Goal: Transaction & Acquisition: Book appointment/travel/reservation

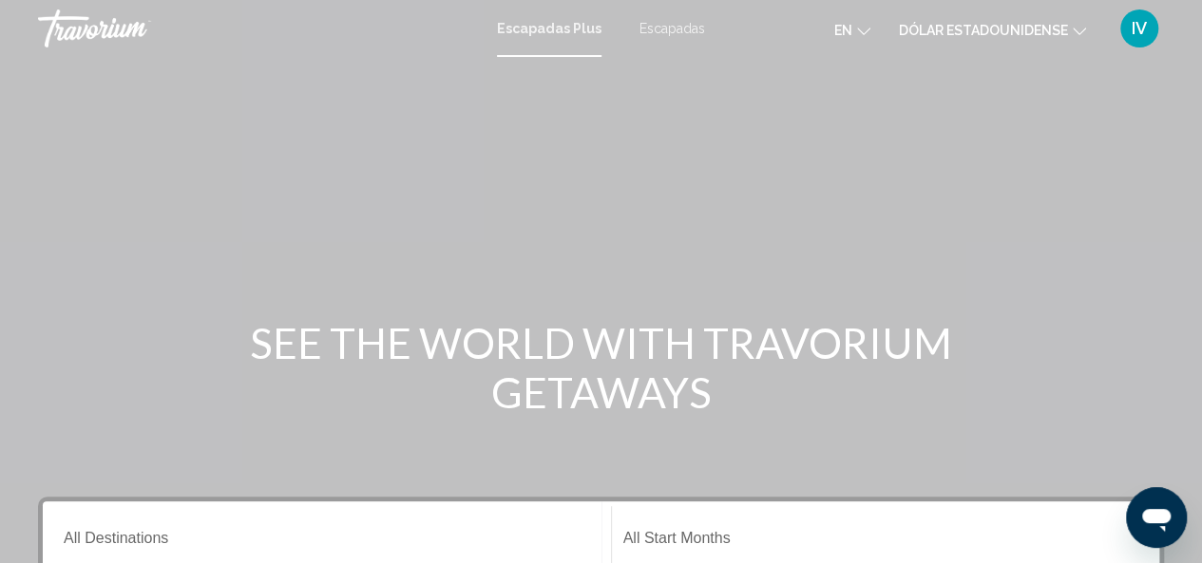
click at [1201, 316] on div "Contenido principal" at bounding box center [601, 285] width 1202 height 570
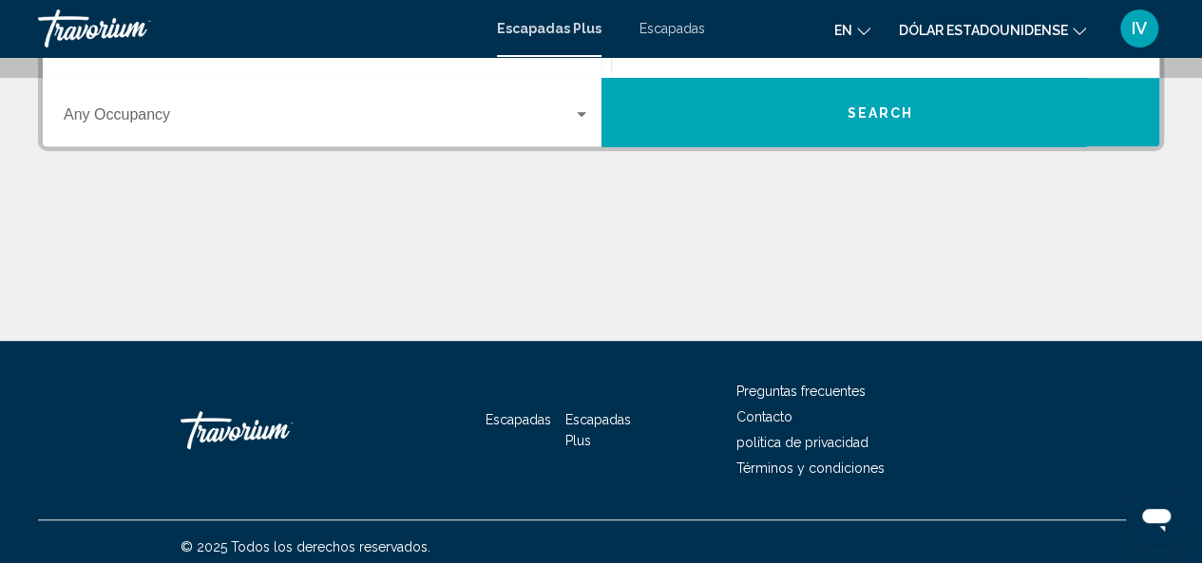
click at [577, 23] on font "Escapadas Plus" at bounding box center [549, 28] width 105 height 15
click at [678, 31] on font "Escapadas" at bounding box center [672, 28] width 66 height 15
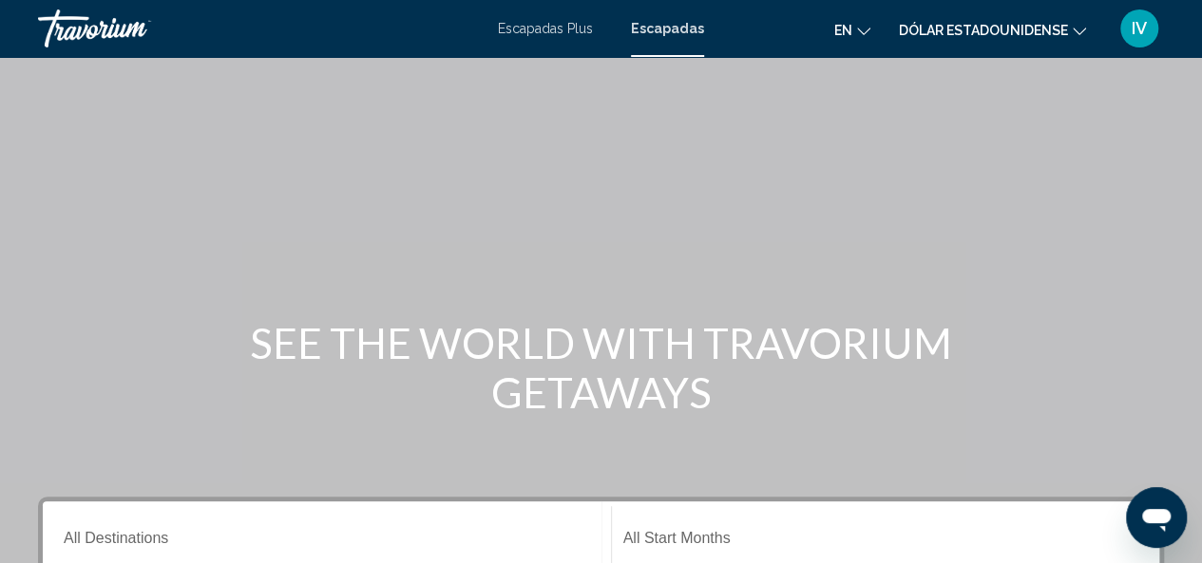
scroll to position [492, 0]
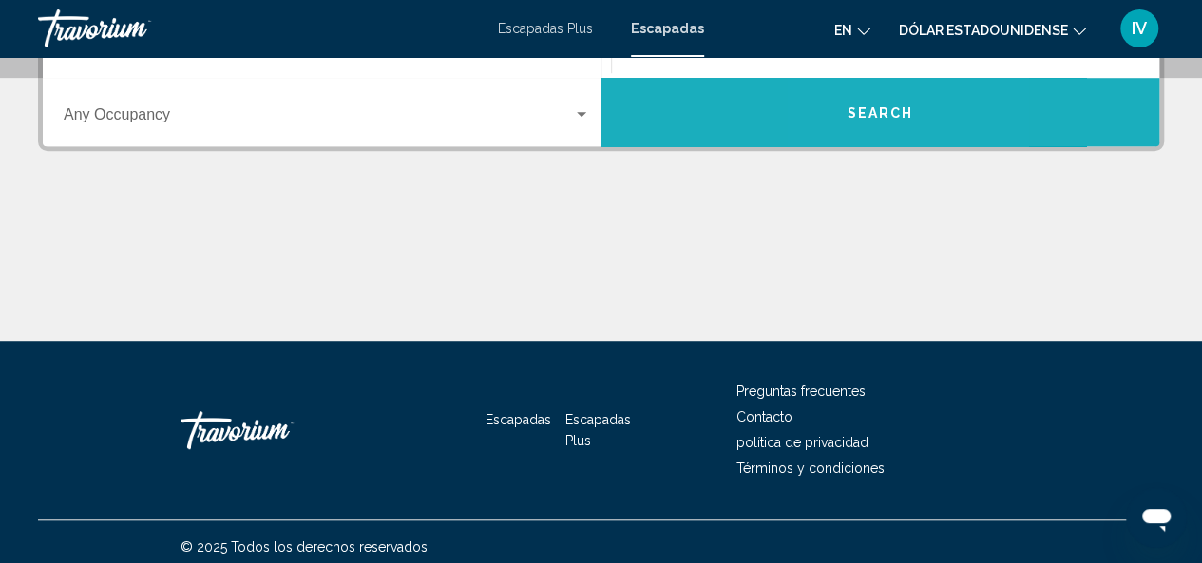
click at [853, 113] on span "Search" at bounding box center [880, 112] width 67 height 15
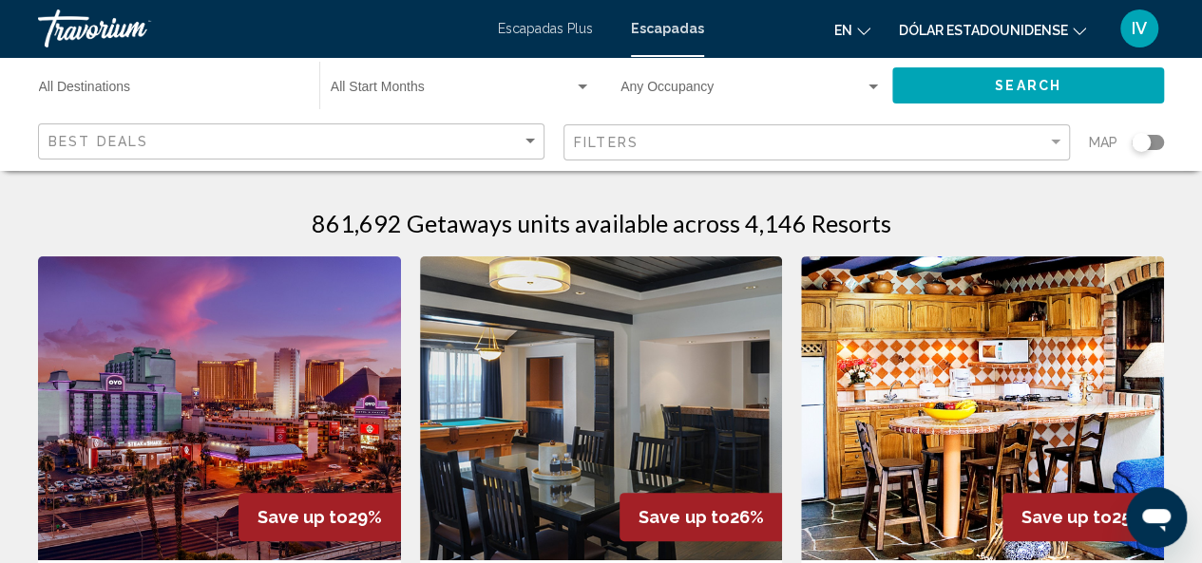
drag, startPoint x: 1069, startPoint y: 1, endPoint x: 588, endPoint y: 372, distance: 607.0
click at [588, 372] on img "Contenido principal" at bounding box center [601, 409] width 363 height 304
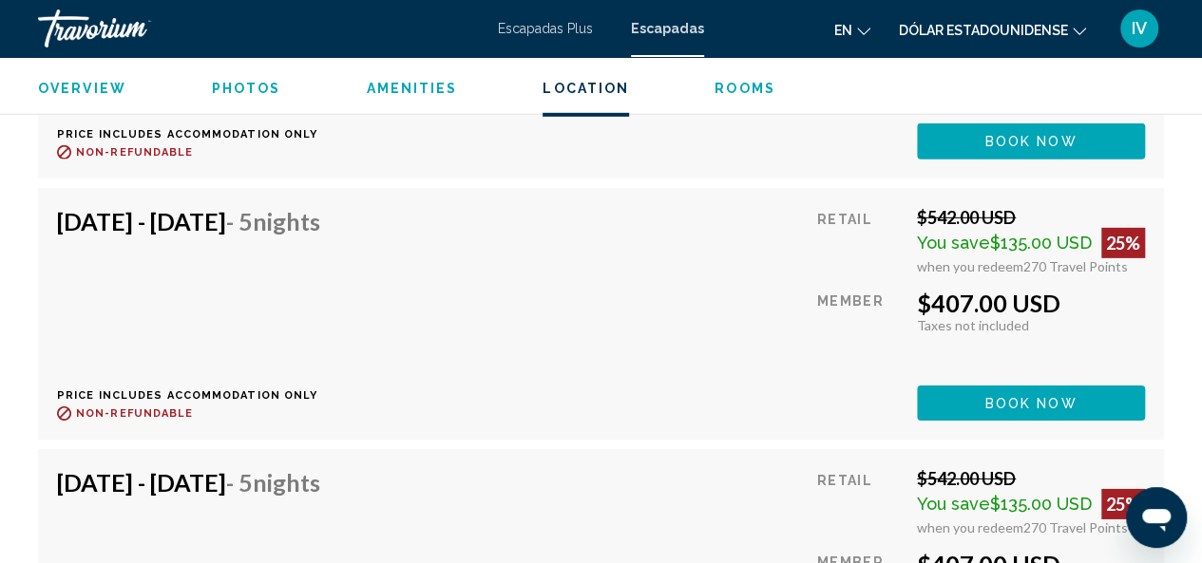
scroll to position [10036, 0]
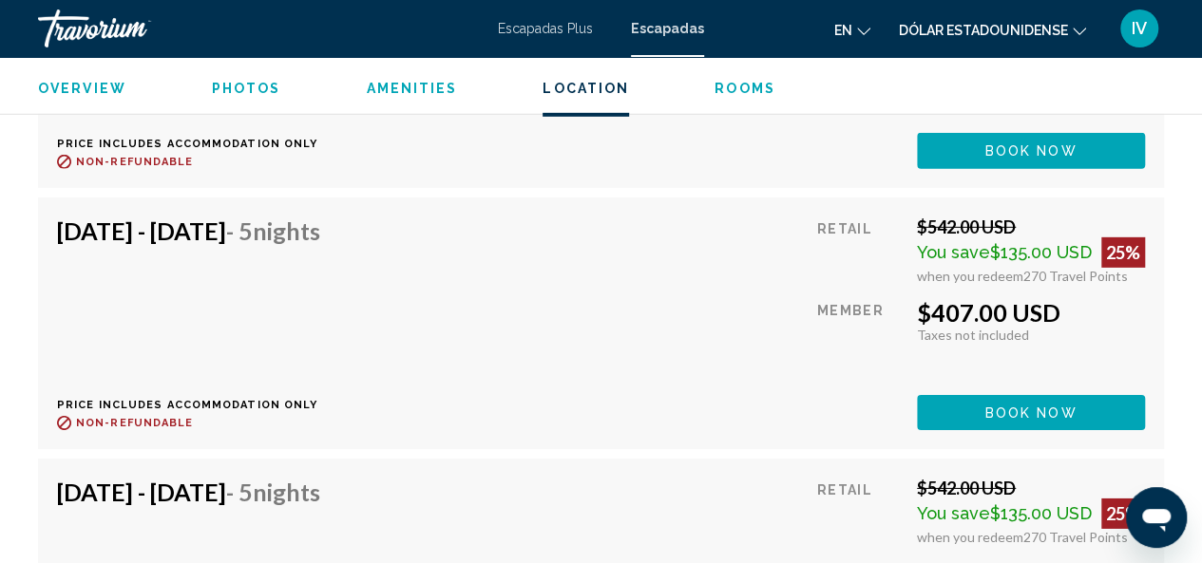
click at [574, 22] on font "Escapadas Plus" at bounding box center [545, 28] width 95 height 15
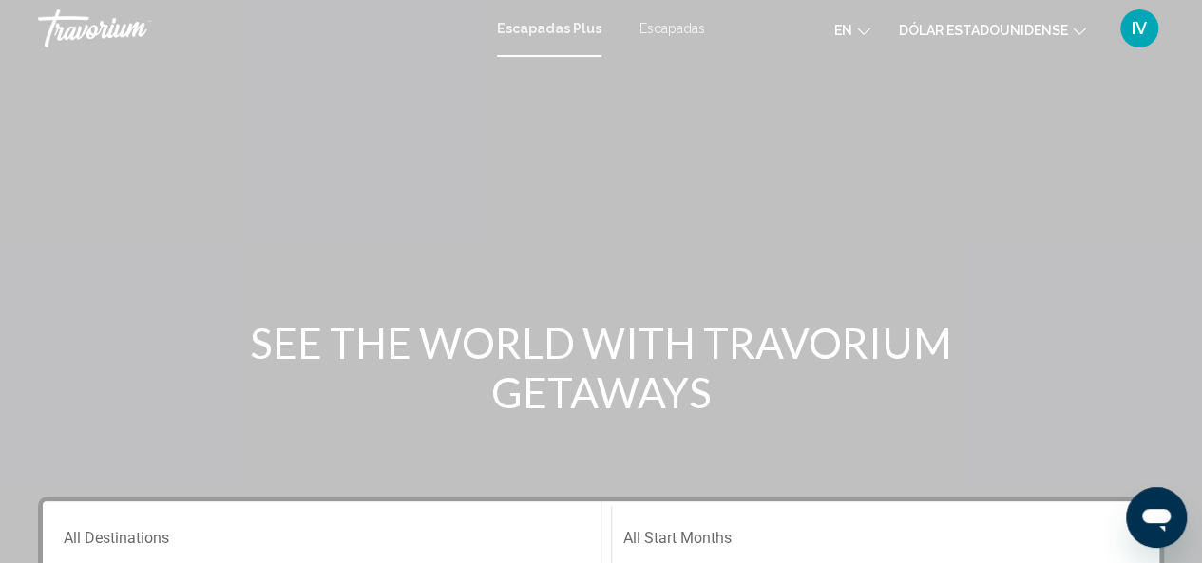
scroll to position [492, 0]
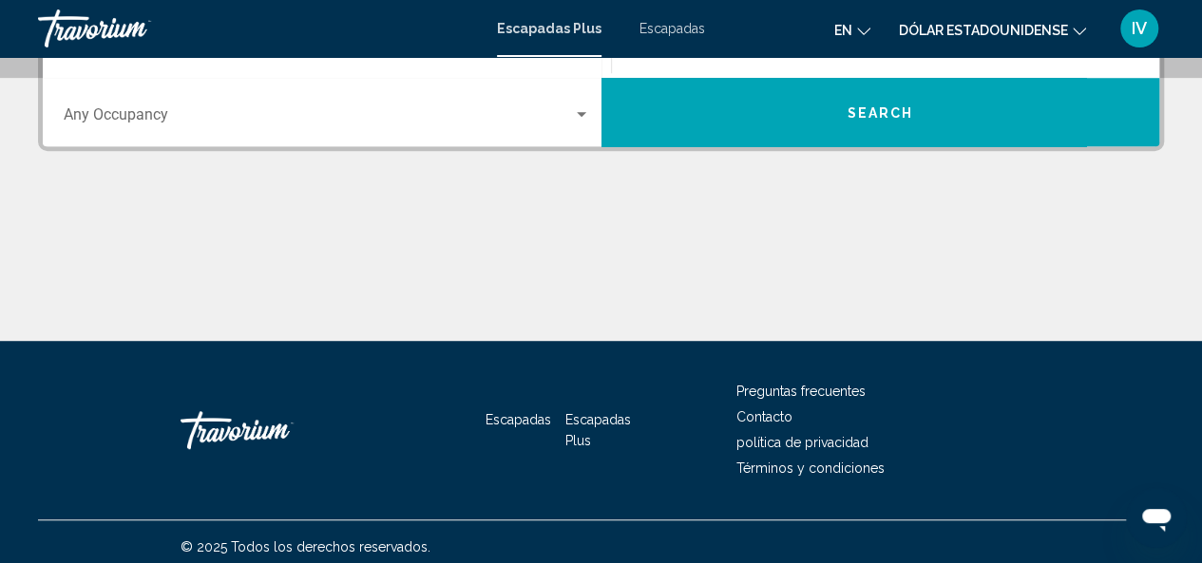
click at [578, 109] on div "Search widget" at bounding box center [581, 114] width 17 height 15
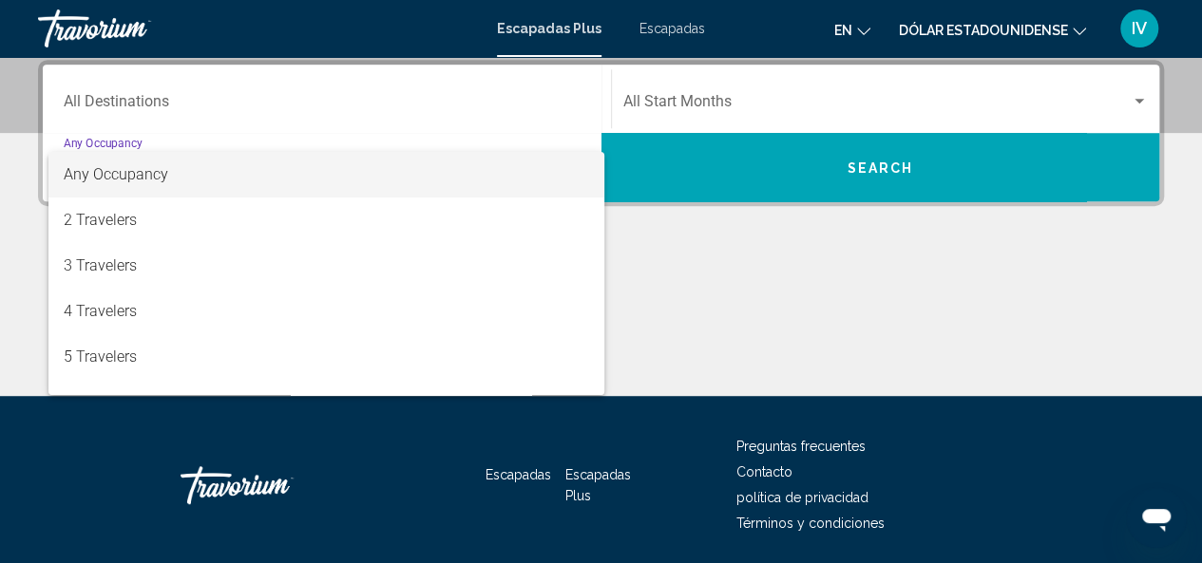
scroll to position [435, 0]
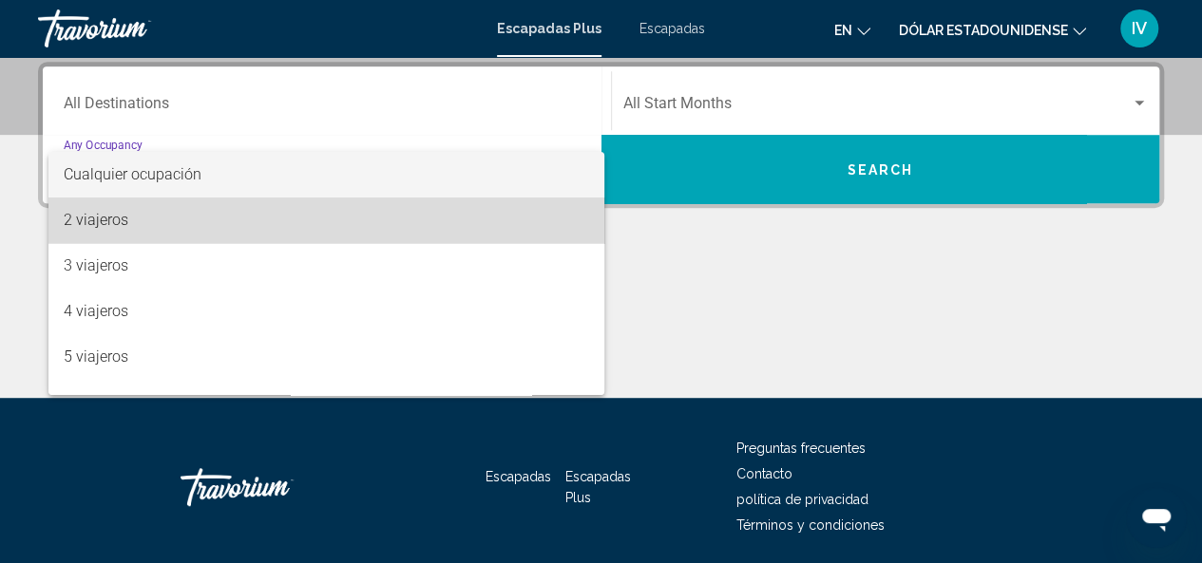
click at [513, 221] on span "2 viajeros" at bounding box center [327, 221] width 526 height 46
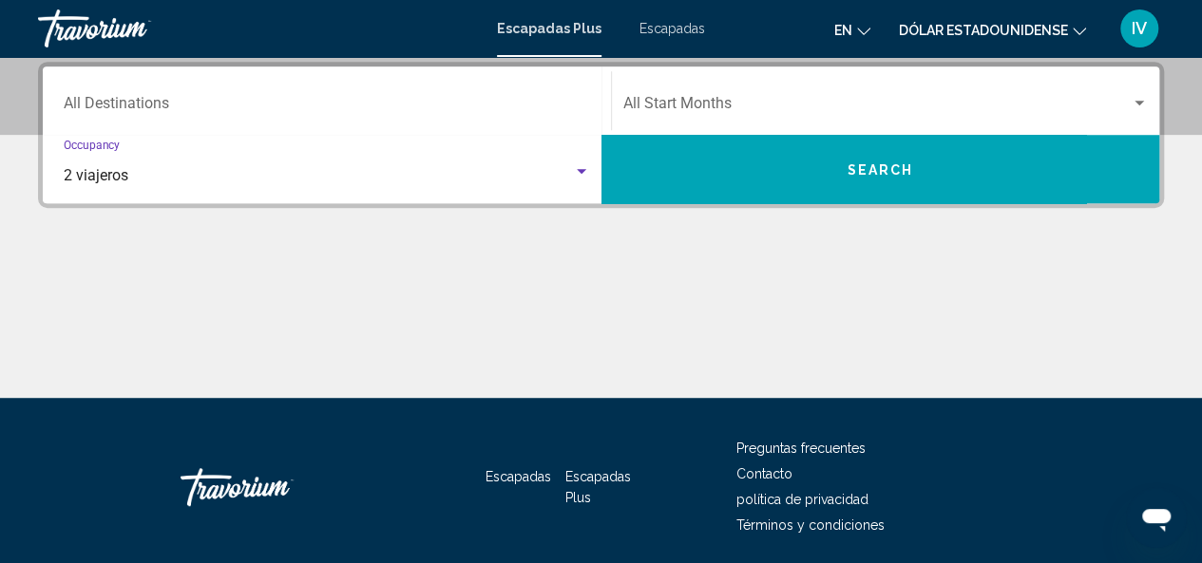
click at [580, 170] on div "Search widget" at bounding box center [582, 171] width 10 height 5
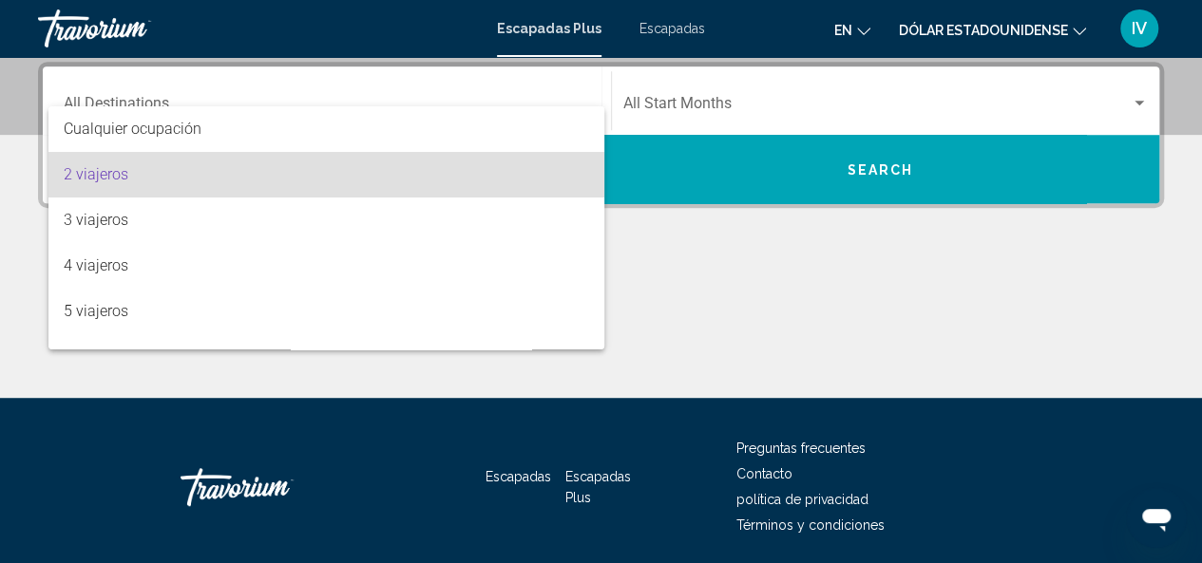
click at [754, 345] on div at bounding box center [601, 281] width 1202 height 563
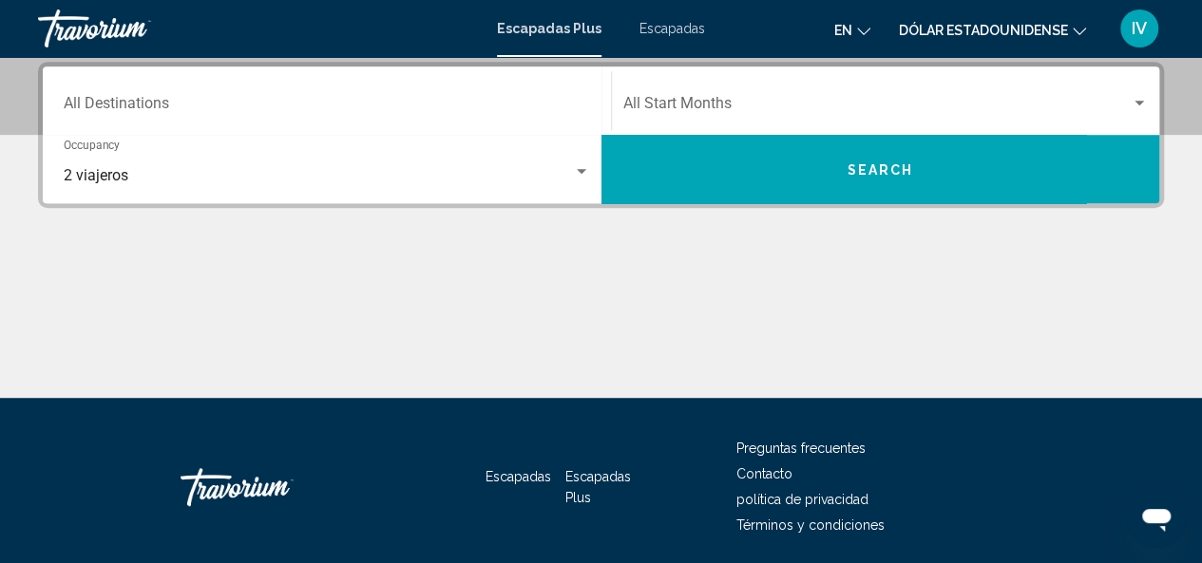
click at [754, 345] on div "Contenido principal" at bounding box center [601, 327] width 1126 height 143
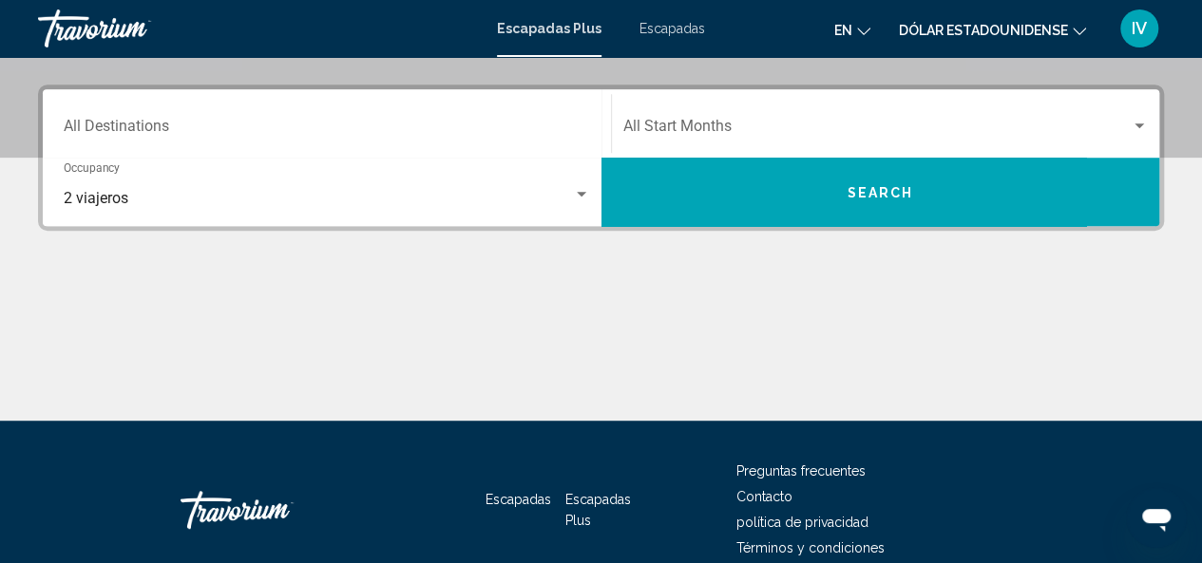
scroll to position [409, 0]
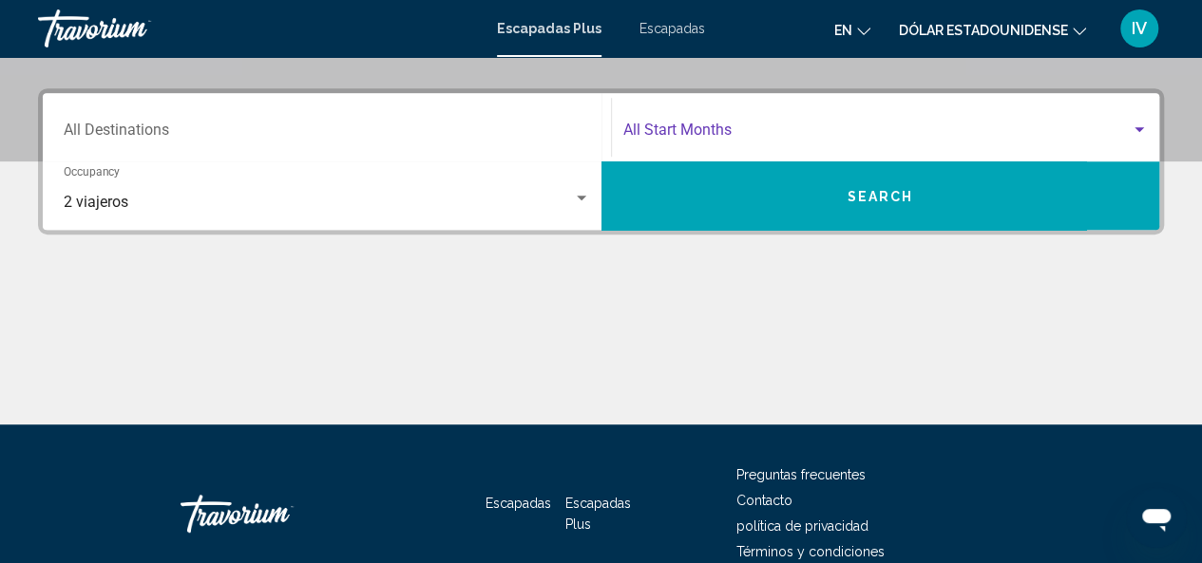
click at [1133, 125] on div "Search widget" at bounding box center [1139, 130] width 17 height 15
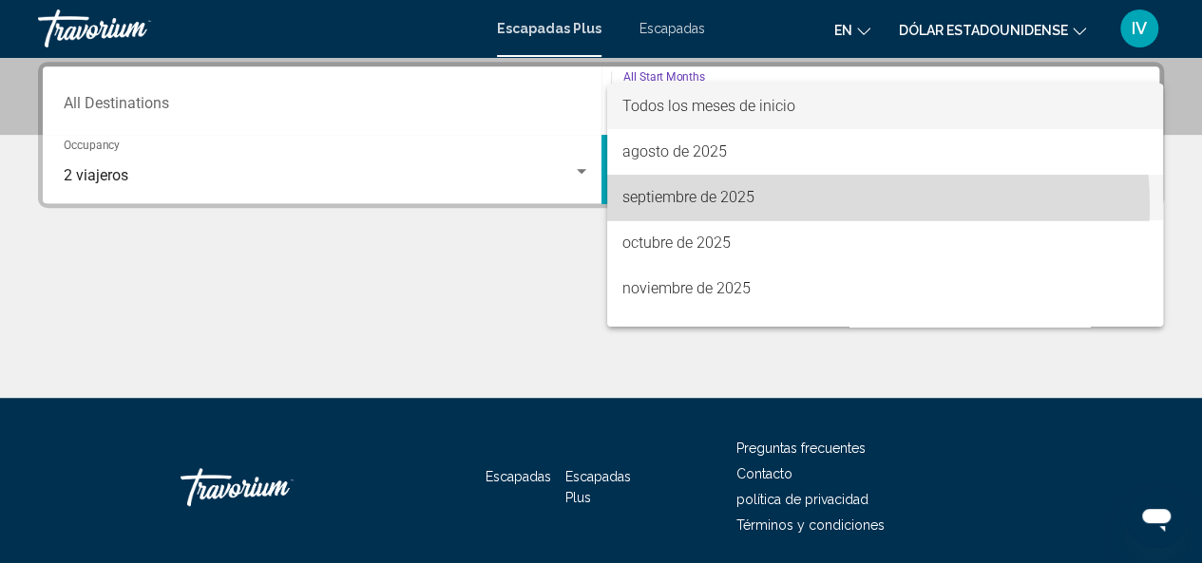
click at [796, 207] on span "septiembre de 2025" at bounding box center [884, 198] width 525 height 46
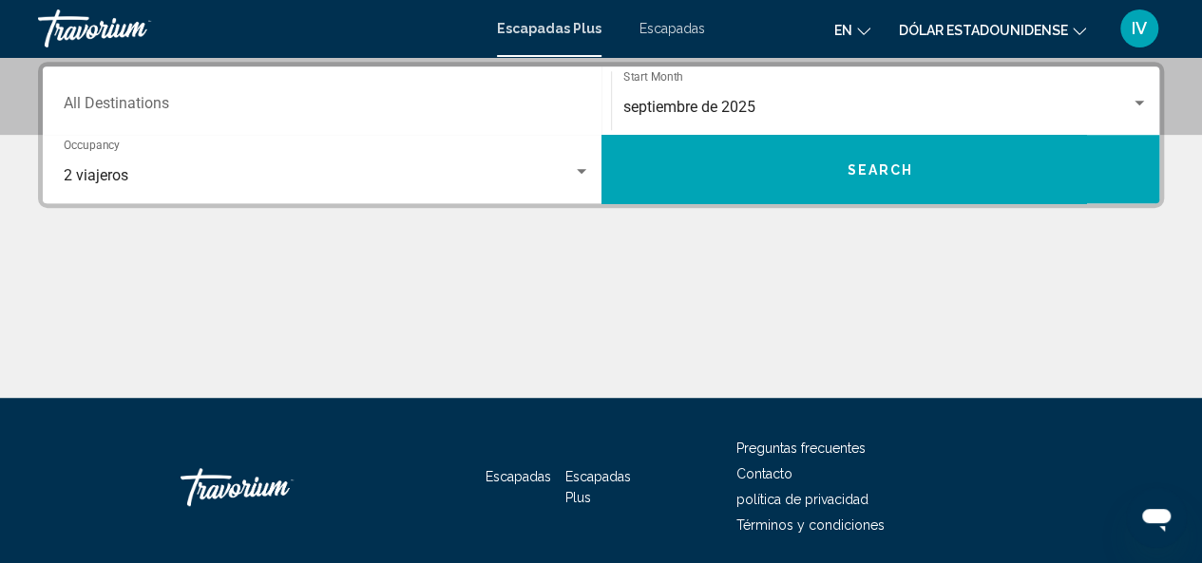
click at [796, 207] on div "Destination All Destinations septiembre de 2025 Start Month All Start Months 2 …" at bounding box center [601, 230] width 1202 height 336
click at [1160, 521] on icon "Abrir ventana de mensajería" at bounding box center [1156, 520] width 29 height 23
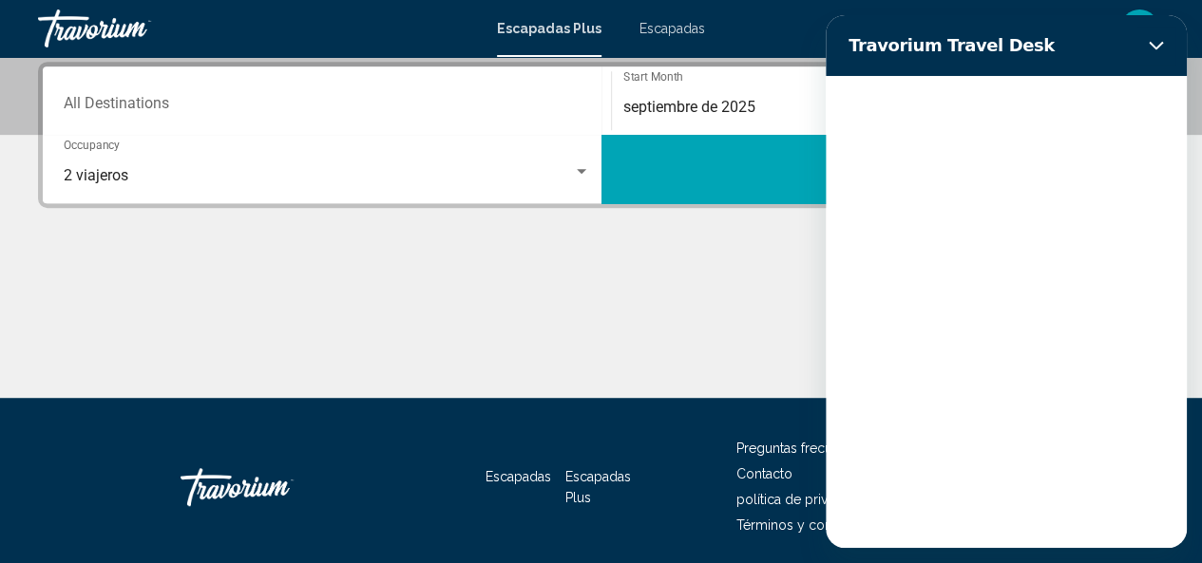
scroll to position [0, 0]
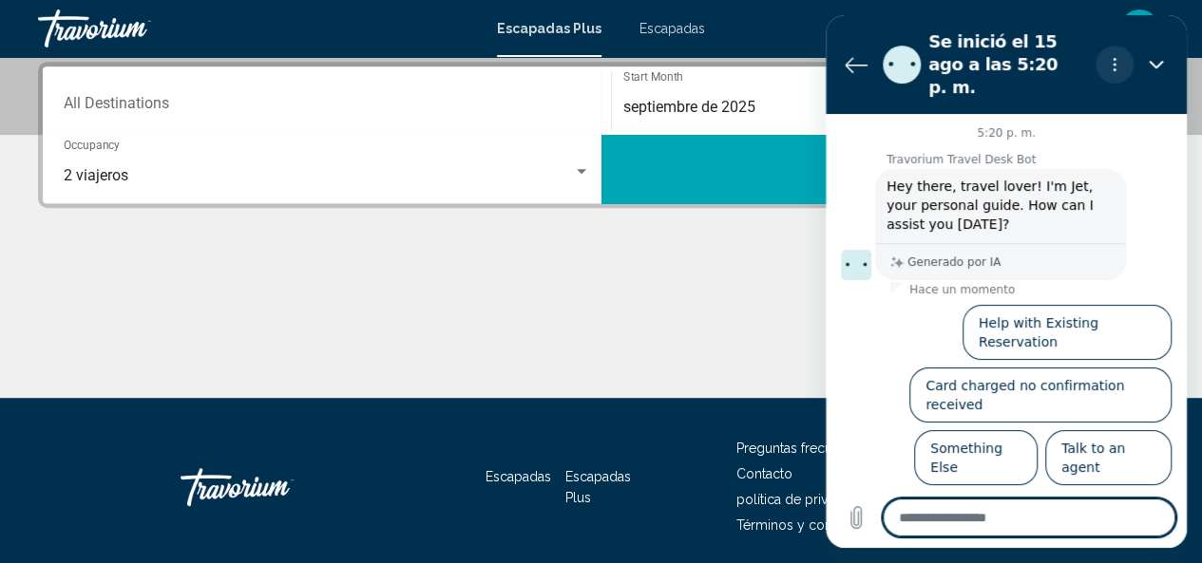
click at [1116, 57] on icon "Menú de opciones" at bounding box center [1114, 64] width 15 height 15
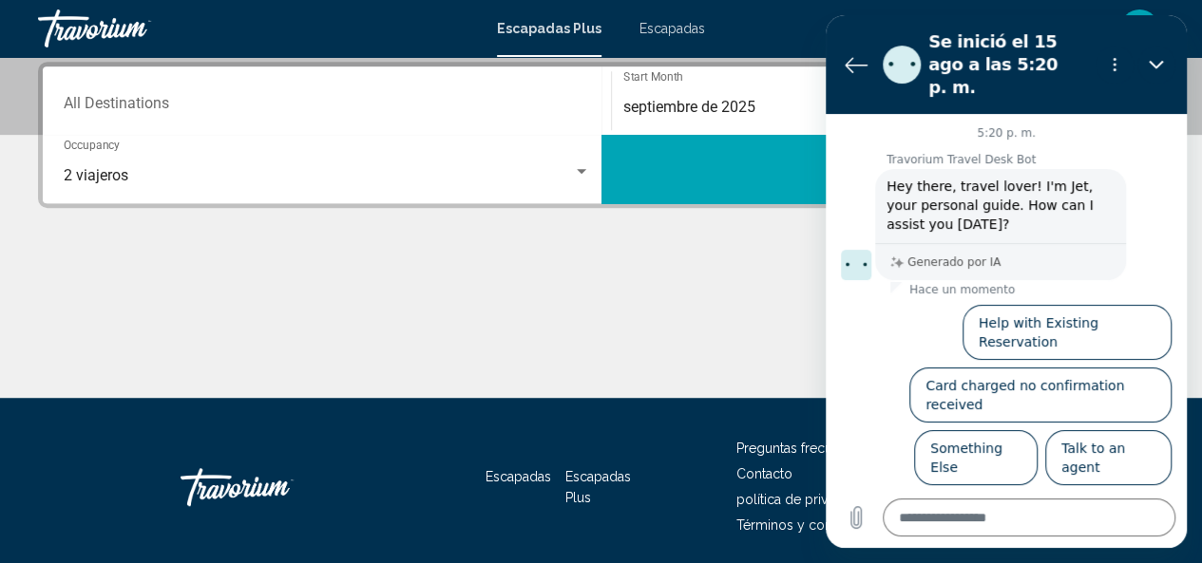
click at [810, 267] on div "Contenido principal" at bounding box center [601, 327] width 1126 height 143
click at [851, 53] on icon "Volver a la lista de conversaciones" at bounding box center [856, 64] width 23 height 23
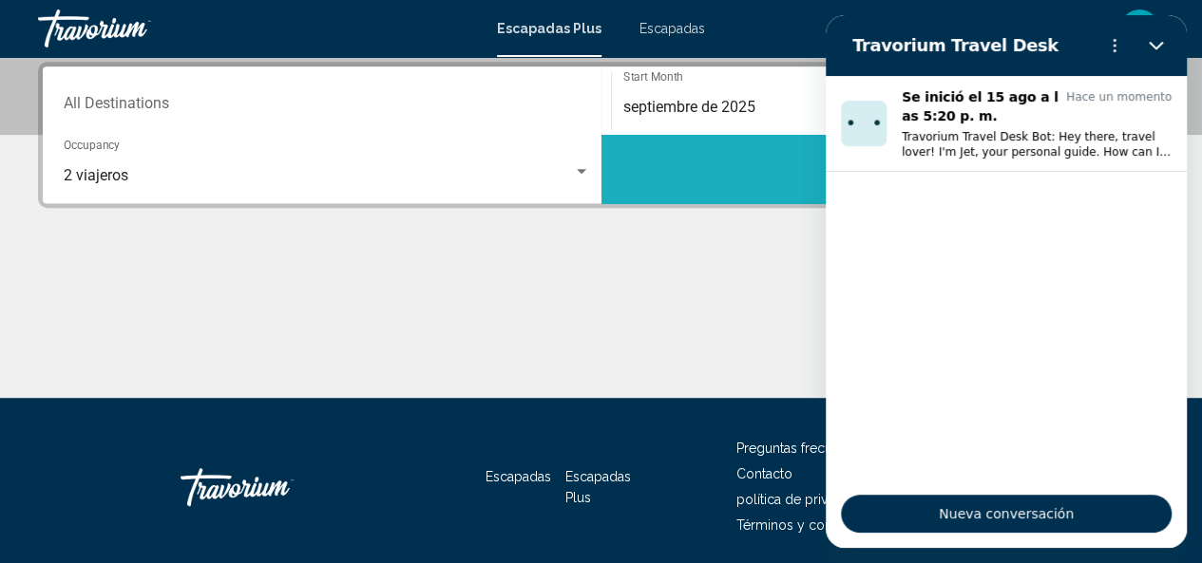
click at [751, 200] on button "Search" at bounding box center [880, 169] width 559 height 68
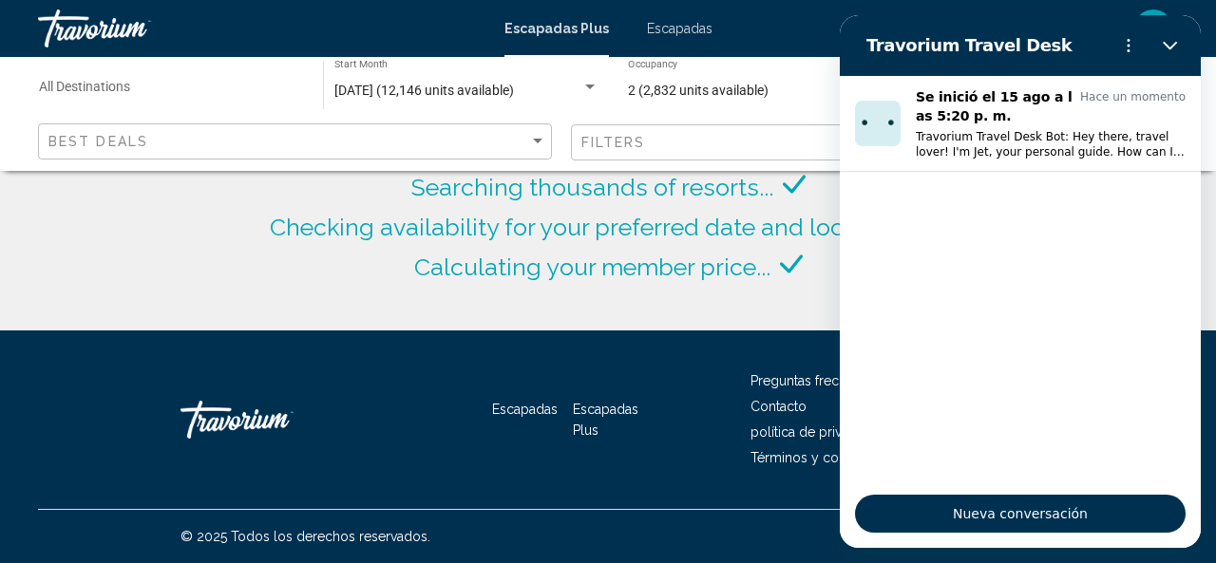
click at [424, 286] on div "Calculating your member price..." at bounding box center [608, 267] width 389 height 40
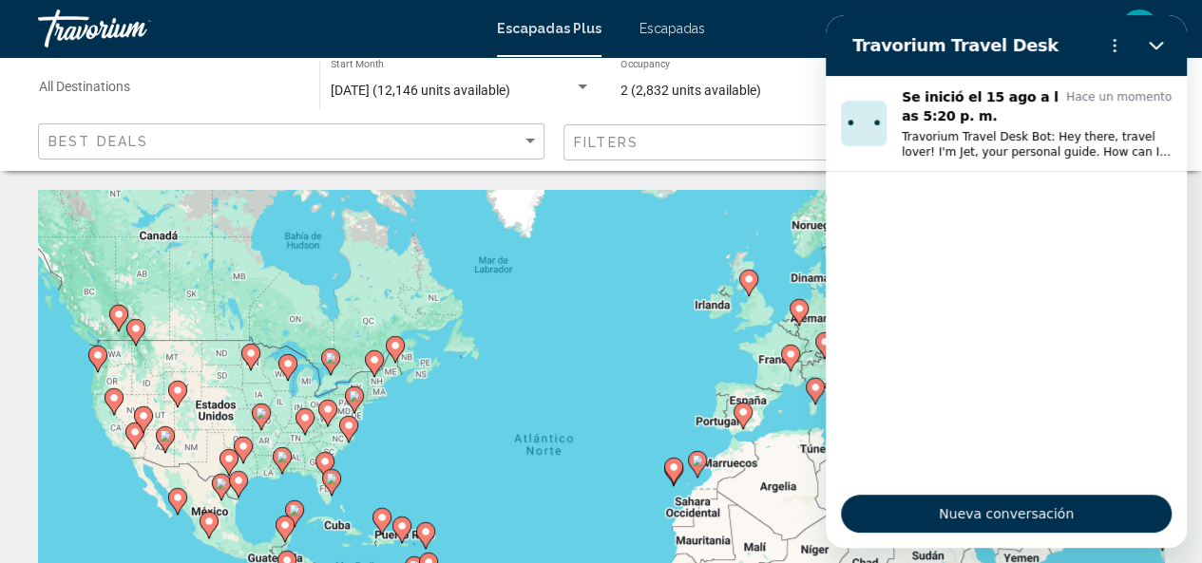
click at [557, 281] on div "Para activar la función de arrastrar con el teclado, presiona Alt + Intro. Una …" at bounding box center [601, 475] width 1126 height 570
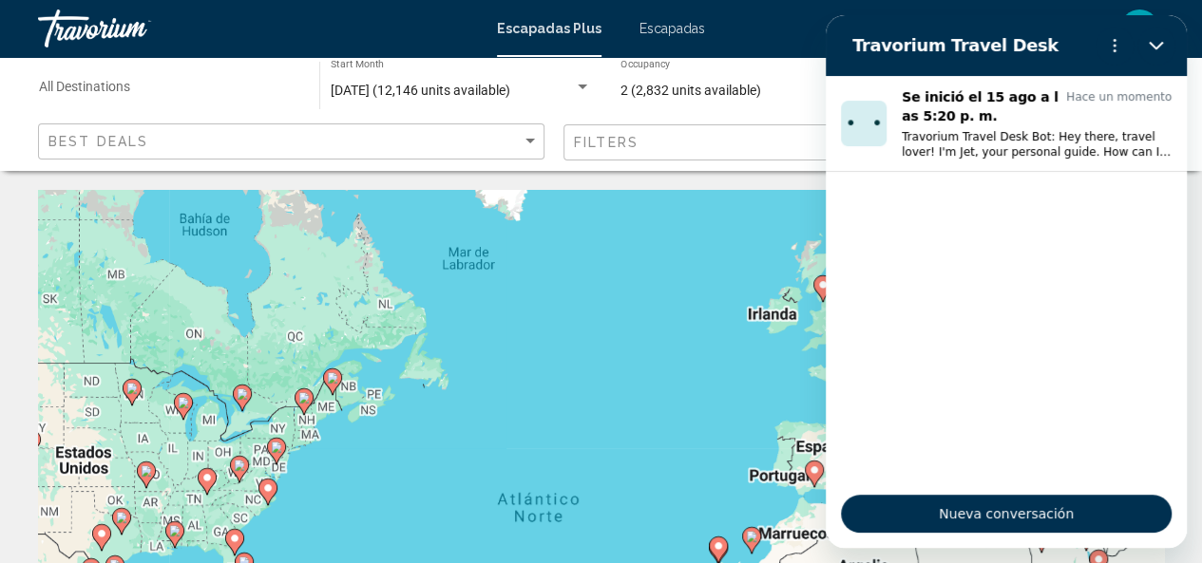
click at [557, 281] on div "Para activar la función de arrastrar con el teclado, presiona Alt + Intro. Una …" at bounding box center [601, 475] width 1126 height 570
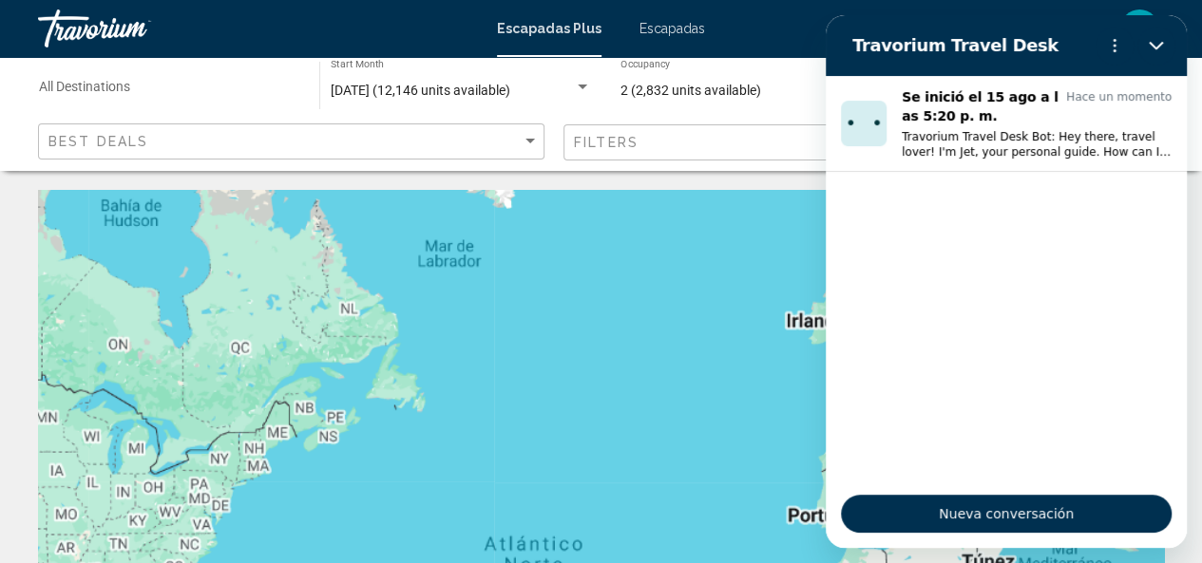
click at [557, 281] on div "Para activar la función de arrastrar con el teclado, presiona Alt + Intro. Una …" at bounding box center [601, 475] width 1126 height 570
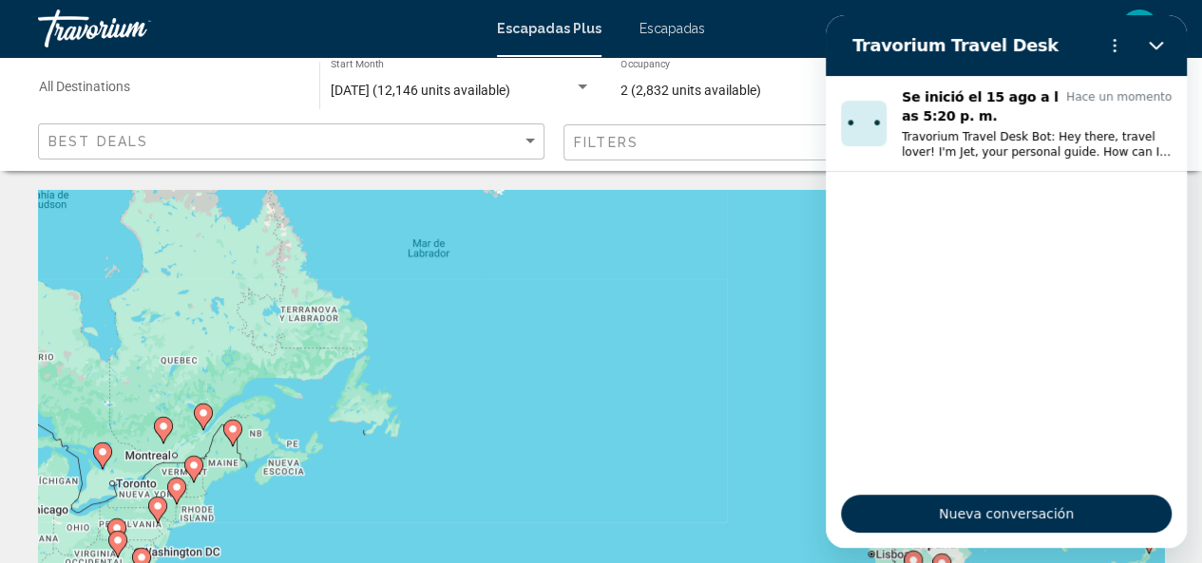
scroll to position [18, 0]
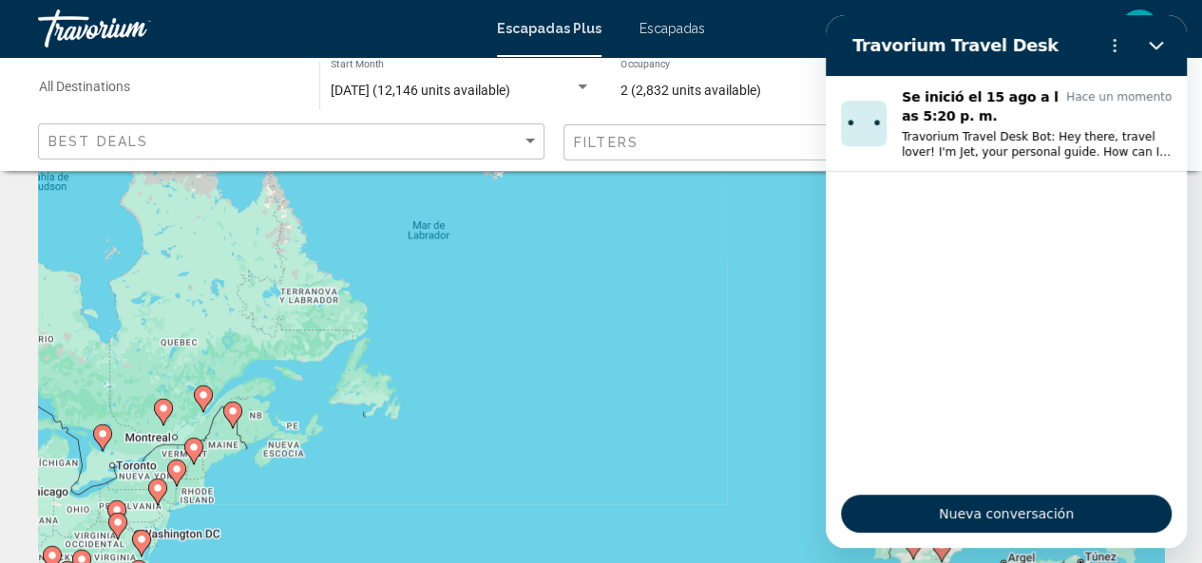
click at [167, 432] on div "Para activar la función de arrastrar con el teclado, presiona Alt + Intro. Una …" at bounding box center [601, 457] width 1126 height 570
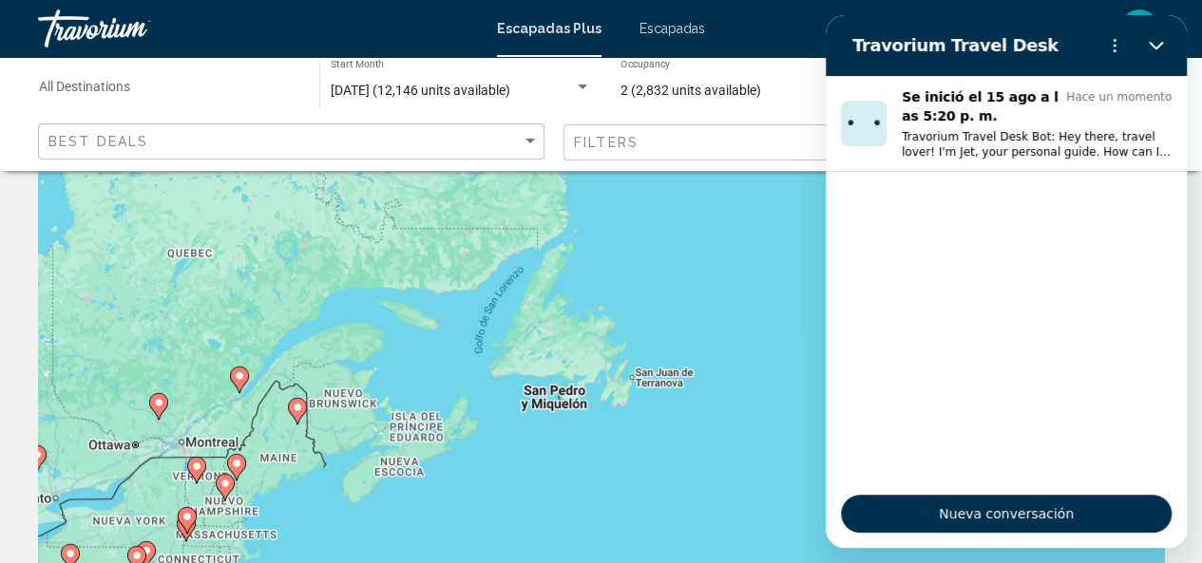
click at [310, 330] on div "Para activar la función de arrastrar con el teclado, presiona Alt + Intro. Una …" at bounding box center [601, 457] width 1126 height 570
click at [198, 459] on icon "Contenido principal" at bounding box center [195, 470] width 17 height 25
type input "**********"
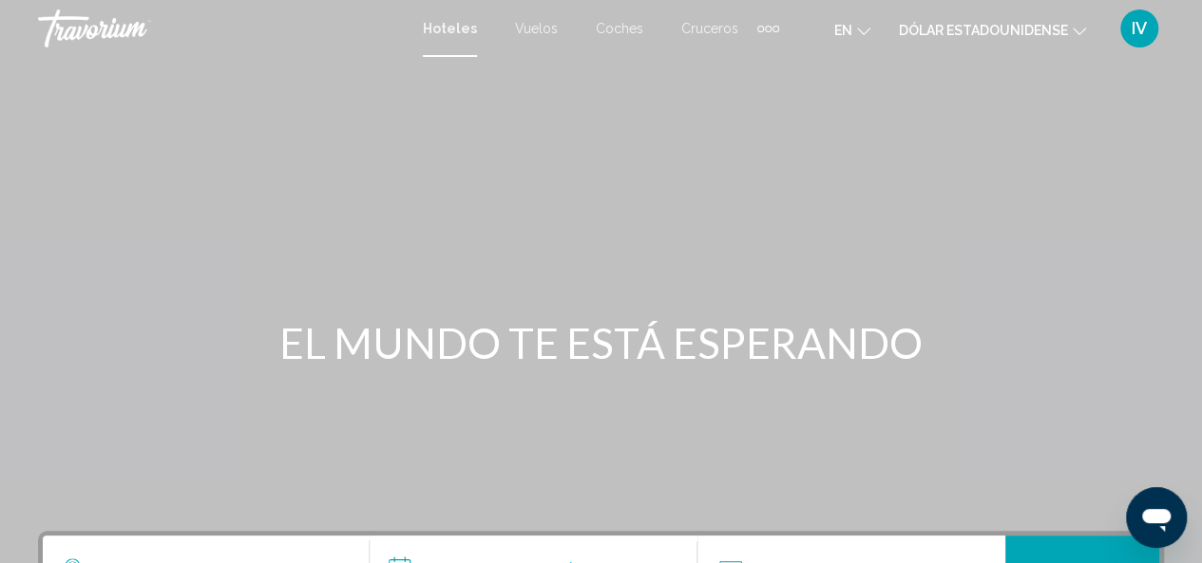
click at [867, 35] on button "en Inglés Español [PERSON_NAME] Portugués ruso" at bounding box center [852, 30] width 36 height 28
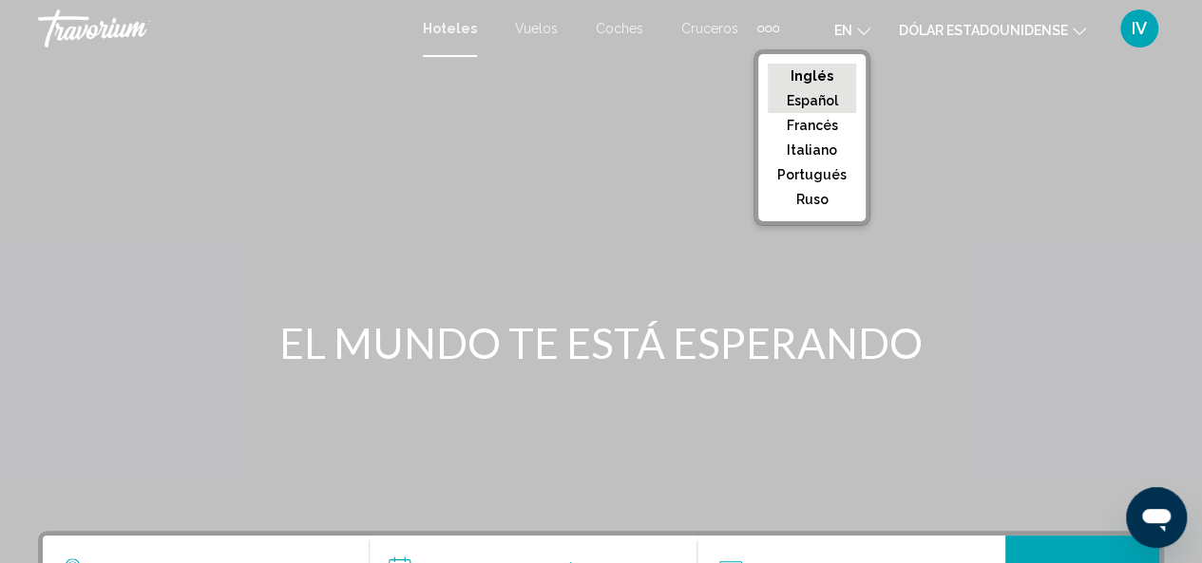
click at [843, 88] on button "Español" at bounding box center [812, 100] width 88 height 25
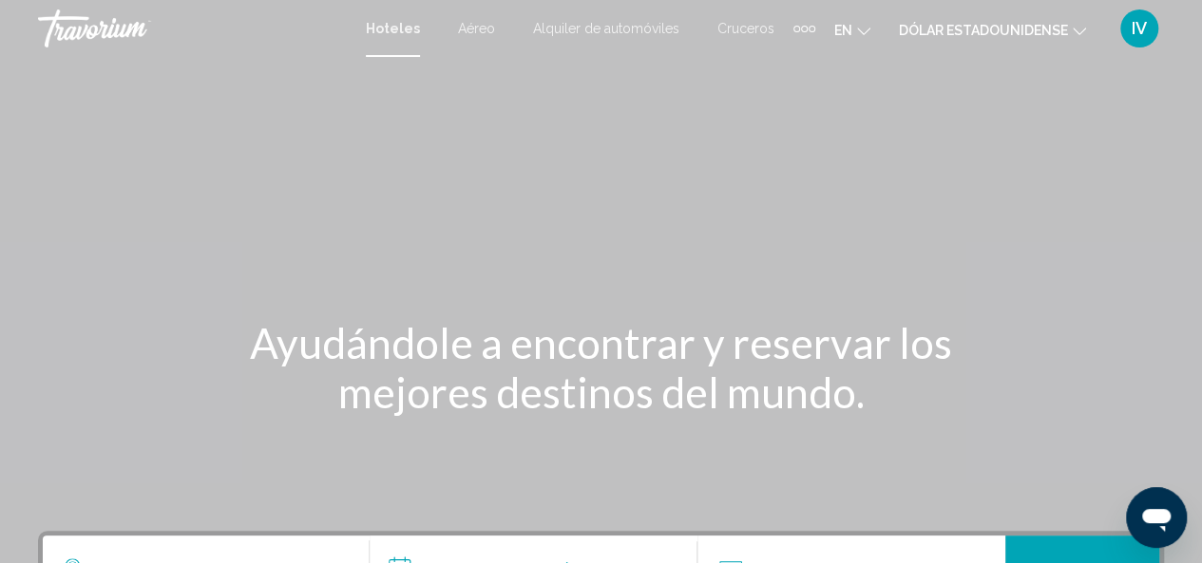
click at [759, 26] on font "Cruceros" at bounding box center [745, 28] width 57 height 15
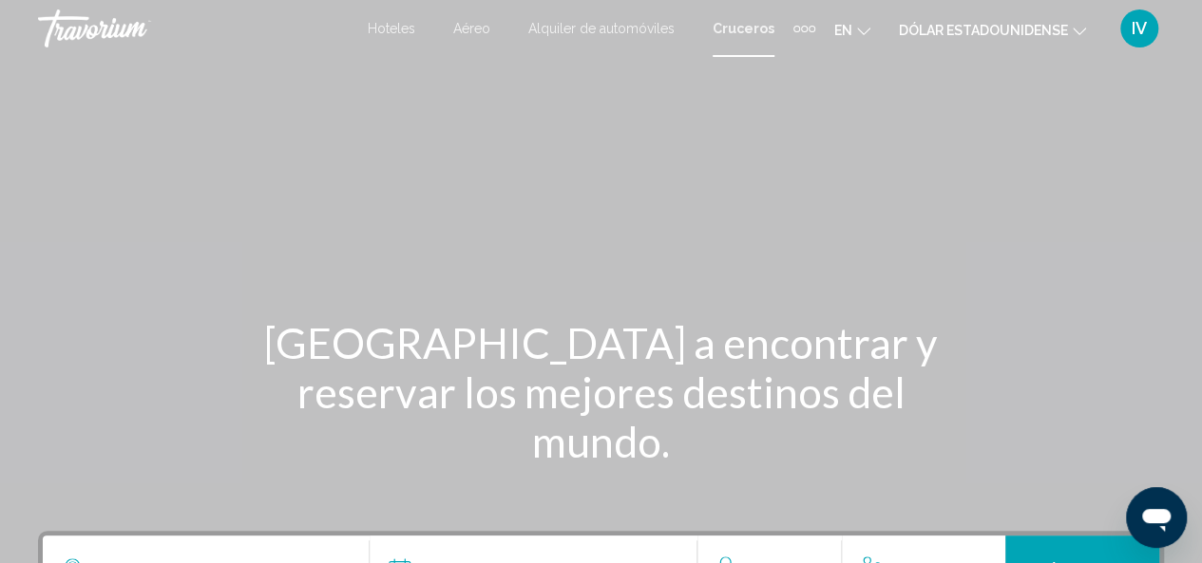
click at [807, 28] on div "Elementos de navegación adicionales" at bounding box center [804, 29] width 7 height 7
click at [754, 64] on span "Actividades" at bounding box center [765, 63] width 70 height 15
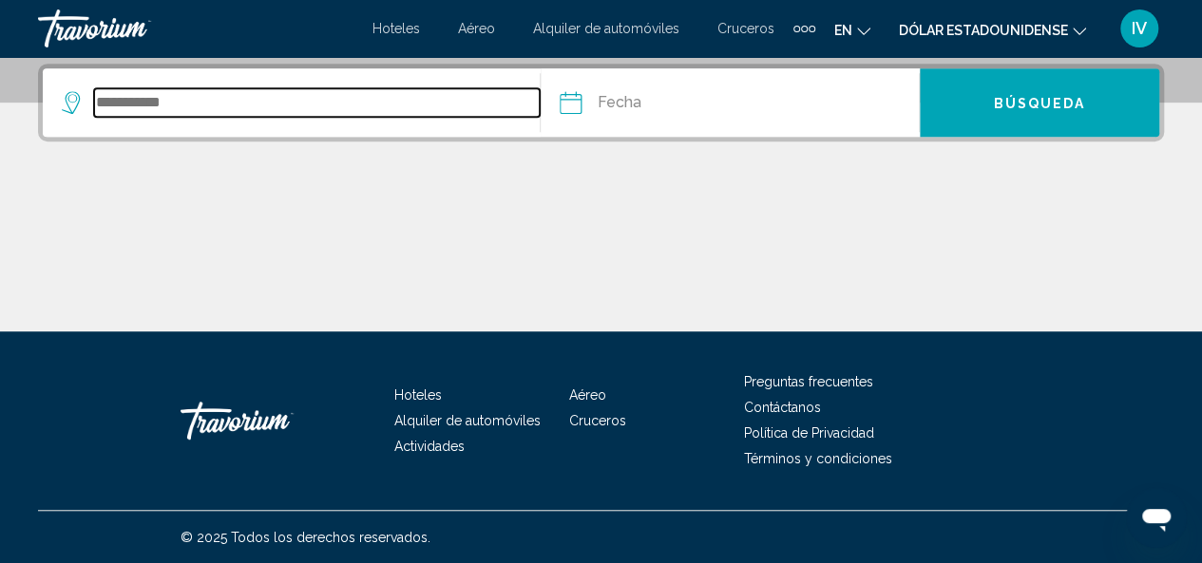
click at [257, 98] on input "Search widget" at bounding box center [317, 102] width 446 height 29
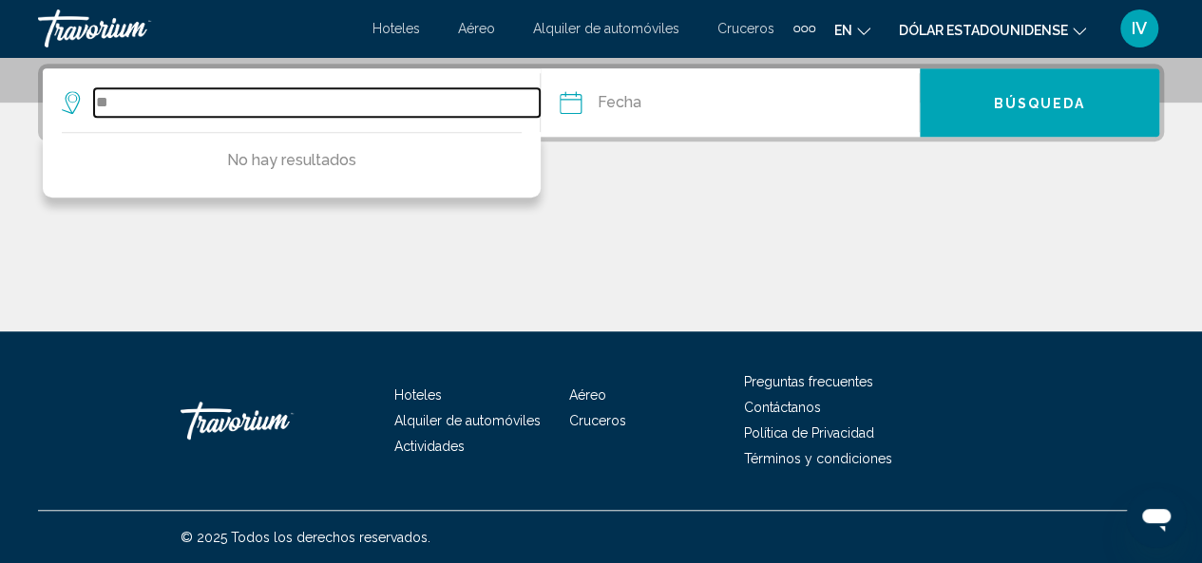
type input "*"
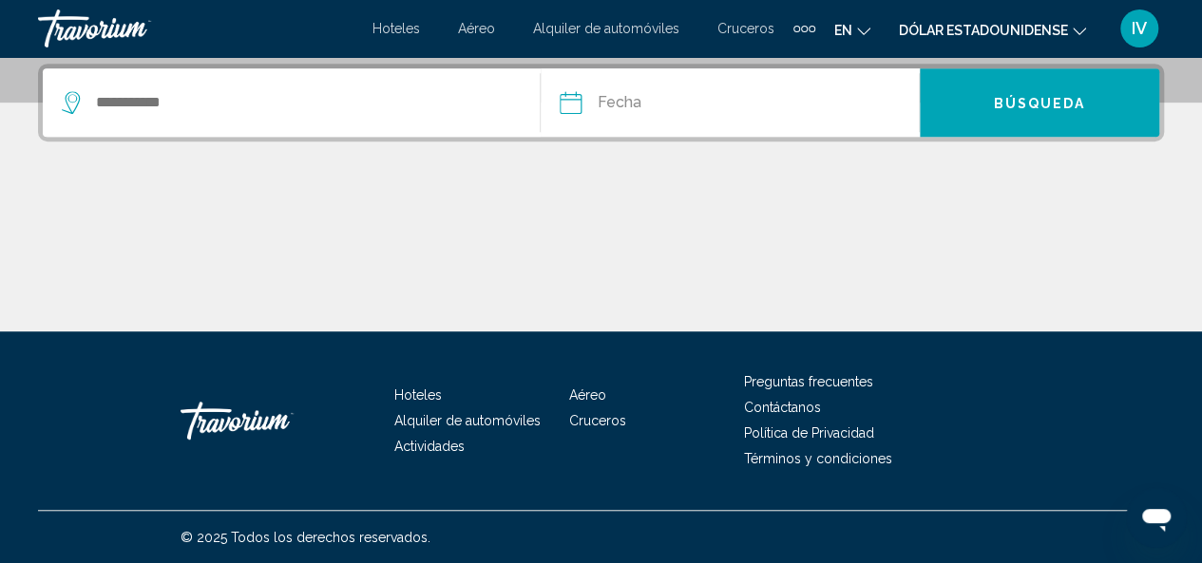
click at [65, 100] on icon "Search widget" at bounding box center [71, 102] width 18 height 23
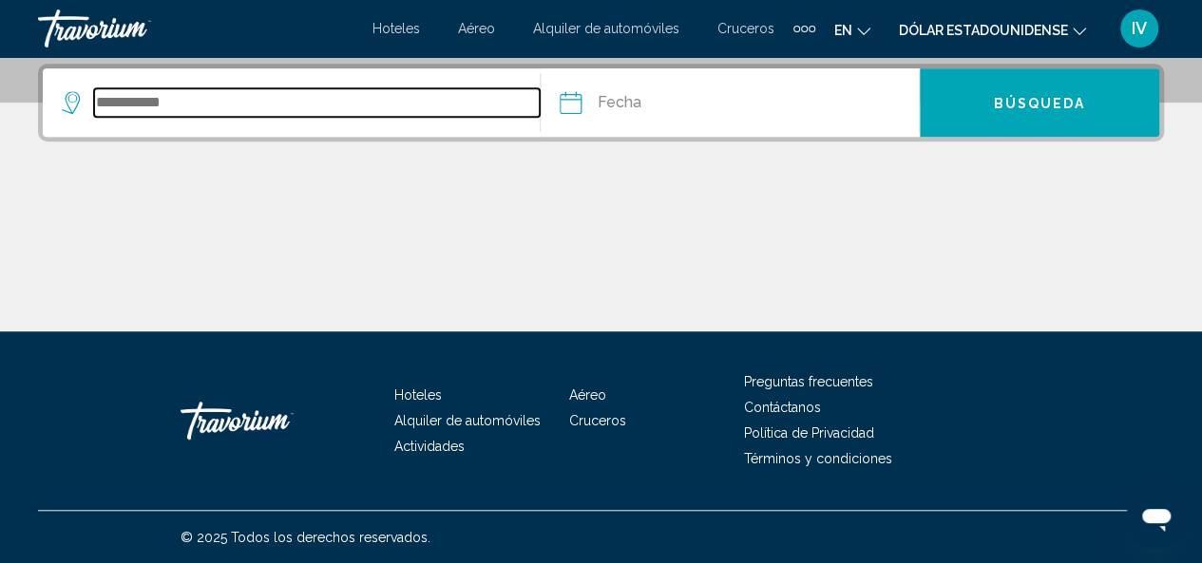
click at [159, 105] on input "Search widget" at bounding box center [317, 102] width 446 height 29
click at [532, 113] on input "Search widget" at bounding box center [317, 102] width 446 height 29
click at [224, 103] on input "Search widget" at bounding box center [317, 102] width 446 height 29
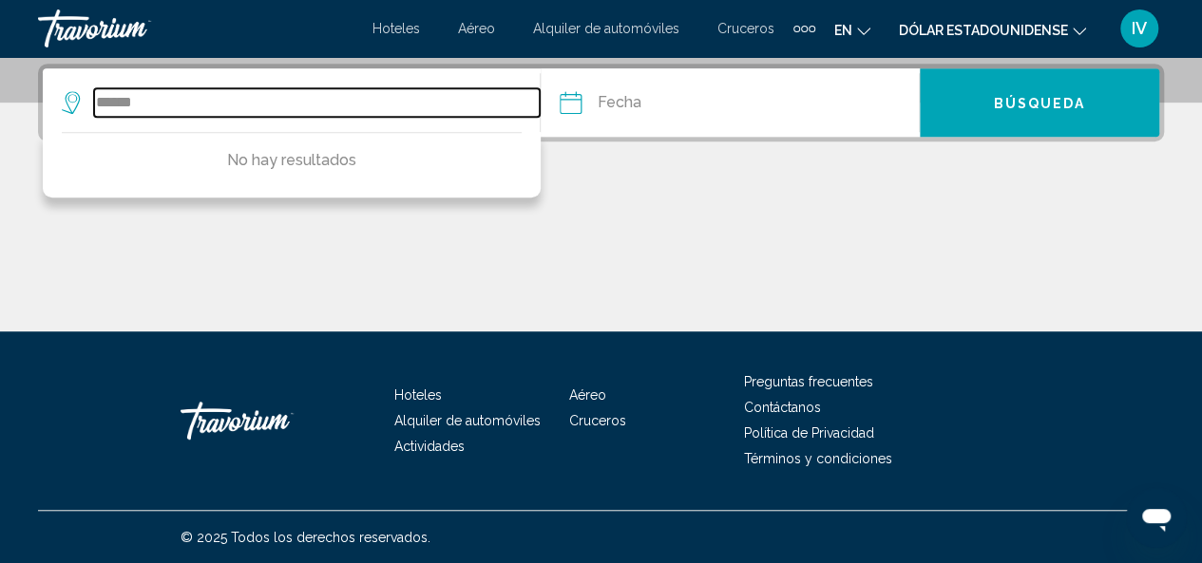
type input "******"
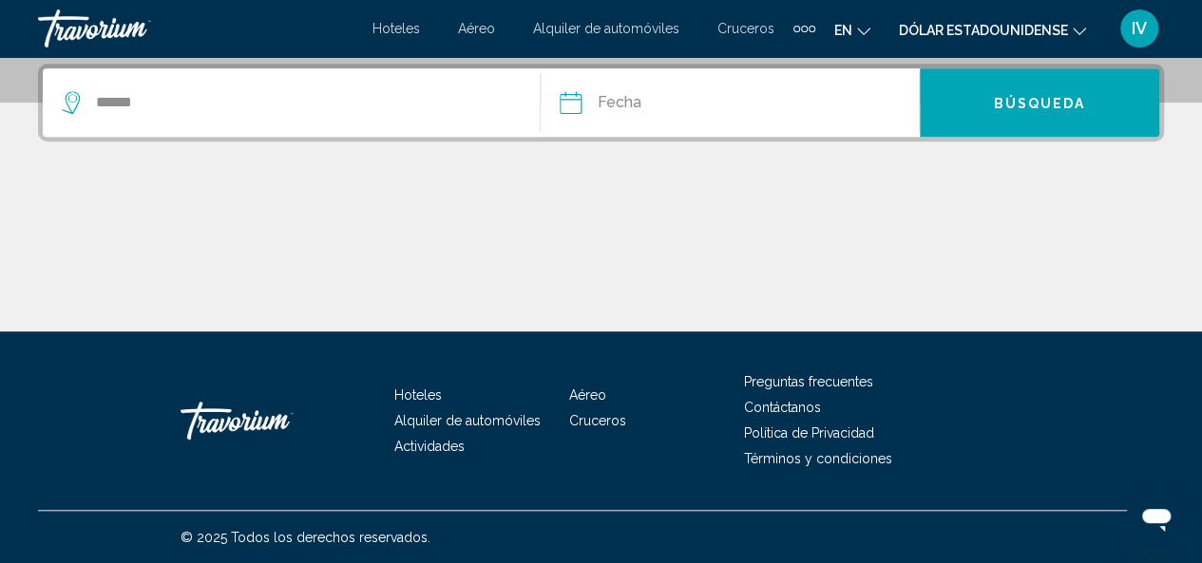
click at [630, 101] on input "Date" at bounding box center [648, 105] width 187 height 74
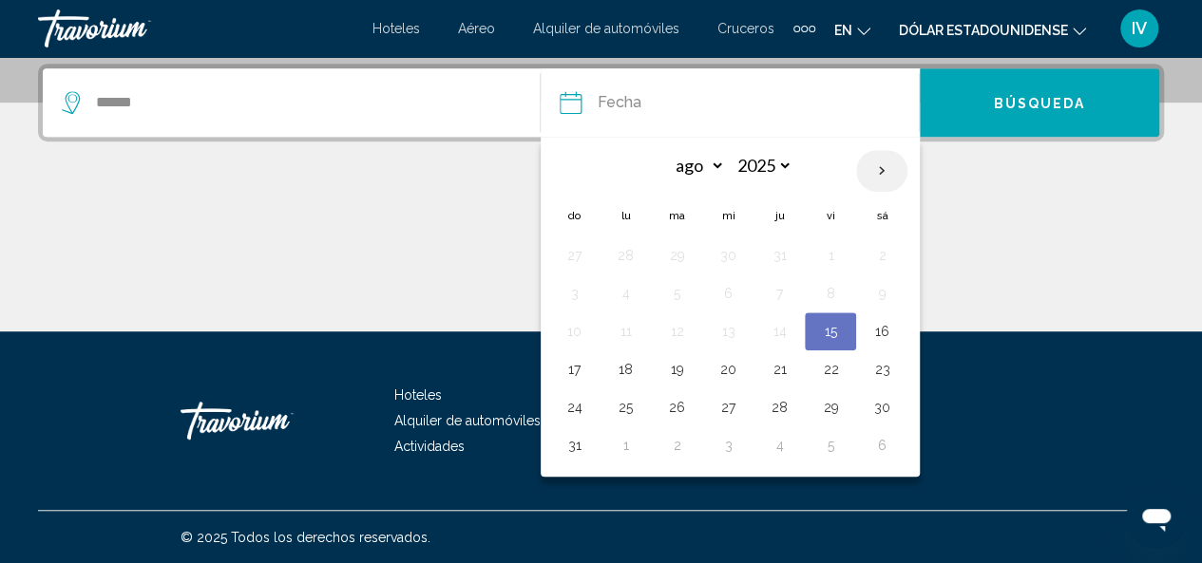
click at [868, 180] on th "Next month" at bounding box center [881, 171] width 51 height 42
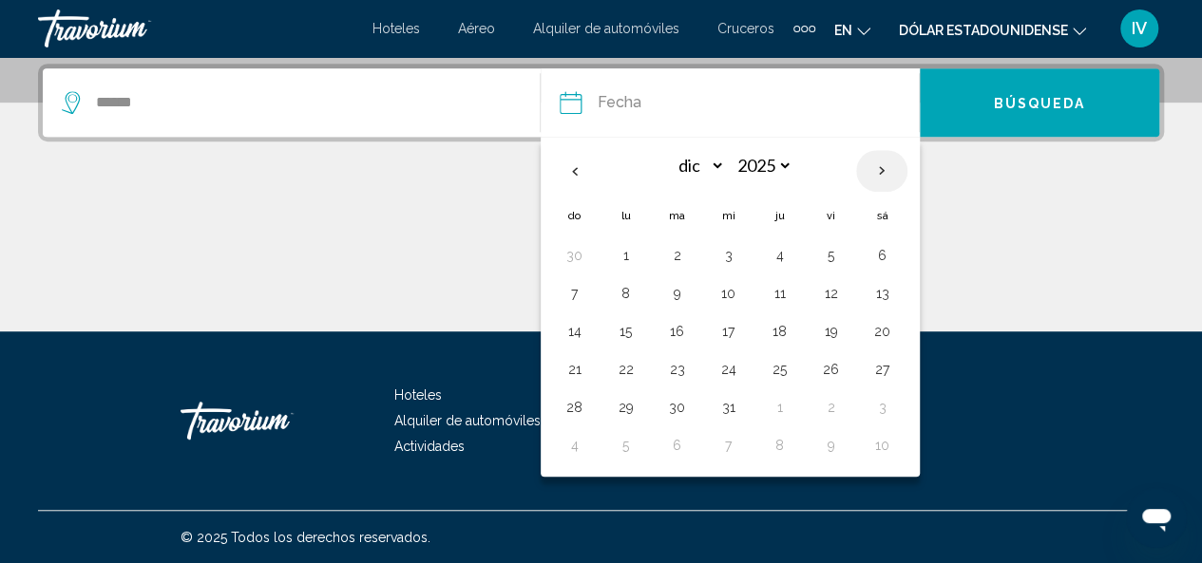
select select "*"
select select "****"
click at [815, 259] on button "2" at bounding box center [830, 255] width 30 height 27
type input "**********"
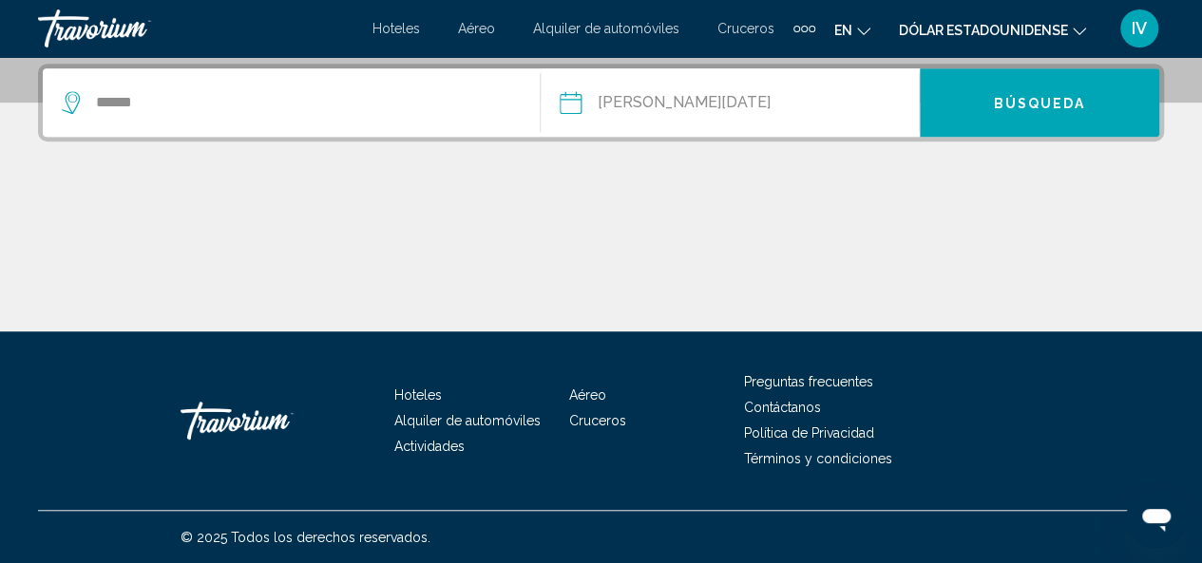
click at [1071, 29] on button "Dólar estadounidense USD ($) MXN (Mex$) CAD (Can$) GBP (£) EUR (€) AUD (A$) NZD…" at bounding box center [992, 30] width 187 height 28
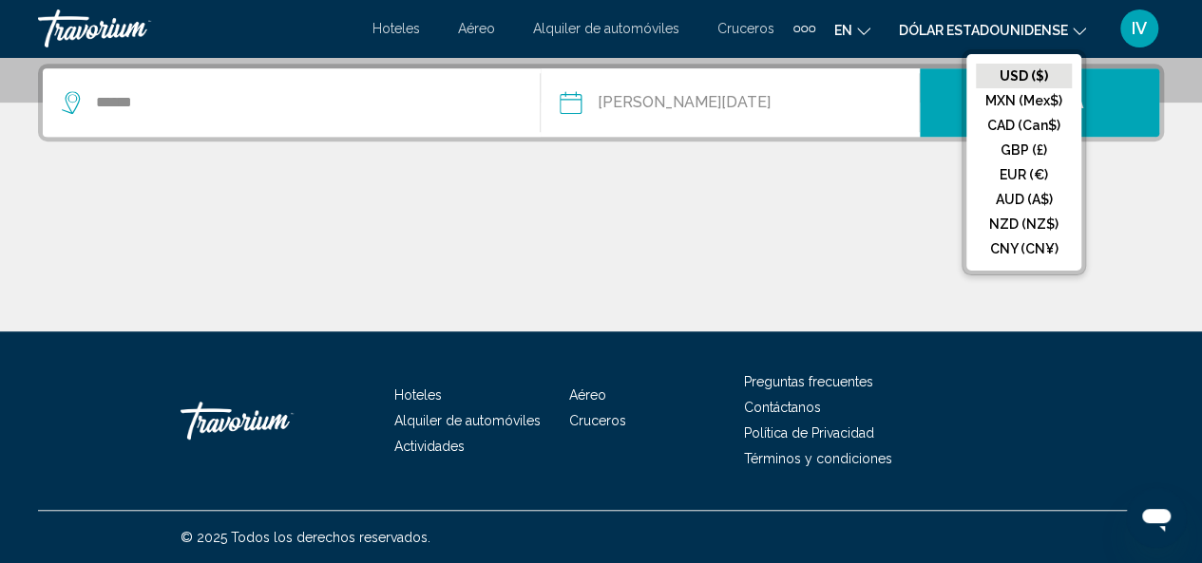
click at [849, 51] on mat-toolbar "Hoteles Aéreo Alquiler de automóviles Cruceros Actividades Hoteles Aéreo Alquil…" at bounding box center [601, 28] width 1202 height 57
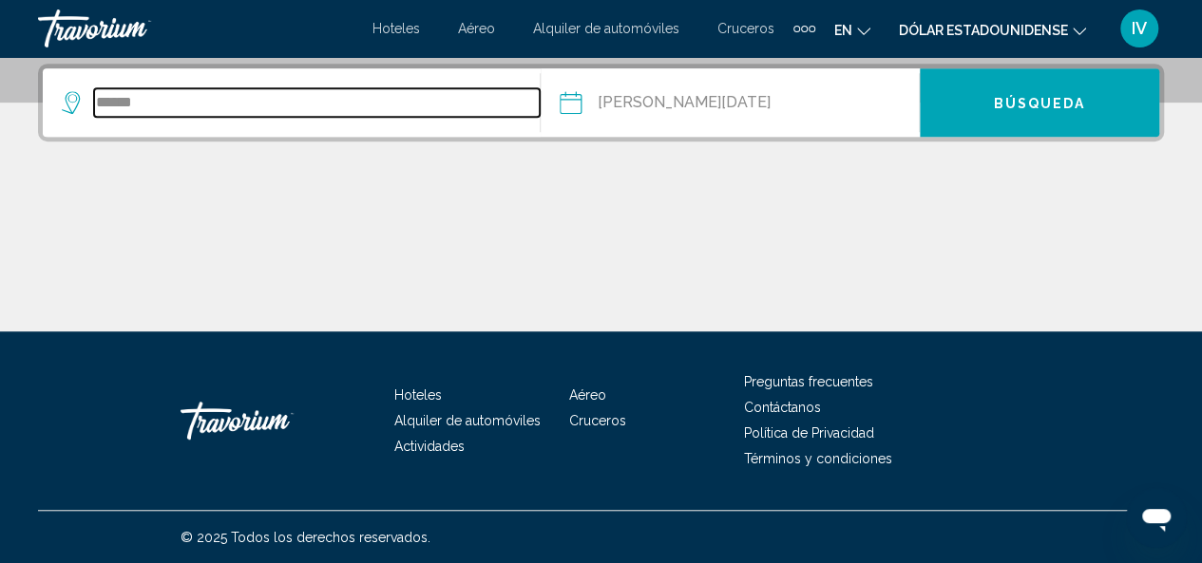
click at [269, 113] on input "******" at bounding box center [317, 102] width 446 height 29
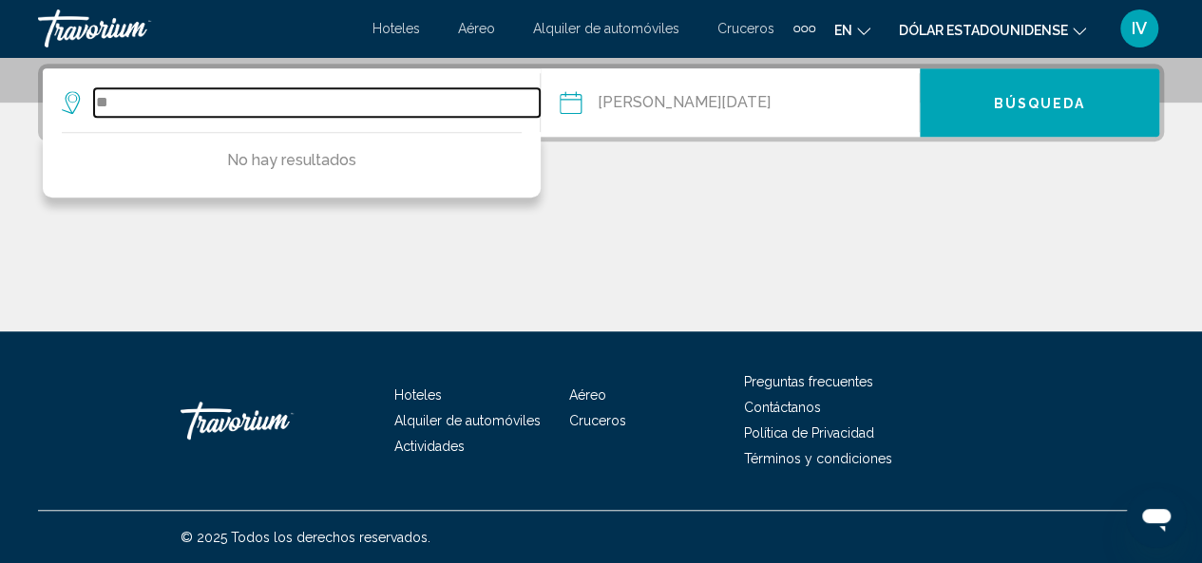
type input "*"
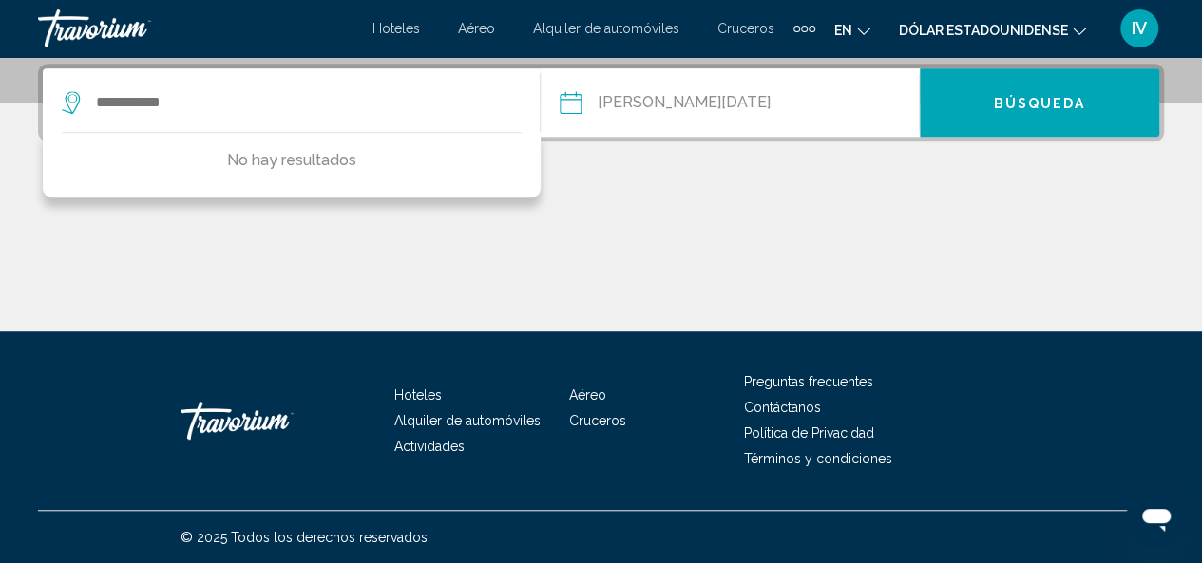
click at [744, 28] on font "Cruceros" at bounding box center [745, 28] width 57 height 15
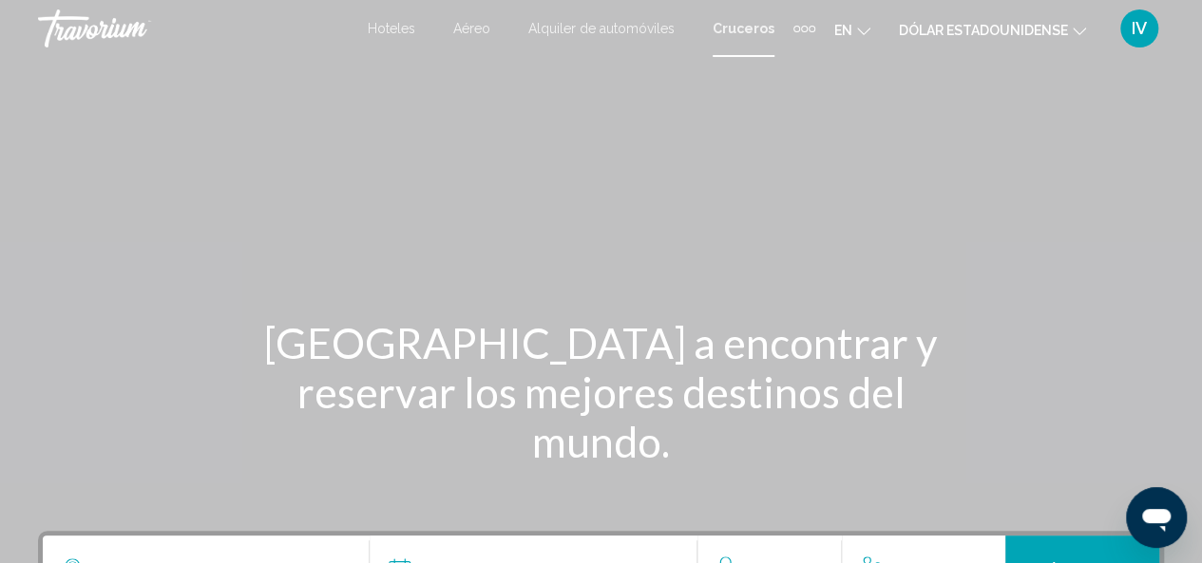
scroll to position [488, 0]
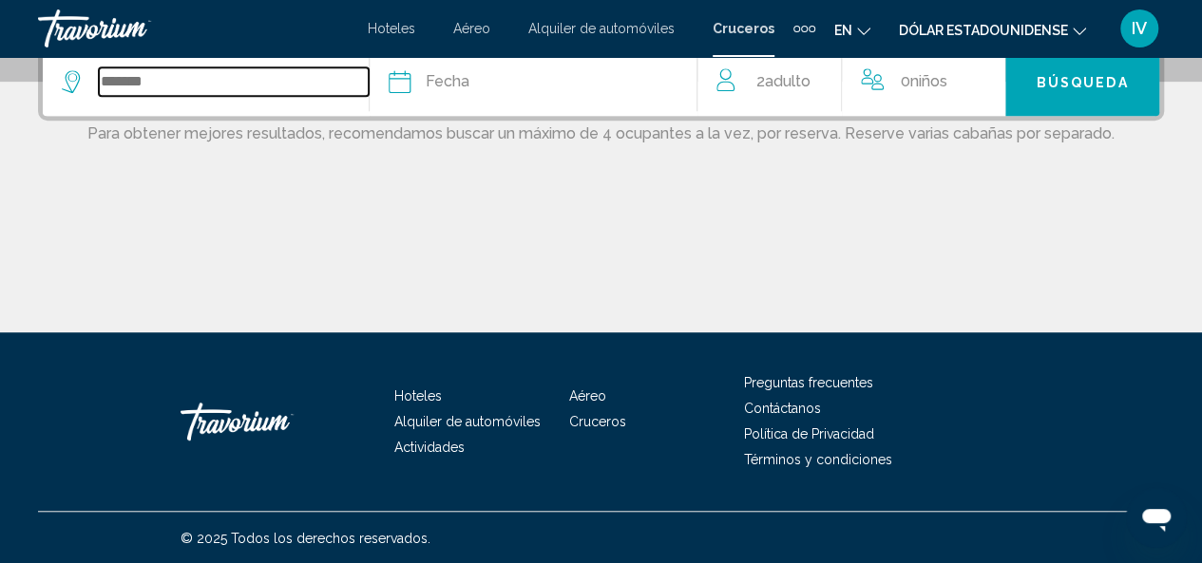
click at [148, 88] on input "Search widget" at bounding box center [234, 81] width 270 height 29
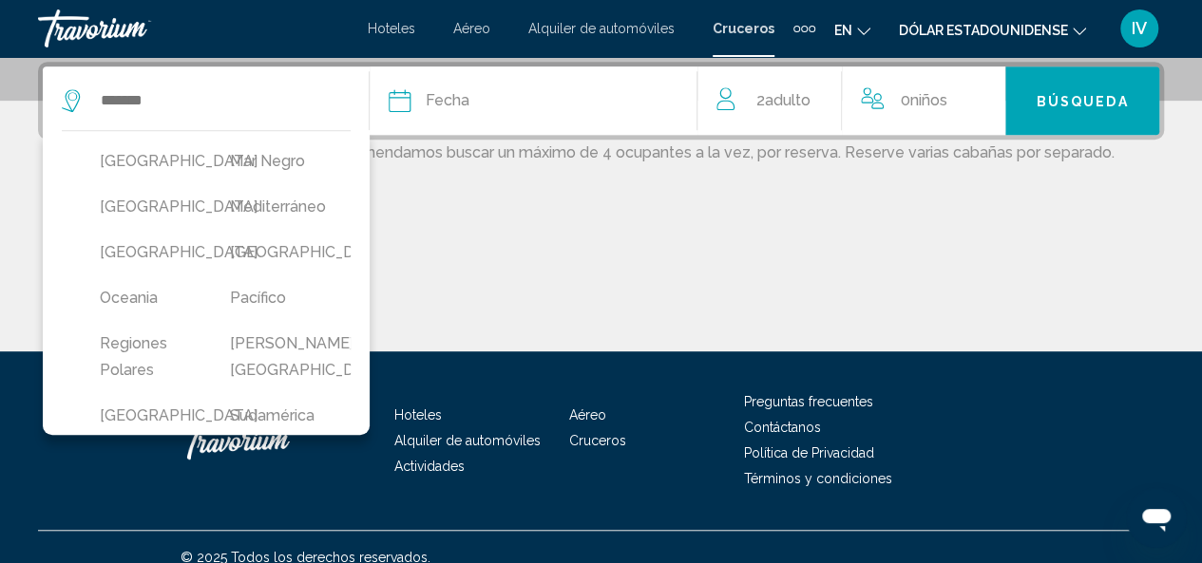
scroll to position [703, 0]
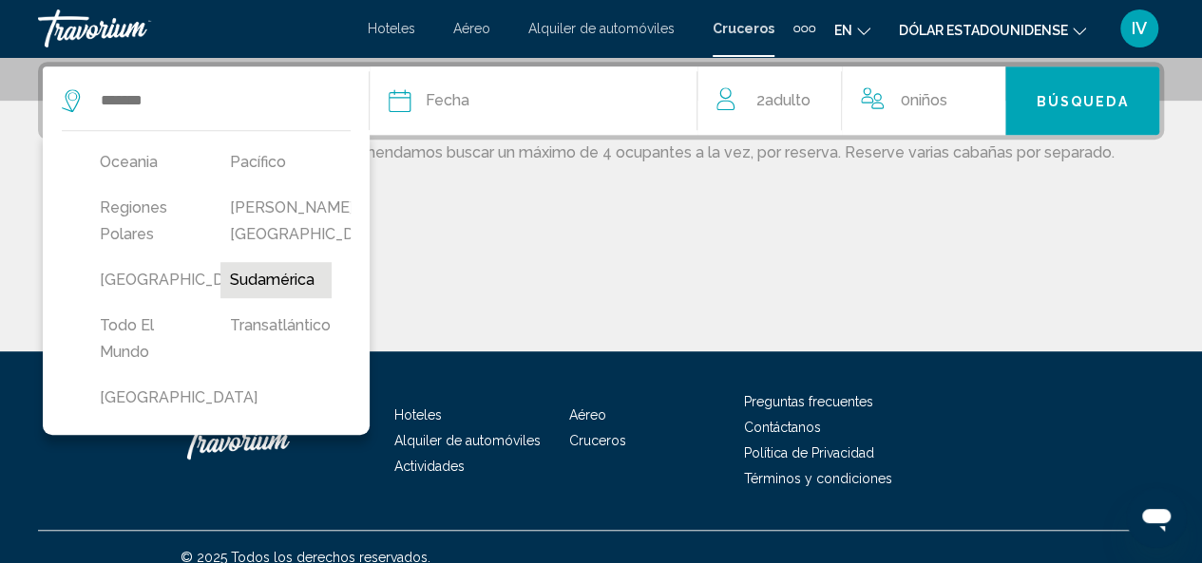
click at [276, 280] on button "Sudamérica" at bounding box center [275, 280] width 111 height 36
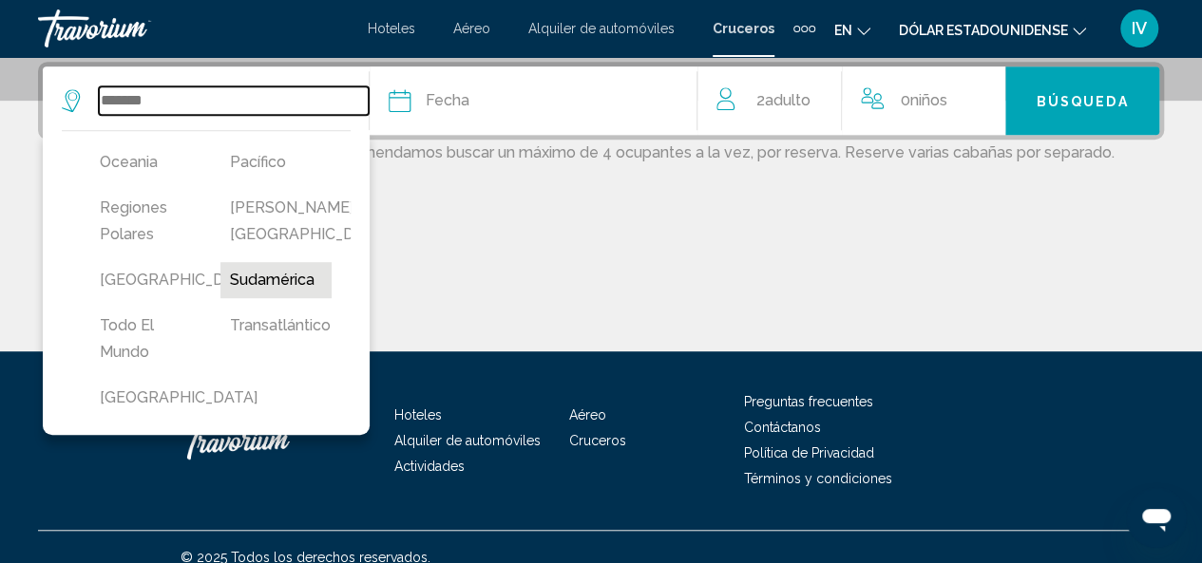
type input "**********"
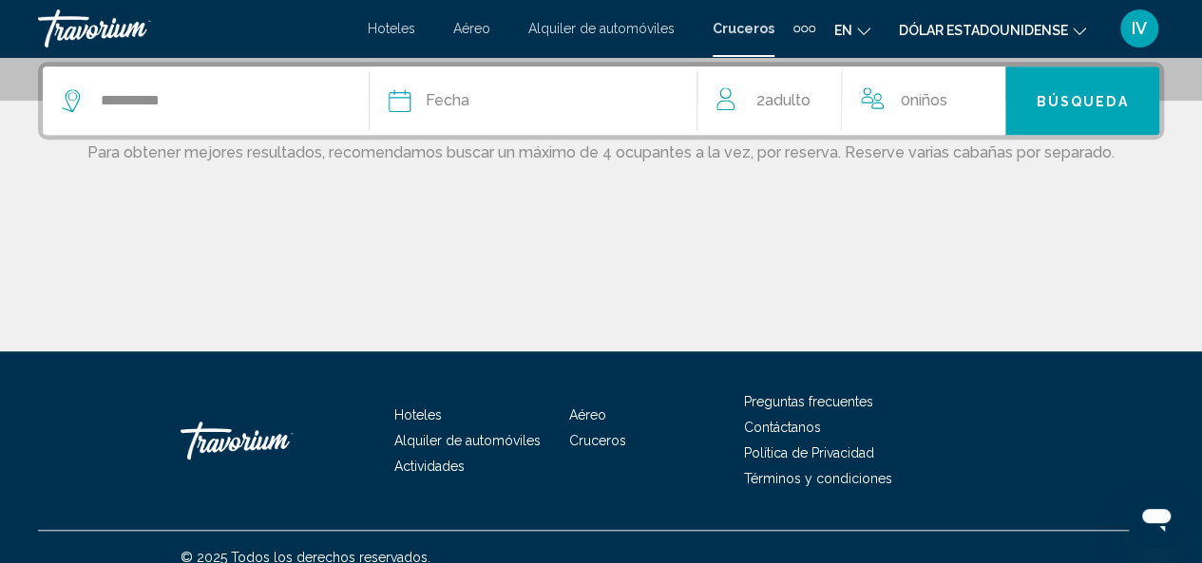
click at [471, 98] on div "Fecha" at bounding box center [542, 100] width 307 height 27
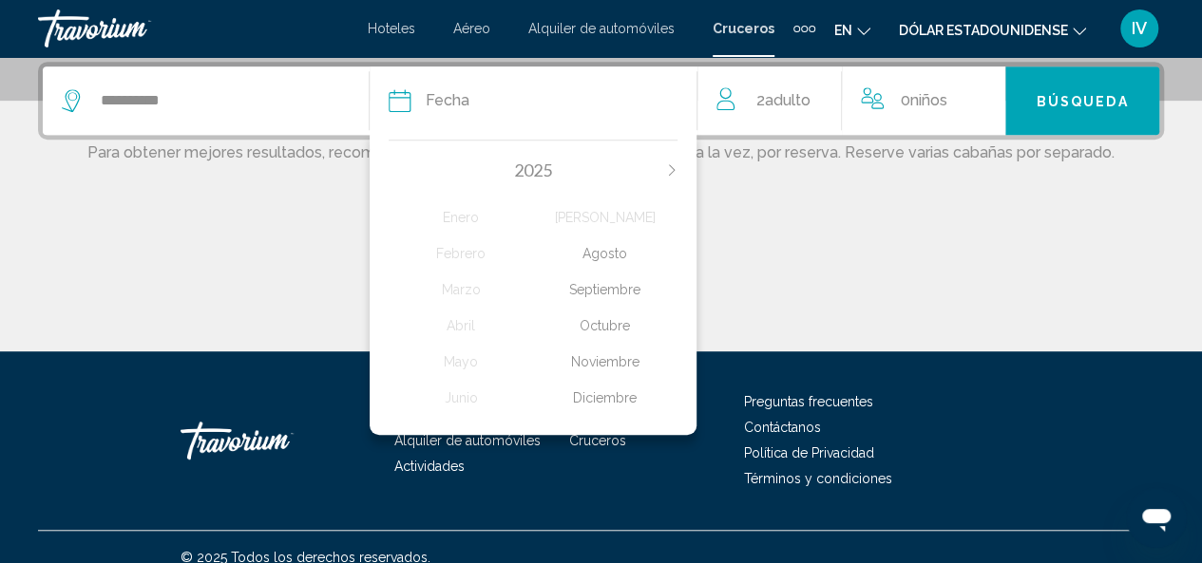
click at [669, 172] on icon "Next month" at bounding box center [671, 169] width 11 height 11
click at [397, 169] on icon "Previous month" at bounding box center [394, 169] width 11 height 11
click at [606, 389] on div "Diciembre" at bounding box center [605, 398] width 144 height 34
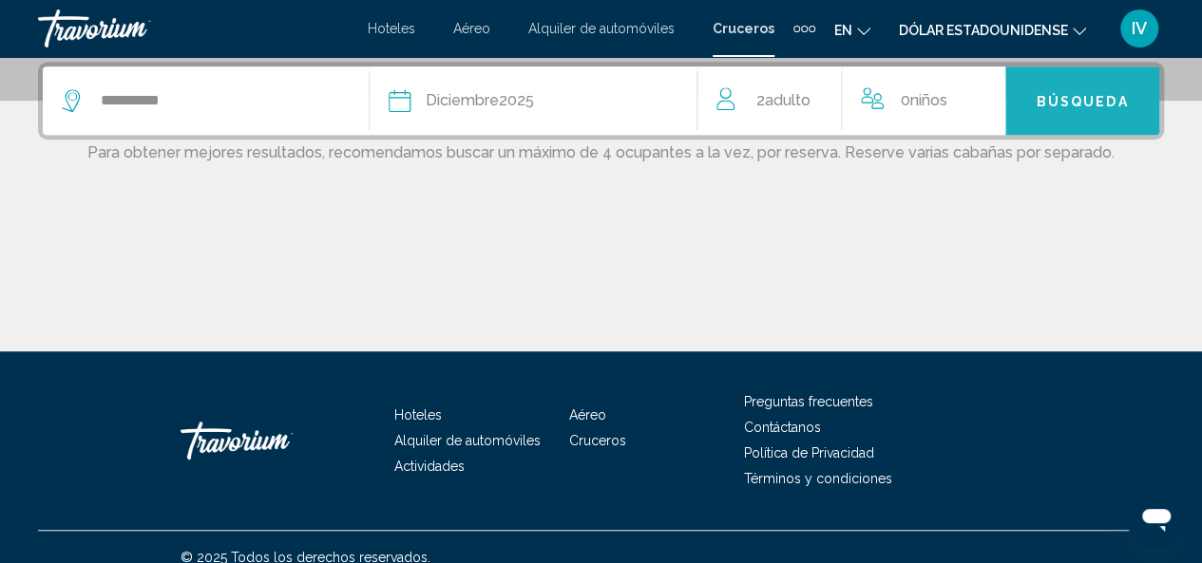
click at [1087, 110] on button "Búsqueda" at bounding box center [1082, 101] width 154 height 68
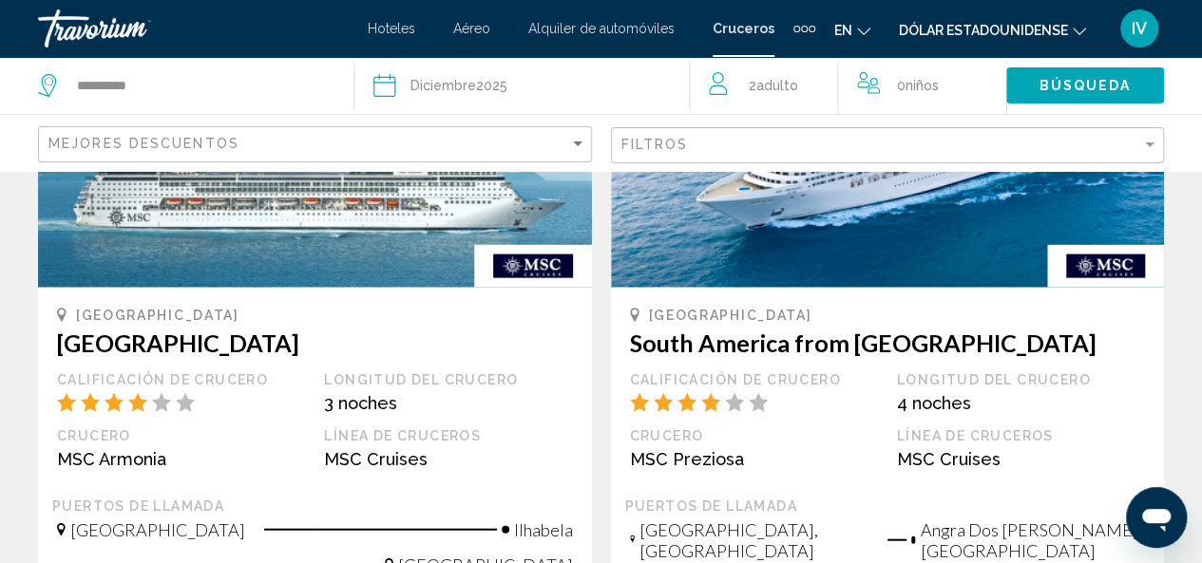
scroll to position [2421, 0]
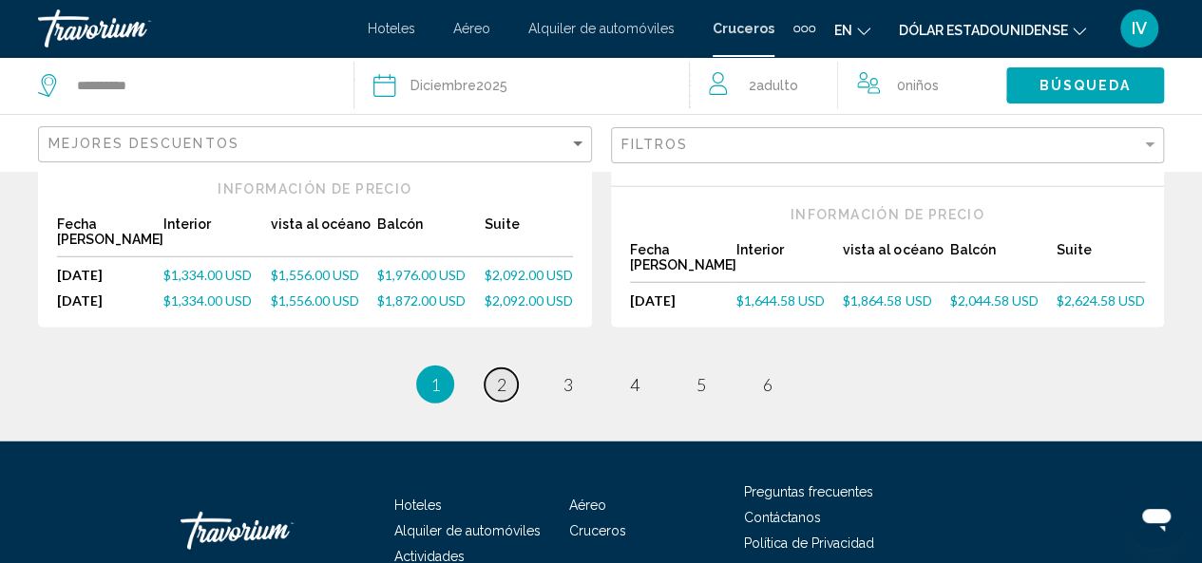
click at [489, 369] on link "page 2" at bounding box center [501, 385] width 33 height 33
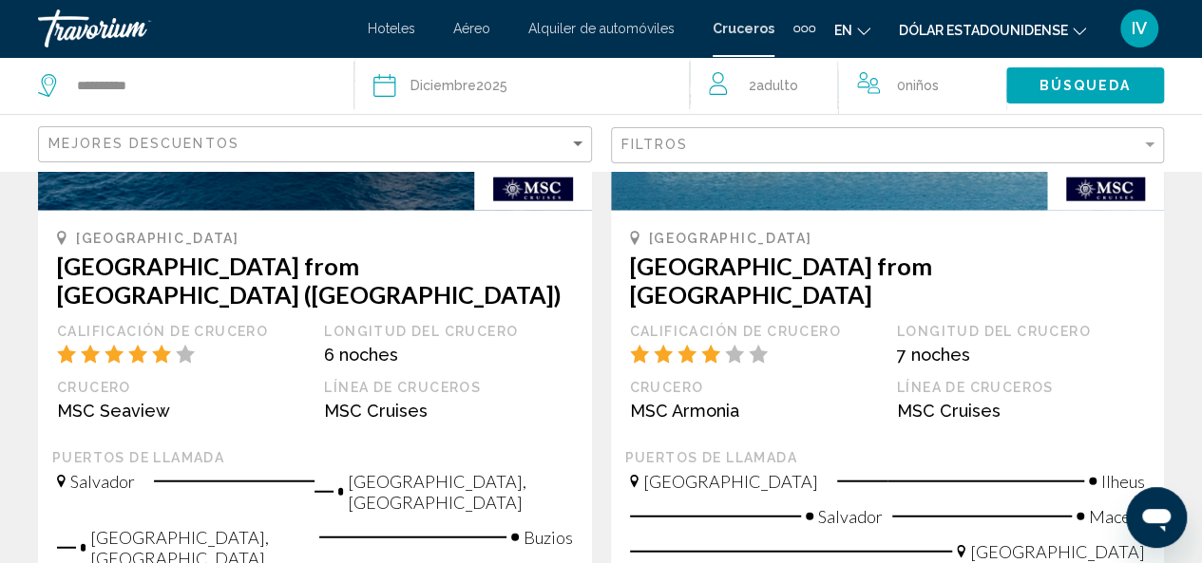
scroll to position [2239, 0]
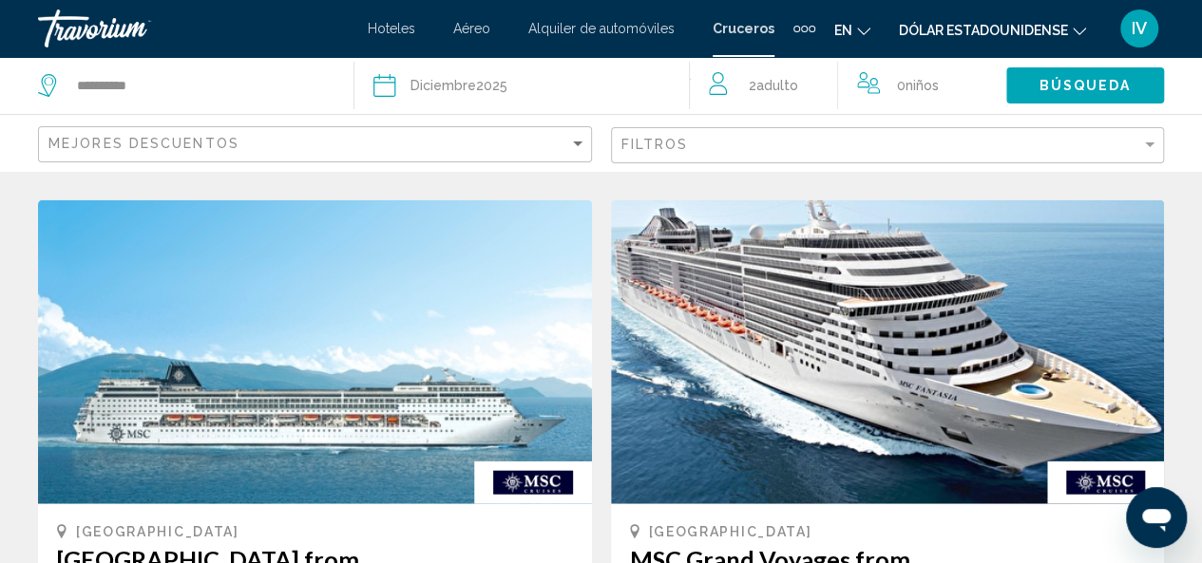
scroll to position [2428, 0]
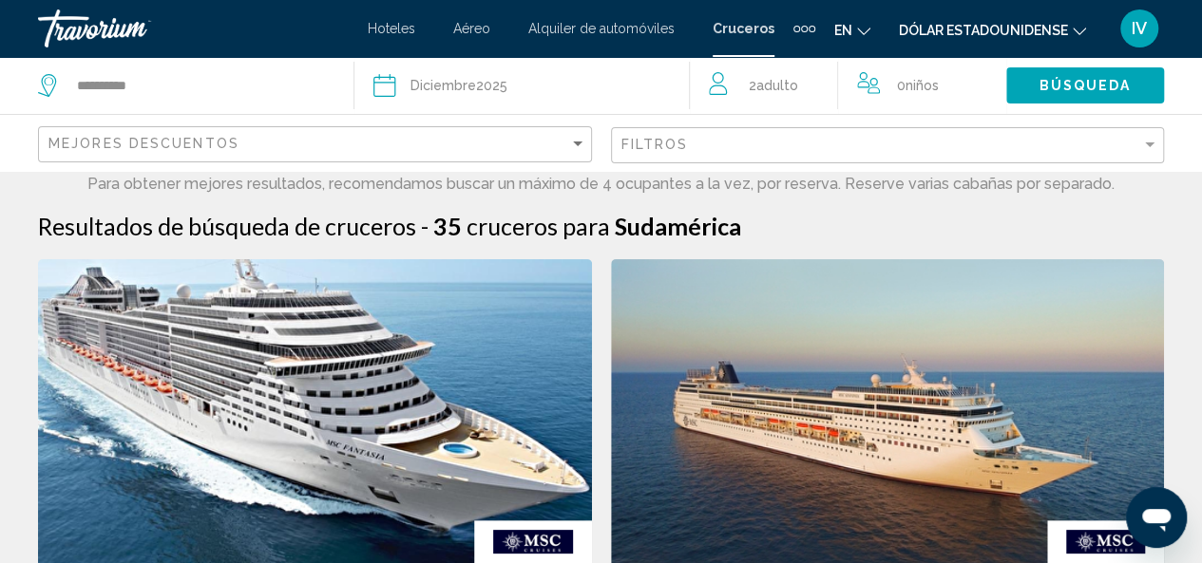
scroll to position [492, 0]
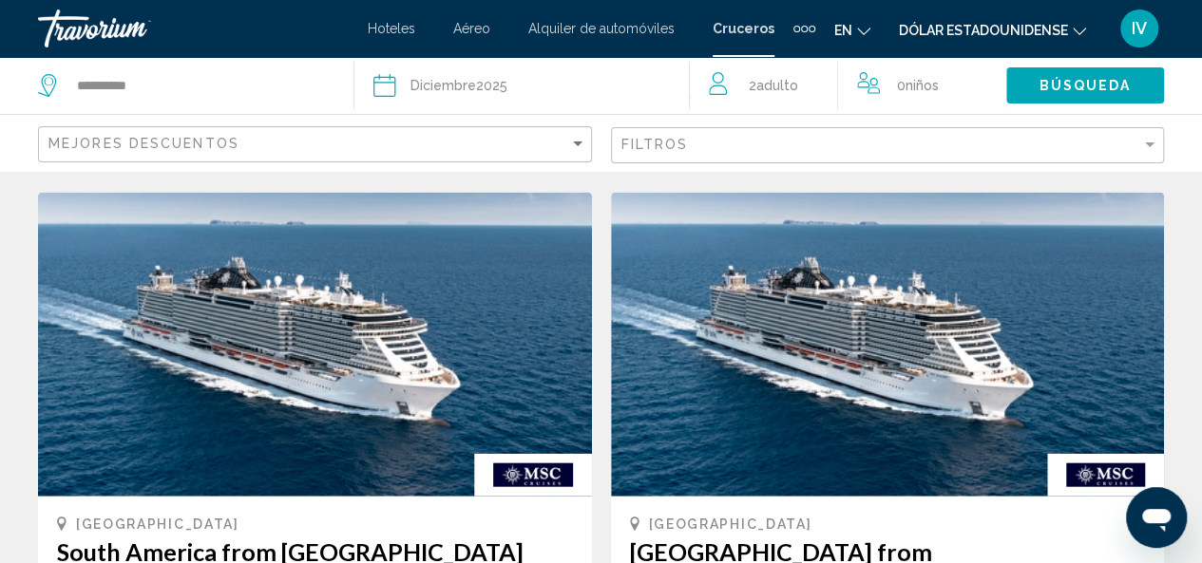
scroll to position [2464, 0]
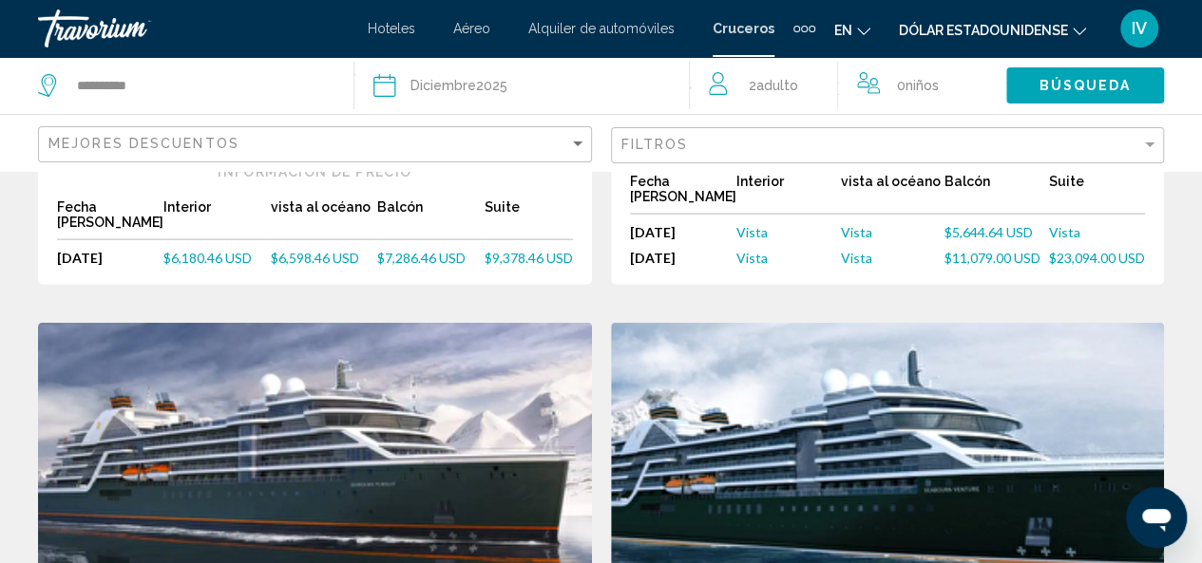
scroll to position [2464, 0]
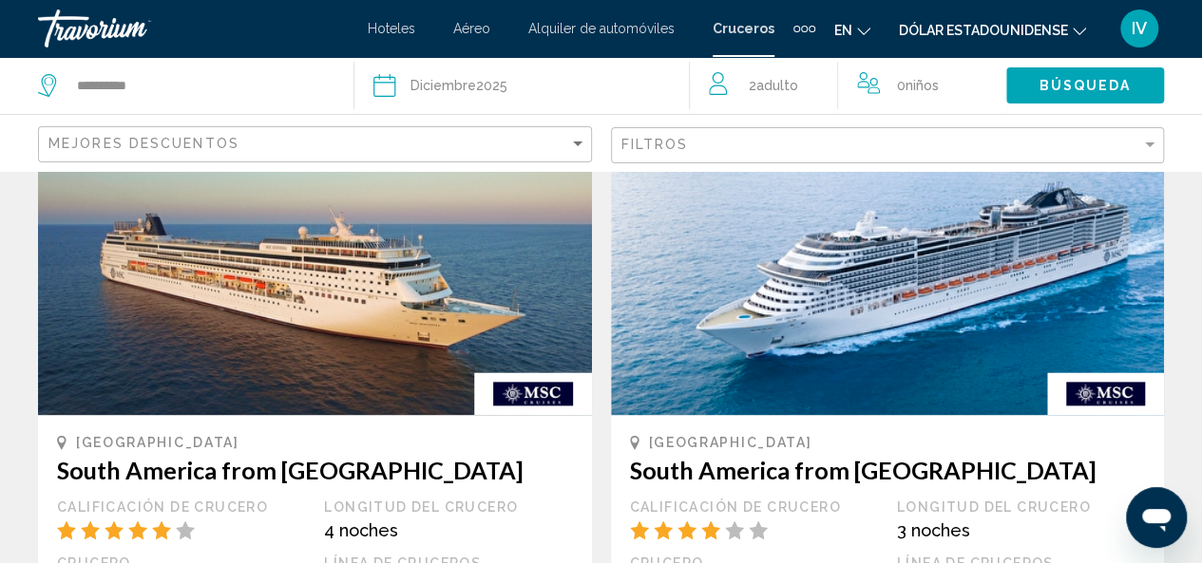
scroll to position [1479, 0]
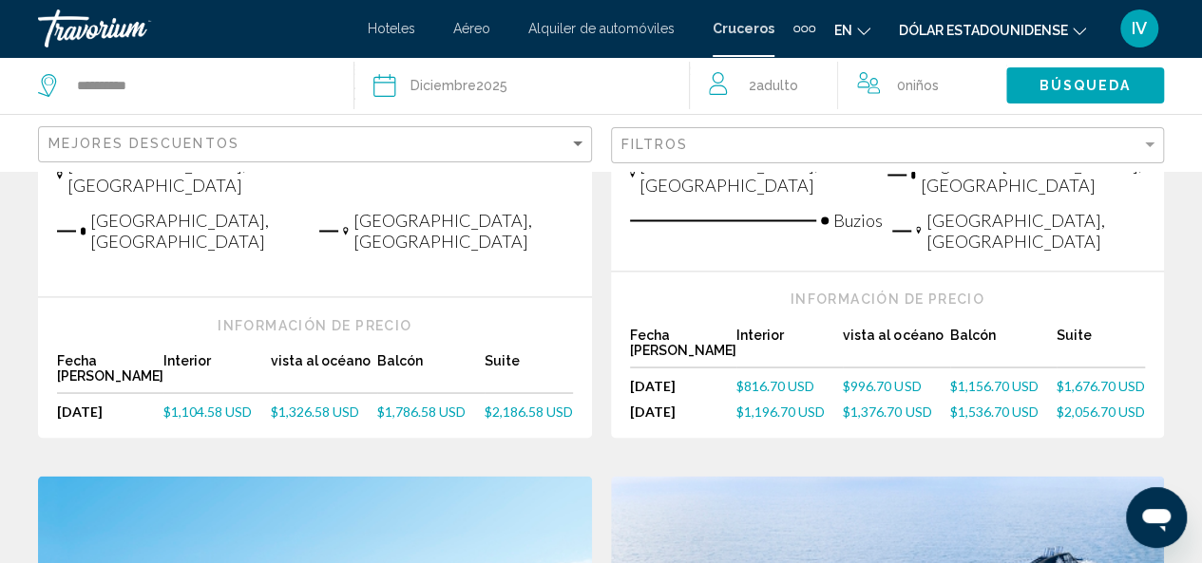
drag, startPoint x: 1209, startPoint y: 267, endPoint x: 794, endPoint y: 392, distance: 432.9
click at [767, 86] on span "Adulto" at bounding box center [777, 85] width 42 height 15
click at [767, 86] on span "Adulto" at bounding box center [774, 82] width 42 height 15
click at [810, 86] on div "2 Adulto Adulto" at bounding box center [780, 85] width 142 height 33
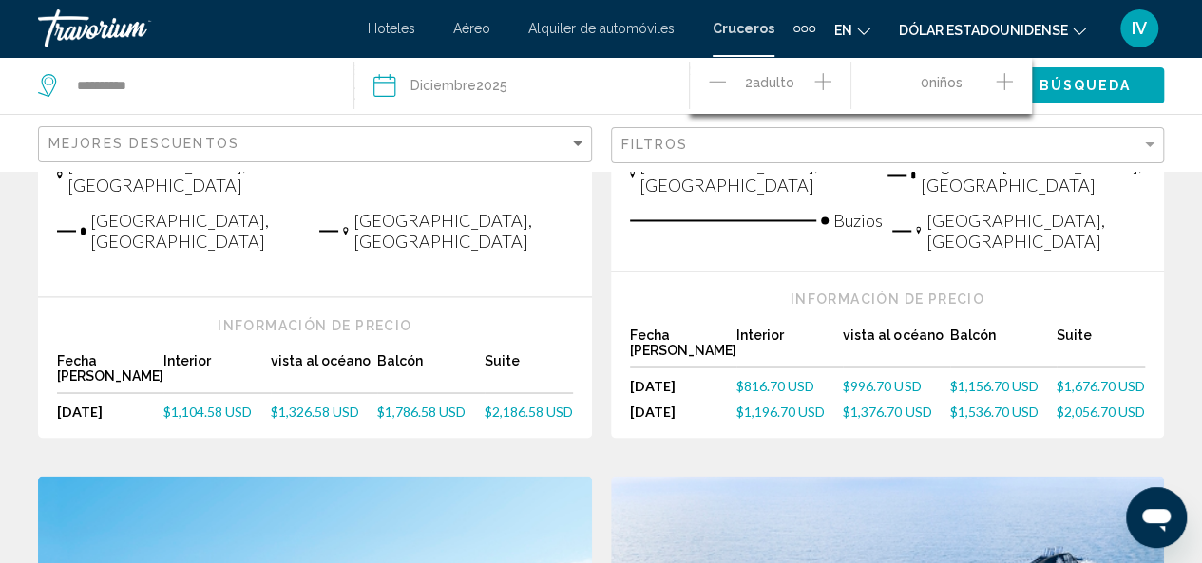
click at [826, 86] on icon "Increment adults" at bounding box center [822, 81] width 17 height 23
click at [1100, 82] on span "Búsqueda" at bounding box center [1085, 86] width 92 height 15
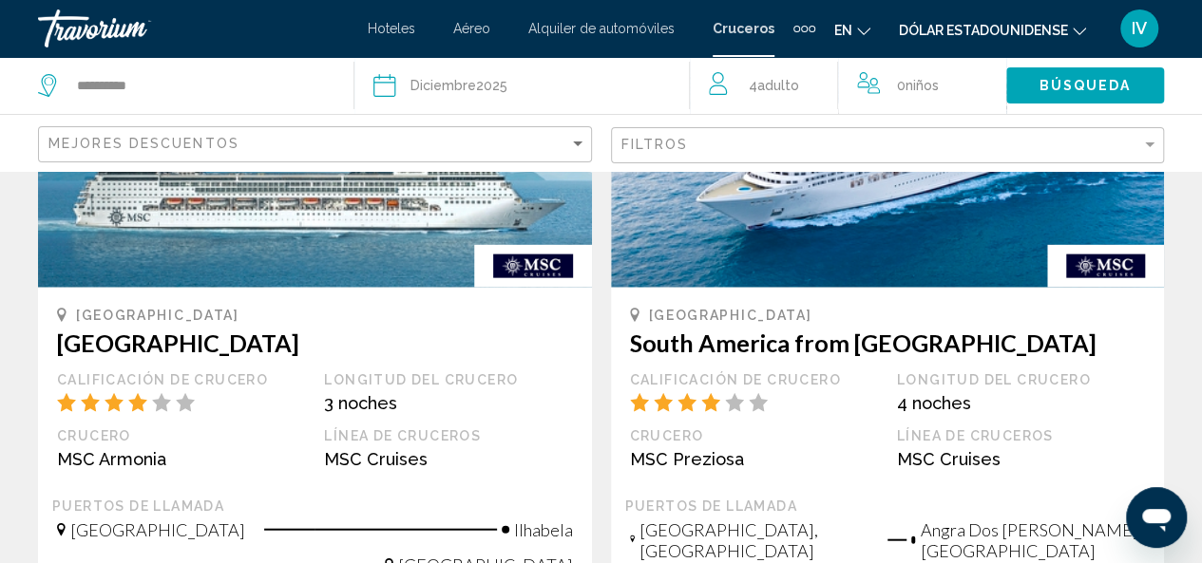
scroll to position [2421, 0]
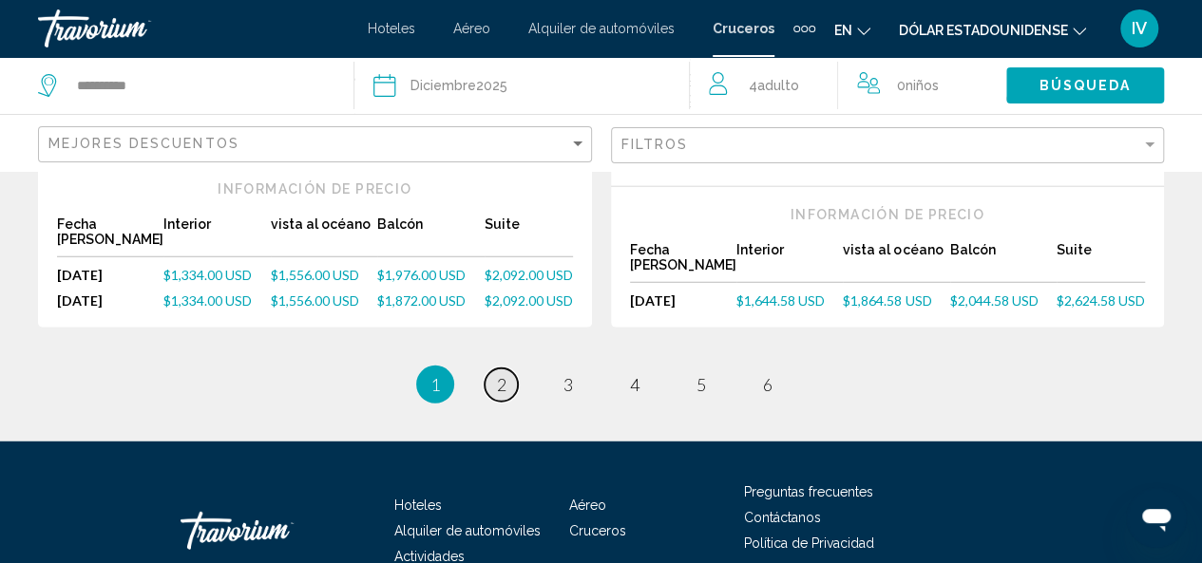
click at [506, 369] on link "page 2" at bounding box center [501, 385] width 33 height 33
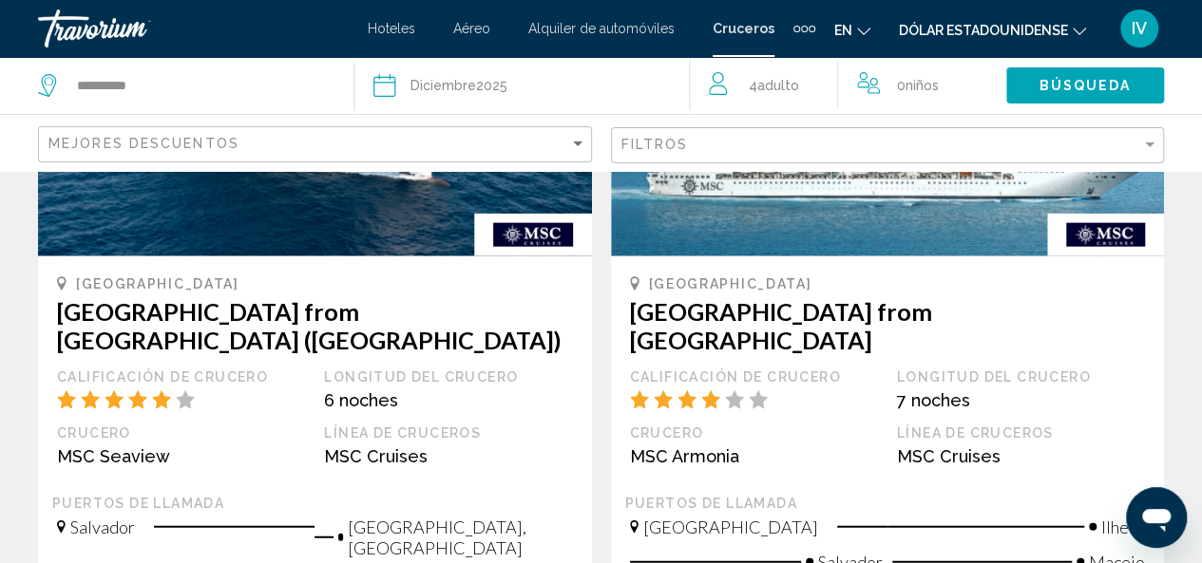
scroll to position [2485, 0]
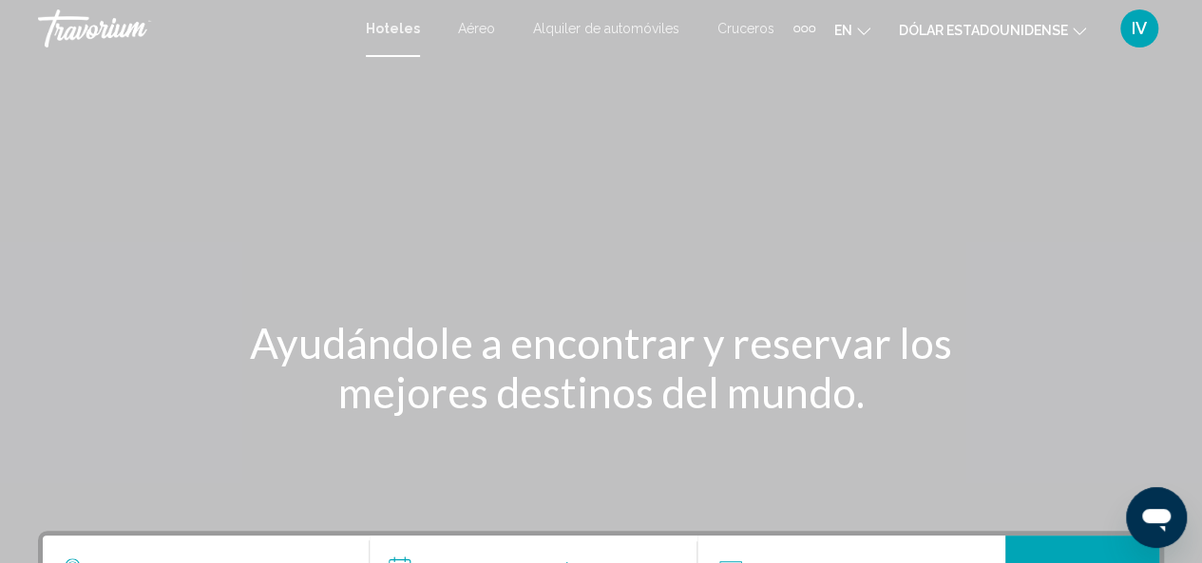
scroll to position [492, 0]
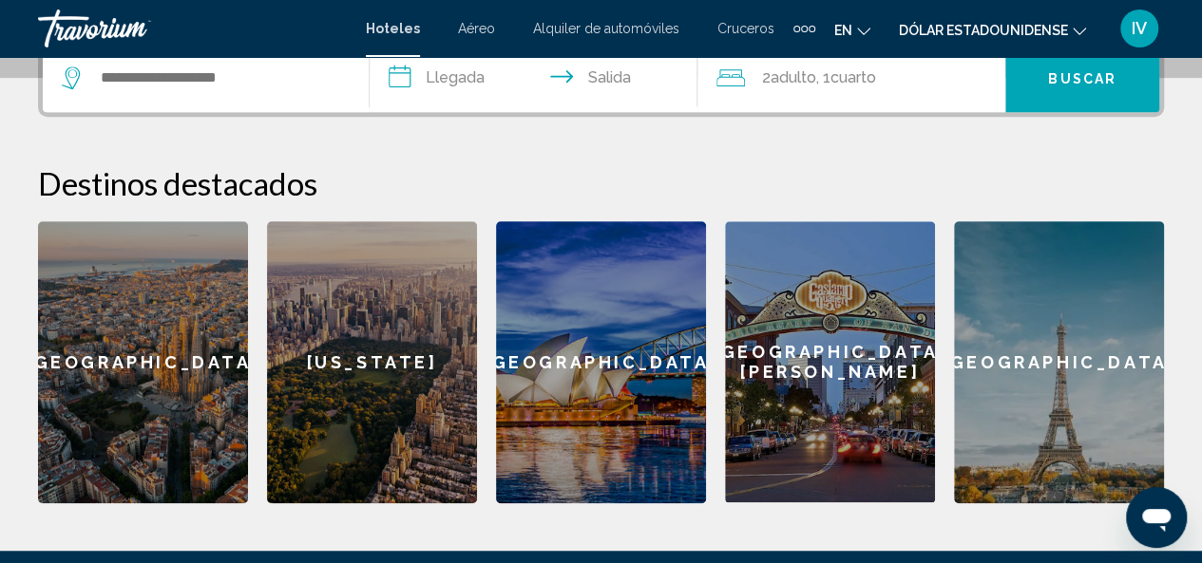
click at [1087, 391] on div "[GEOGRAPHIC_DATA]" at bounding box center [1059, 362] width 210 height 282
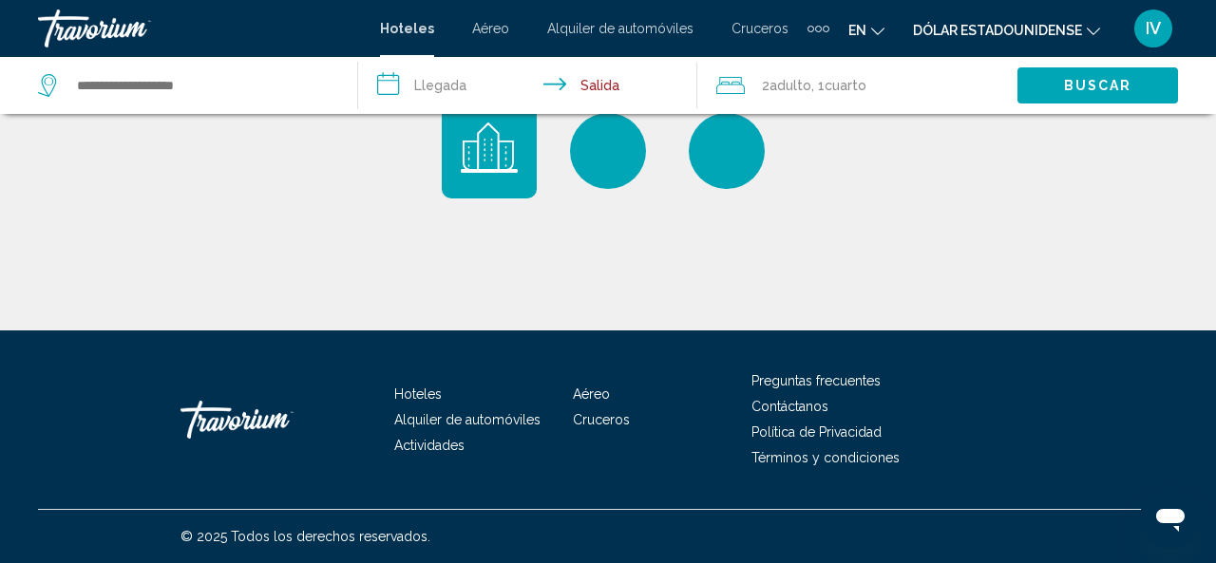
click at [440, 82] on input "**********" at bounding box center [531, 88] width 347 height 63
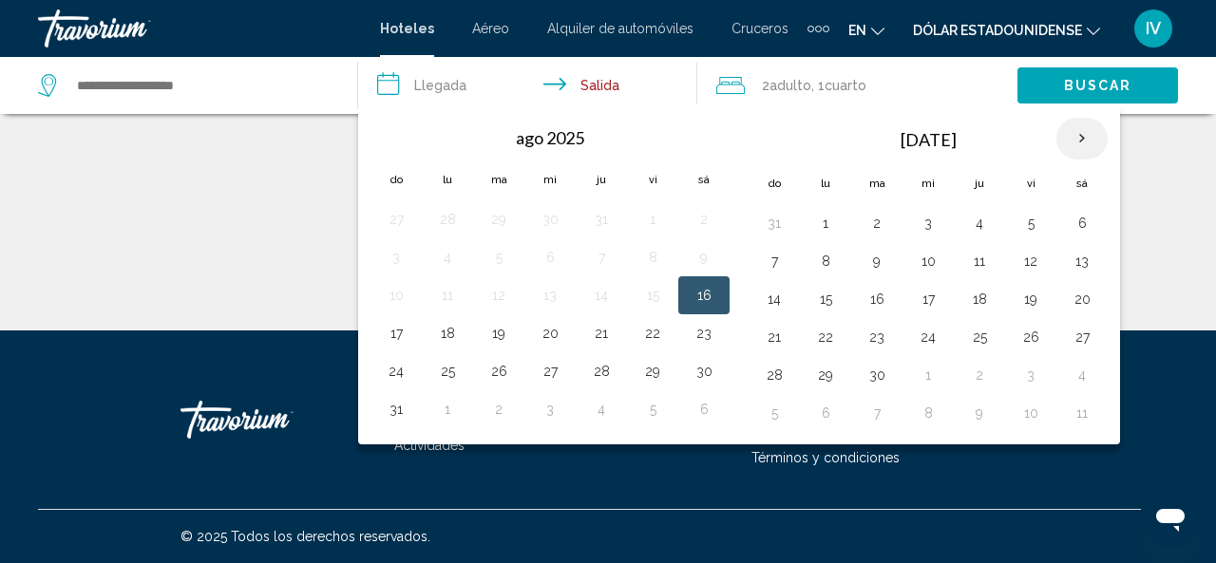
click at [1074, 137] on th "Next month" at bounding box center [1082, 139] width 51 height 42
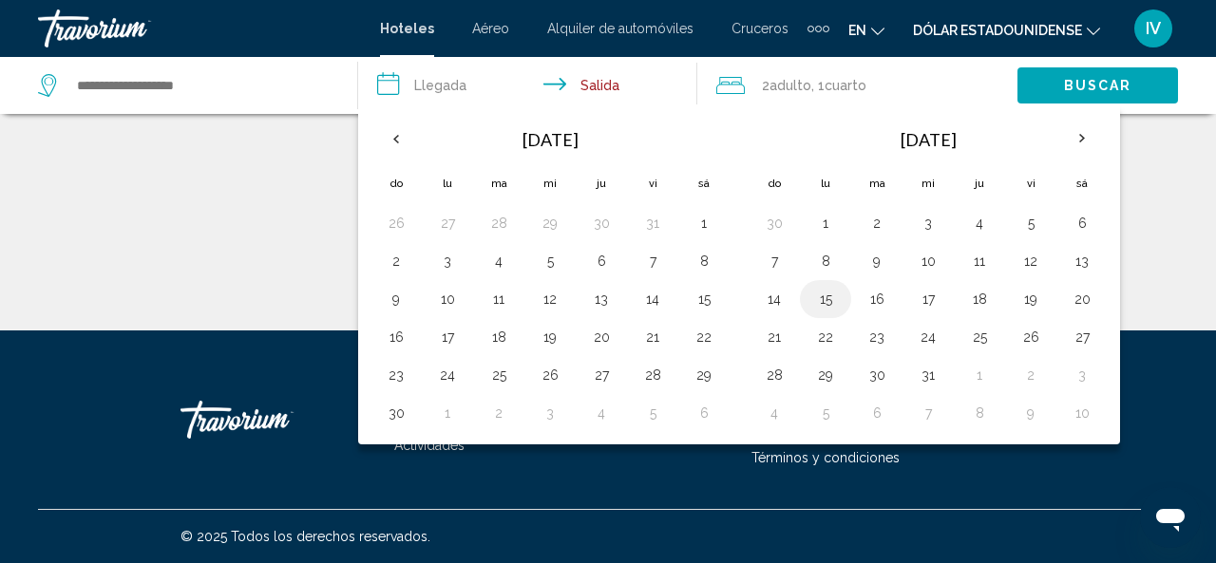
click at [815, 296] on button "15" at bounding box center [826, 299] width 30 height 27
type input "**********"
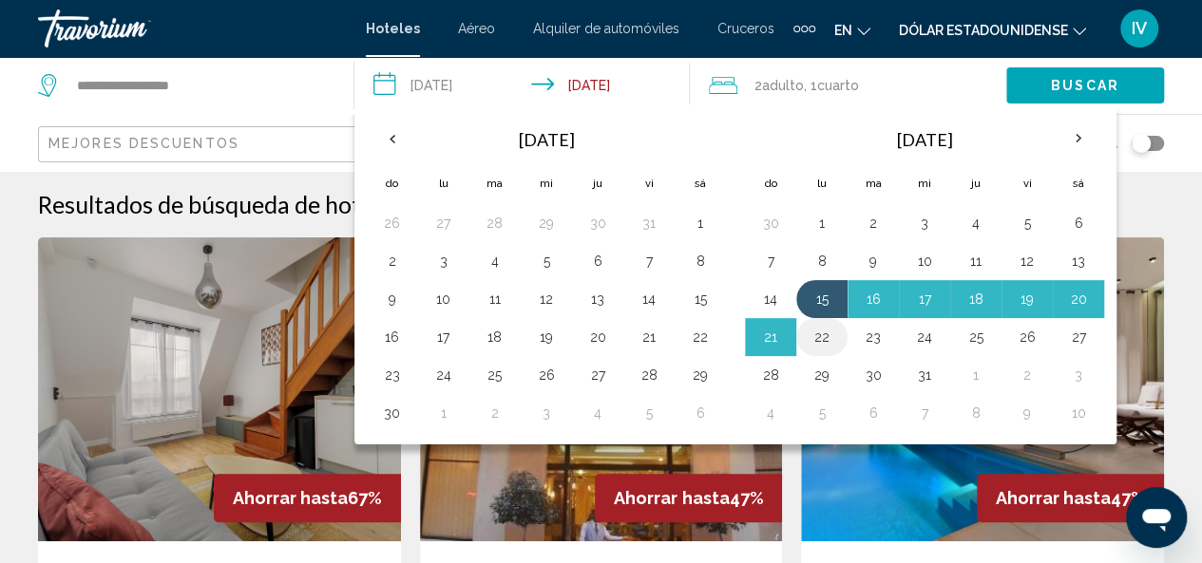
click at [813, 332] on button "22" at bounding box center [822, 337] width 30 height 27
type input "**********"
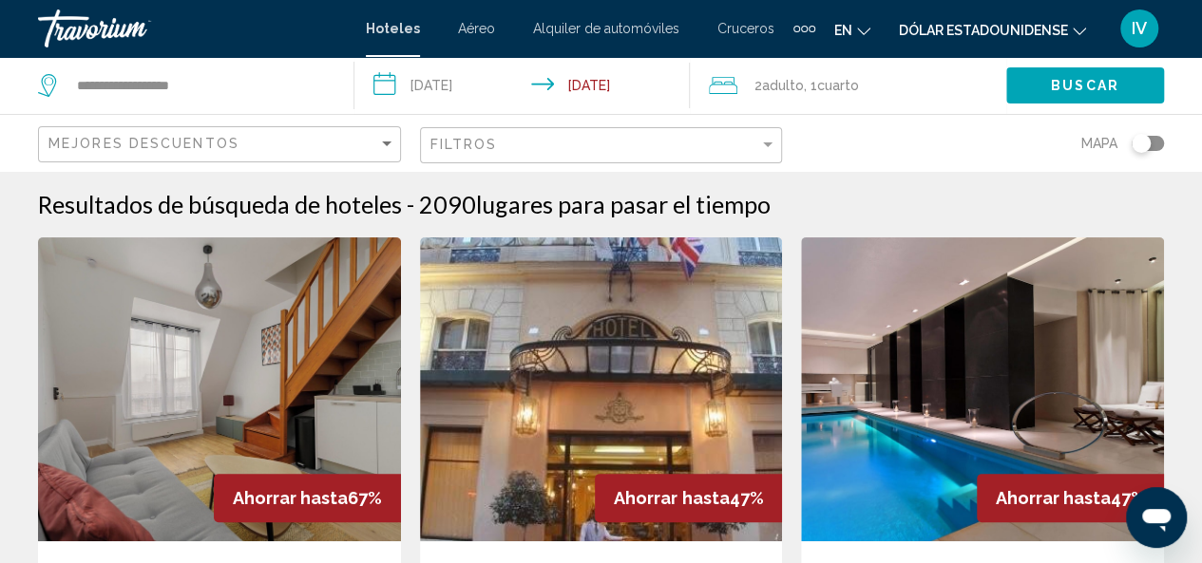
click at [813, 332] on img "Contenido principal" at bounding box center [982, 390] width 363 height 304
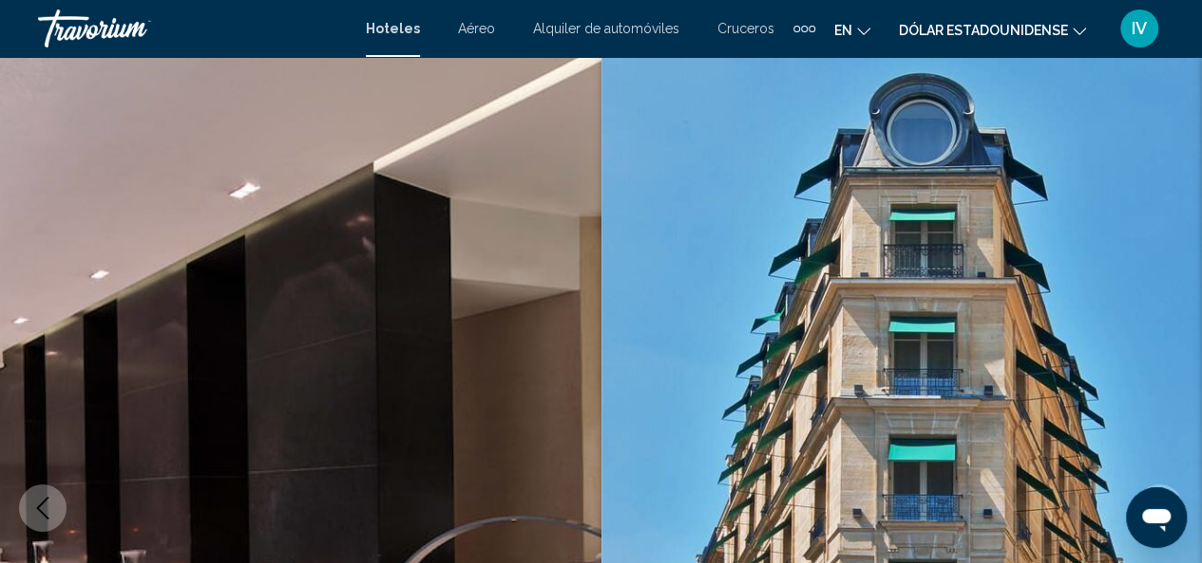
scroll to position [492, 0]
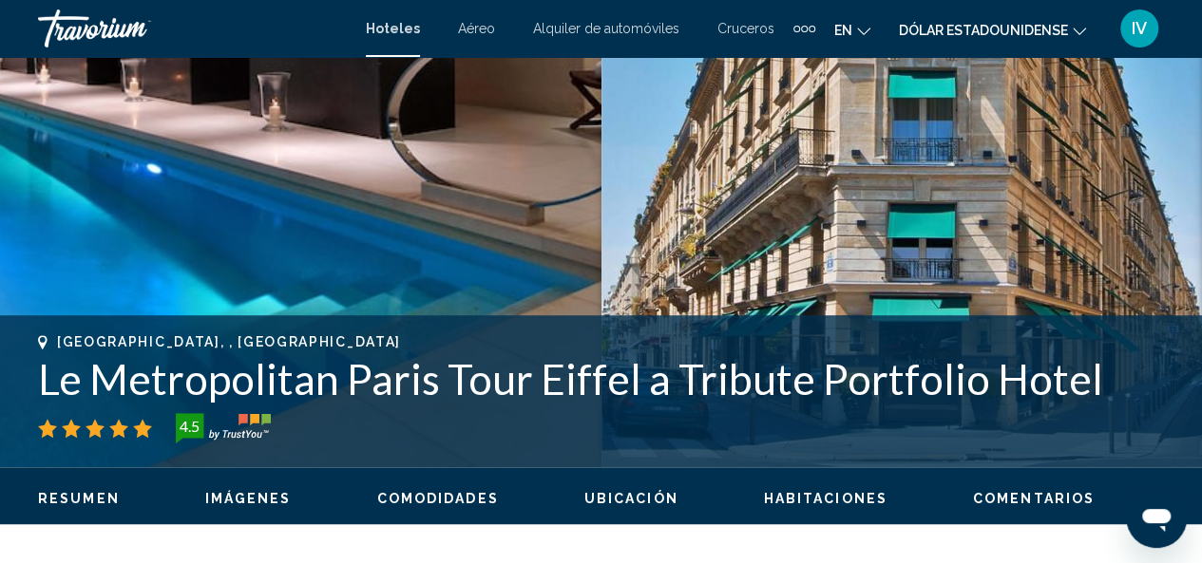
click at [79, 501] on span "Resumen" at bounding box center [79, 498] width 82 height 15
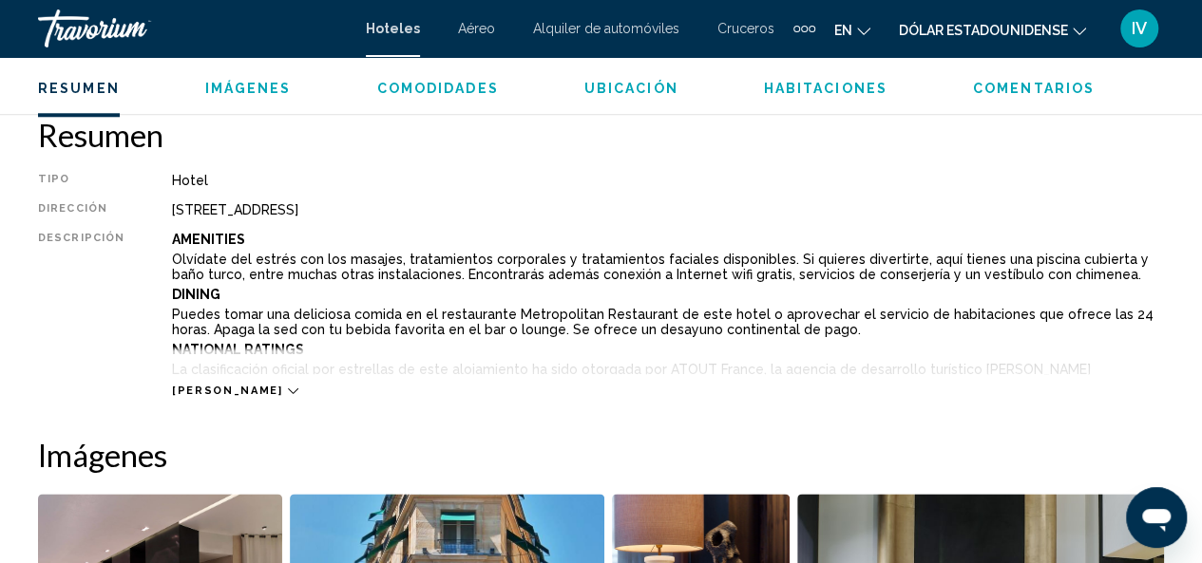
scroll to position [941, 0]
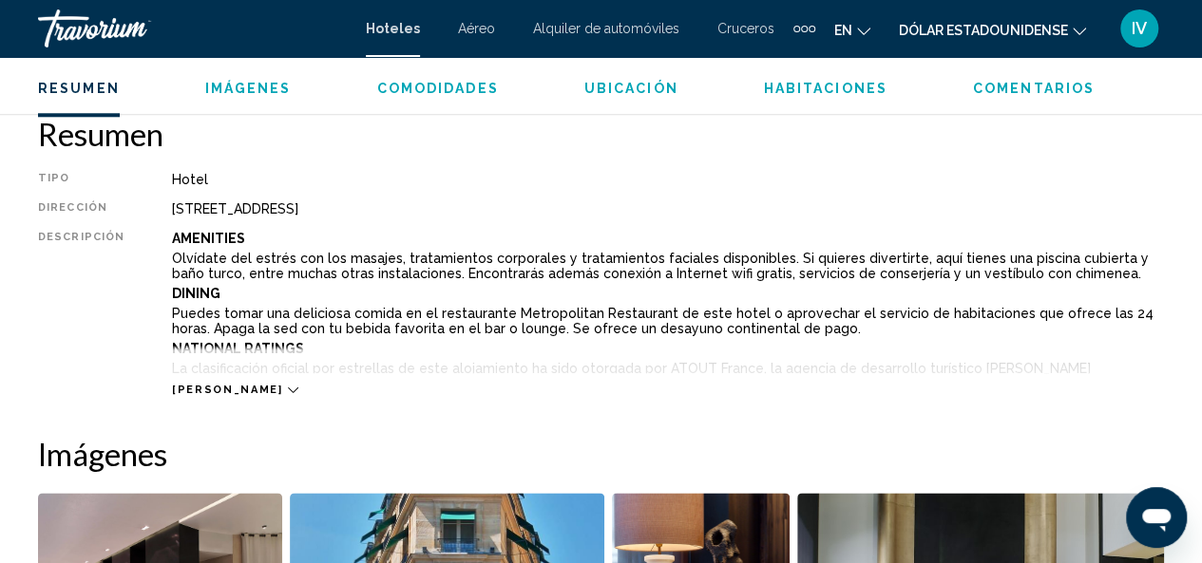
click at [288, 387] on icon "Contenido principal" at bounding box center [293, 390] width 10 height 10
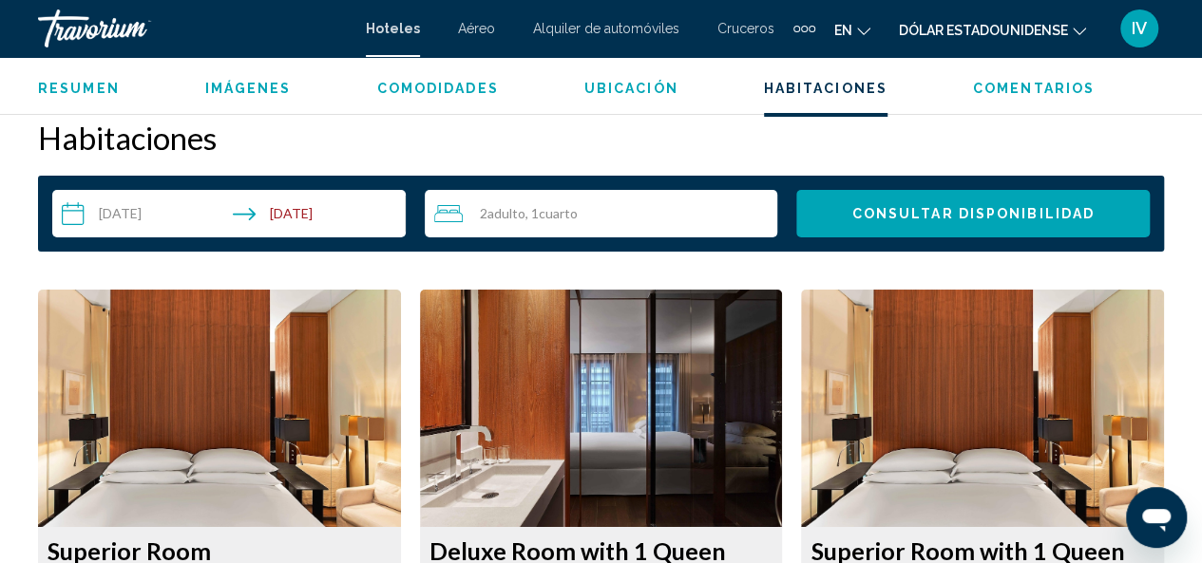
scroll to position [3408, 0]
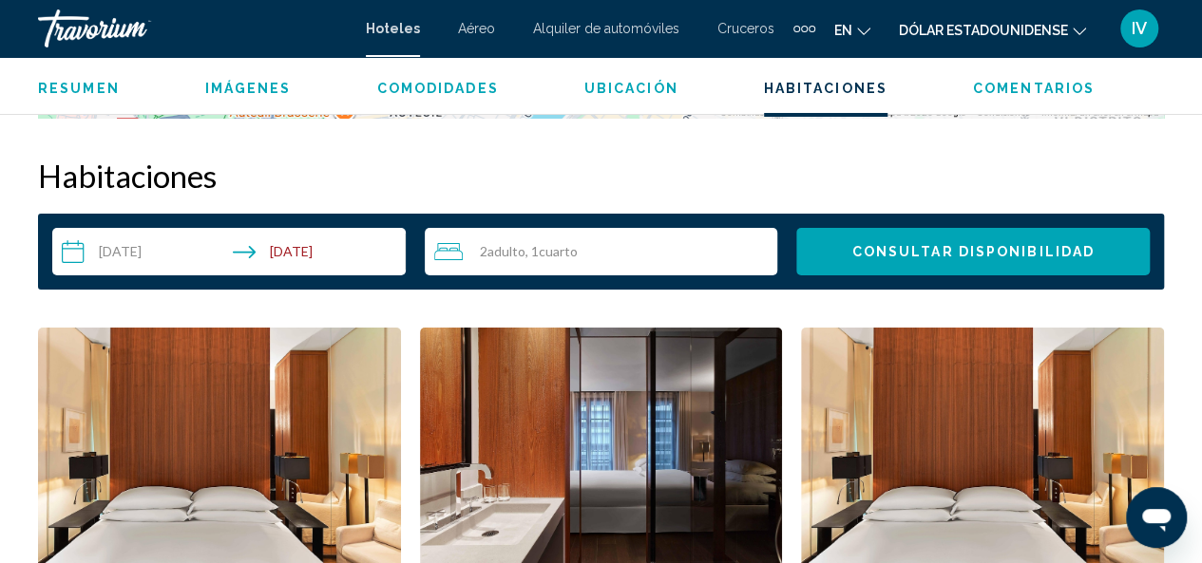
click at [117, 228] on input "**********" at bounding box center [232, 254] width 361 height 53
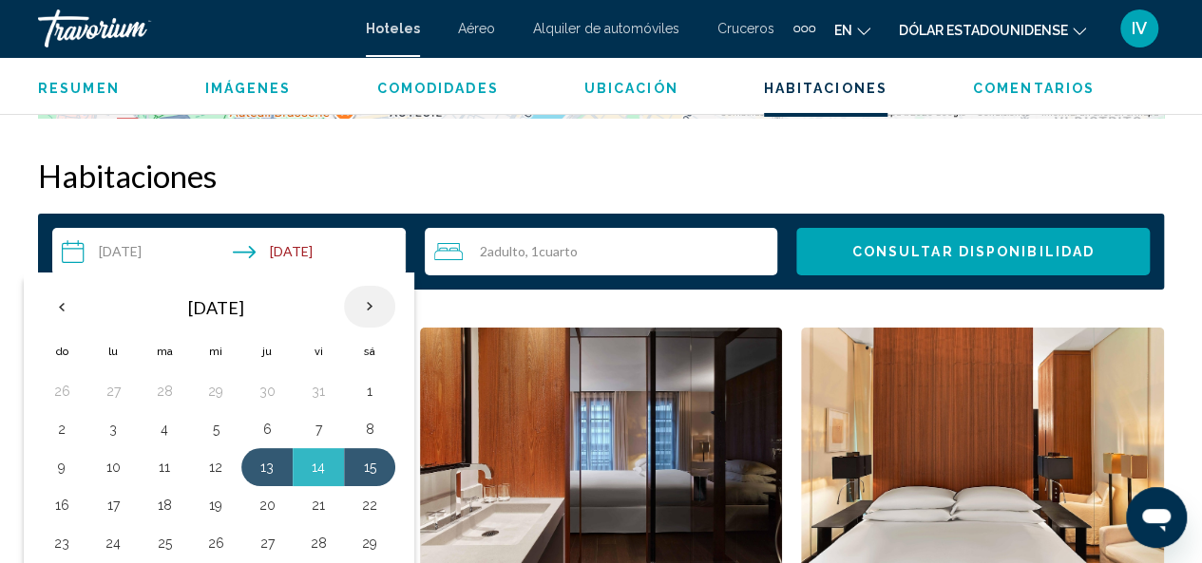
click at [359, 286] on th "Next month" at bounding box center [369, 307] width 51 height 42
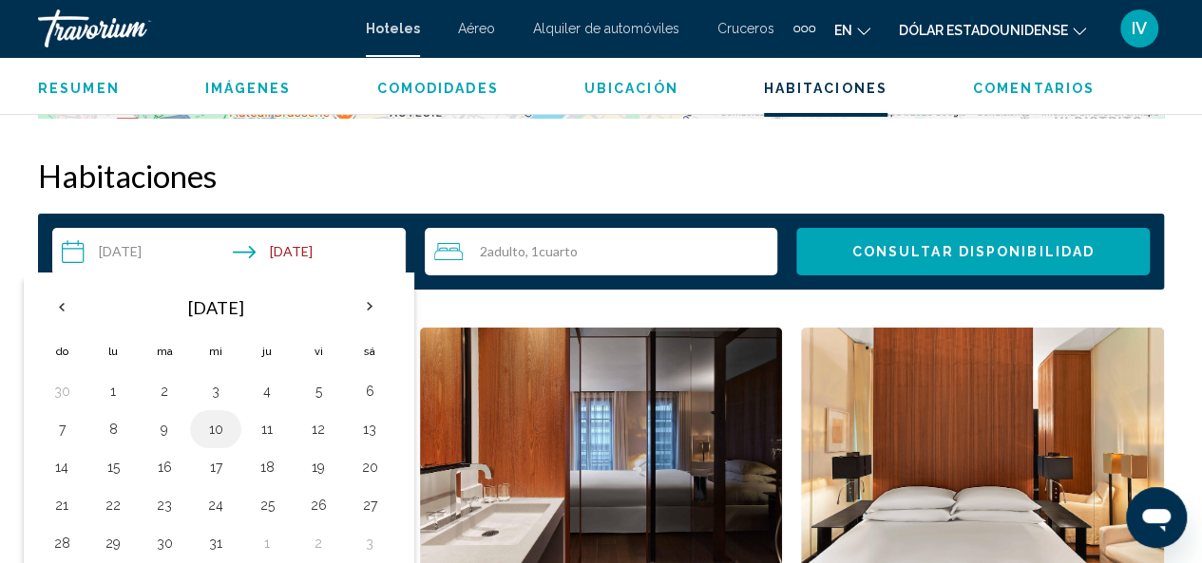
drag, startPoint x: 359, startPoint y: 275, endPoint x: 217, endPoint y: 406, distance: 193.7
click at [217, 406] on table "[DATE] do lu ma mi ju vi [DEMOGRAPHIC_DATA] 1 2 3 4 5 6 7 8 9 10 11 12 13 14 15…" at bounding box center [215, 442] width 359 height 315
click at [217, 416] on button "10" at bounding box center [215, 429] width 30 height 27
click at [361, 286] on th "Next month" at bounding box center [369, 307] width 51 height 42
click at [458, 157] on h2 "Habitaciones" at bounding box center [601, 176] width 1126 height 38
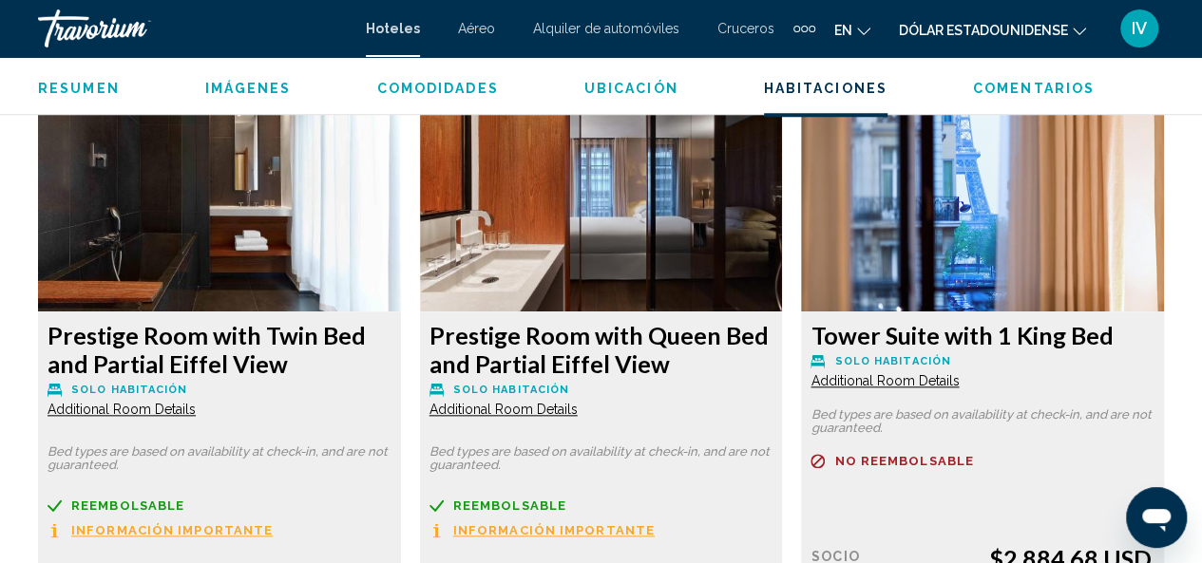
scroll to position [7554, 0]
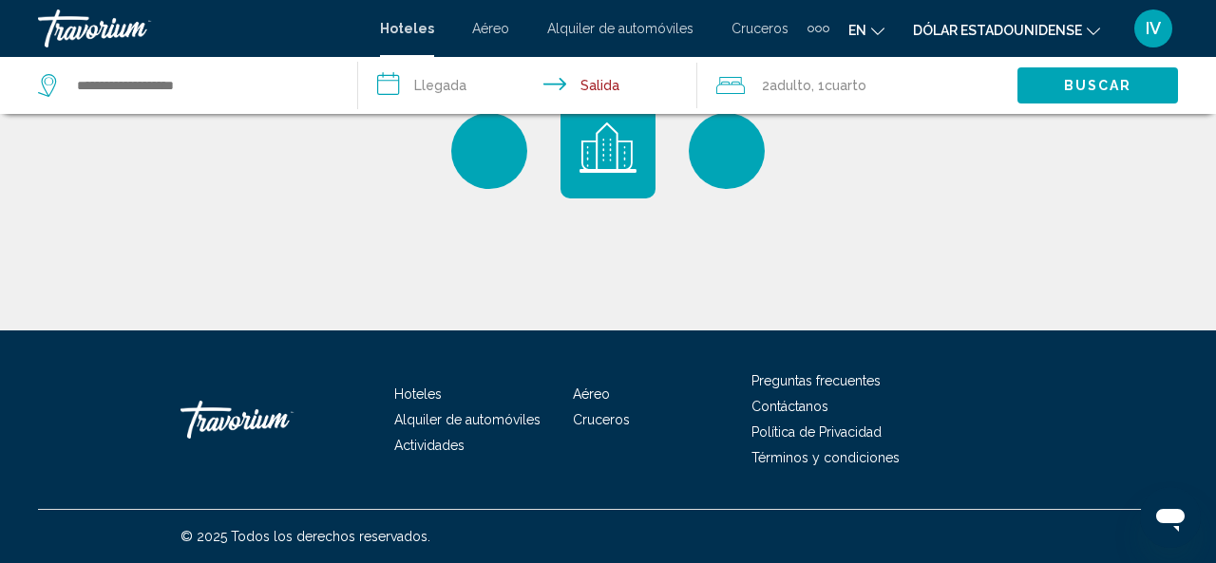
click at [766, 79] on span "2 Adulto Adulto" at bounding box center [786, 85] width 49 height 27
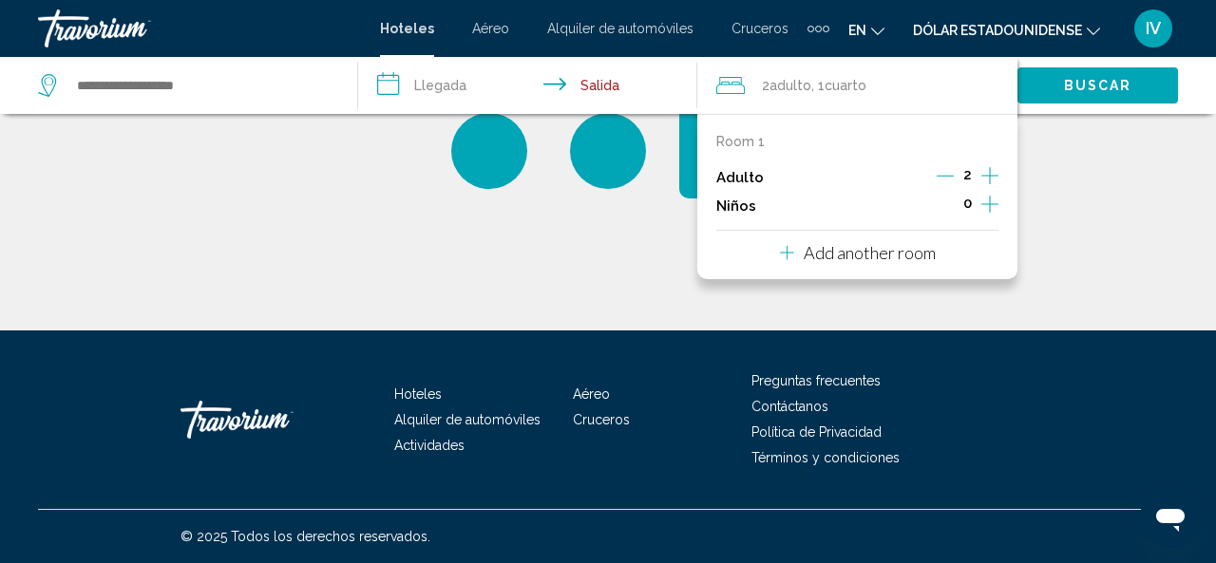
click at [993, 172] on icon "Increment adults" at bounding box center [990, 175] width 17 height 23
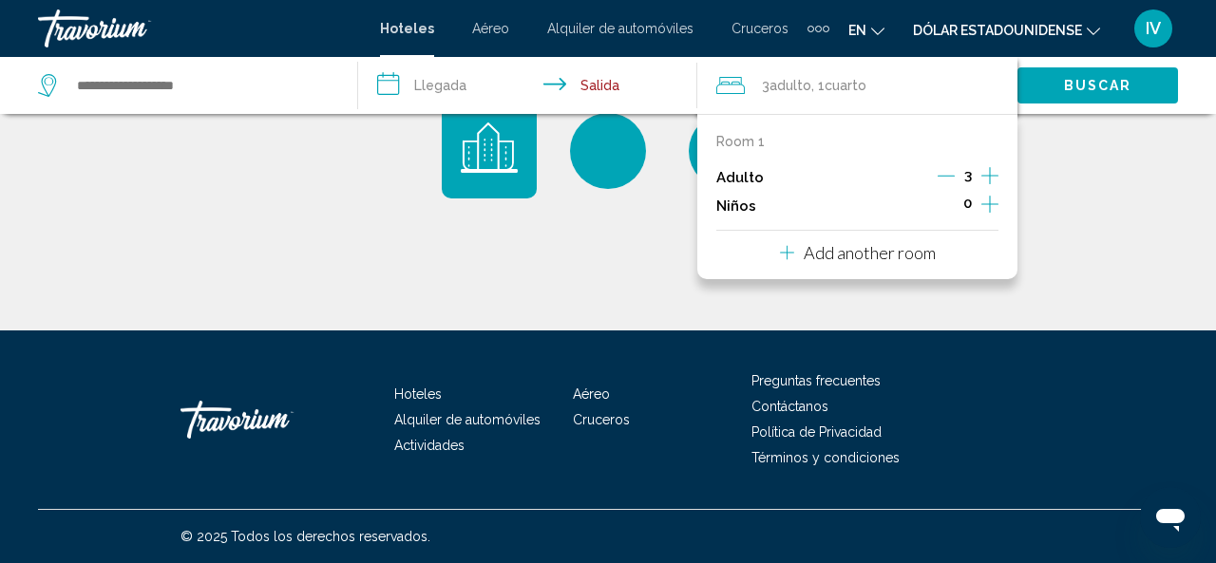
click at [993, 172] on icon "Increment adults" at bounding box center [990, 175] width 17 height 23
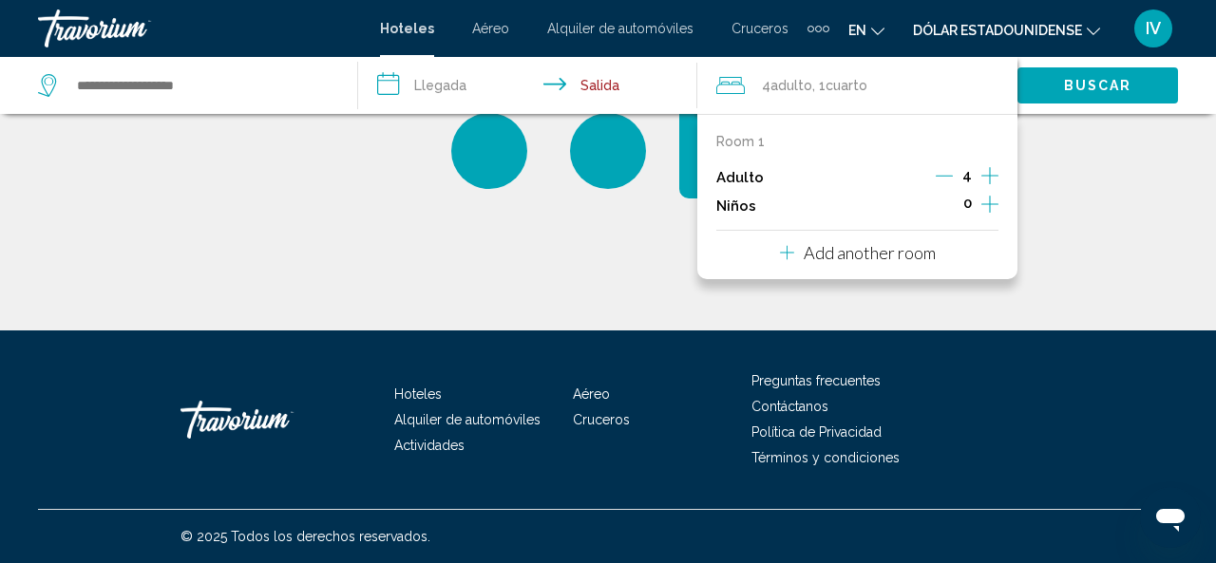
click at [429, 88] on input "**********" at bounding box center [531, 88] width 347 height 63
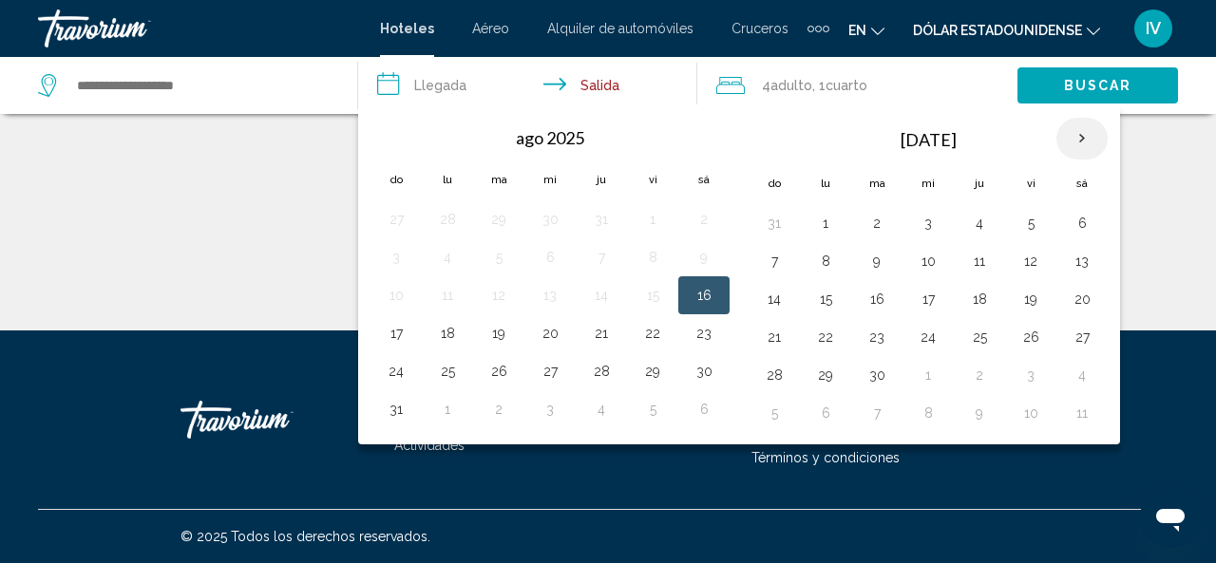
click at [1063, 134] on th "Next month" at bounding box center [1082, 139] width 51 height 42
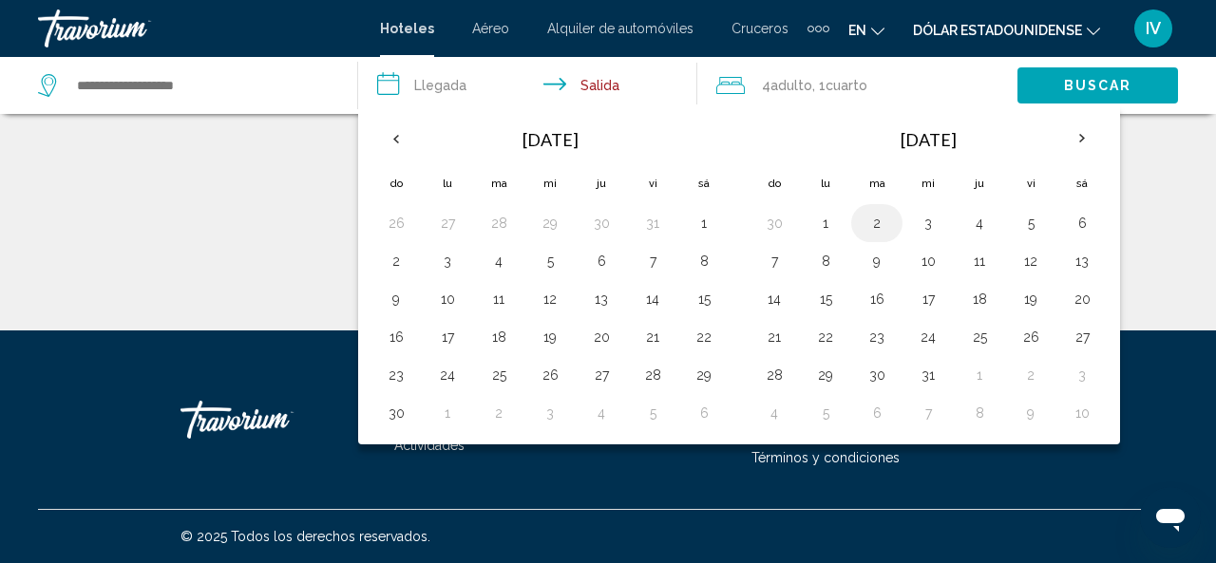
click at [880, 231] on button "2" at bounding box center [877, 223] width 30 height 27
click at [862, 231] on button "2" at bounding box center [877, 223] width 30 height 27
type input "**********"
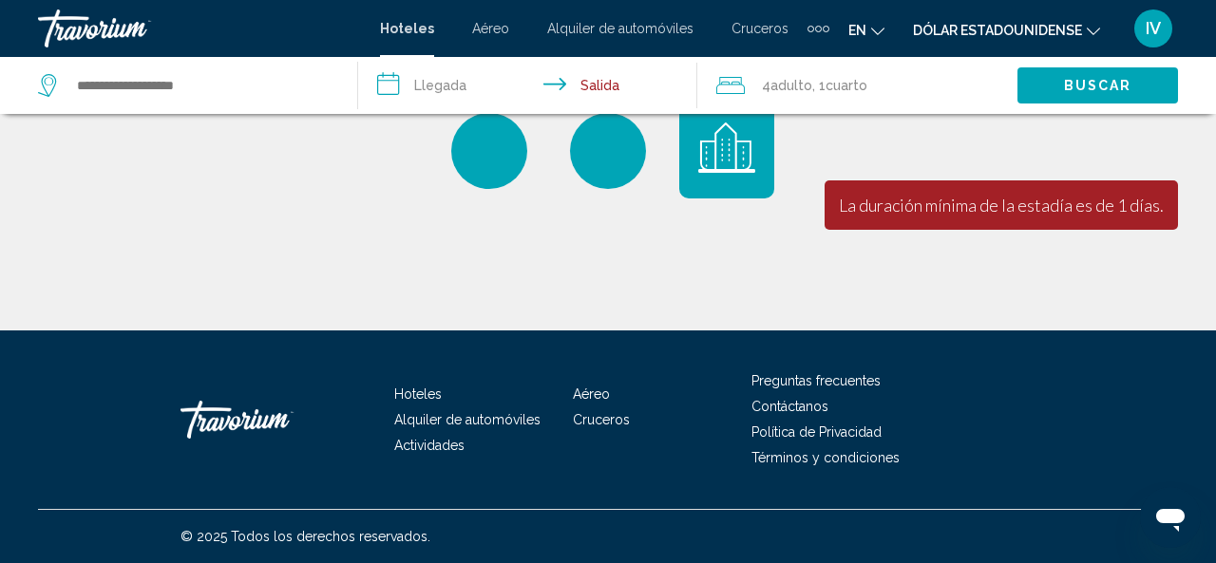
type input "**********"
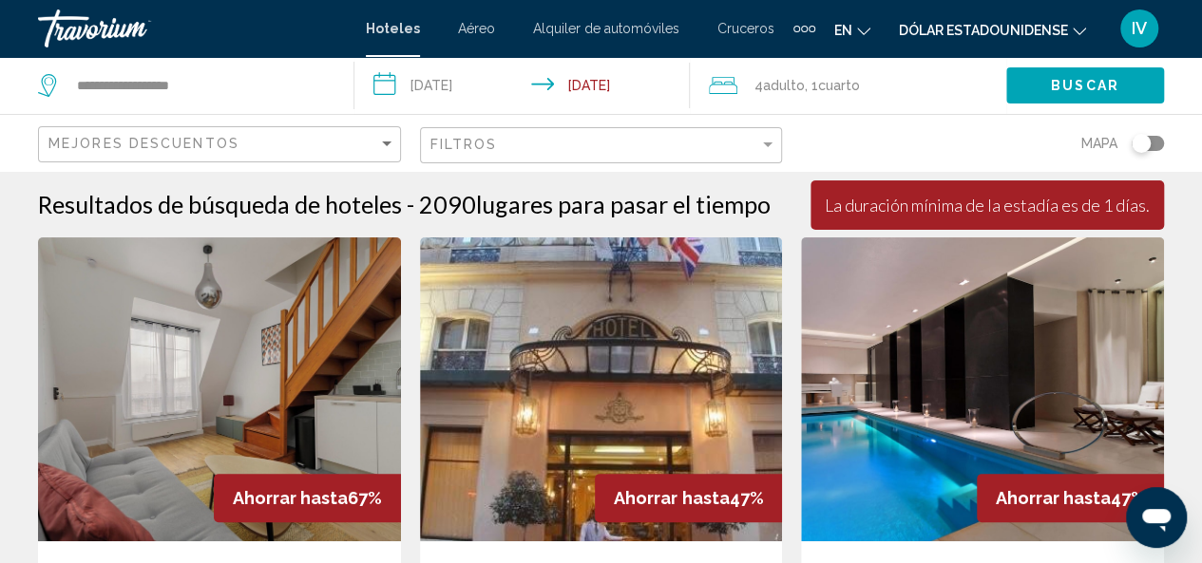
click at [565, 85] on input "**********" at bounding box center [525, 88] width 343 height 63
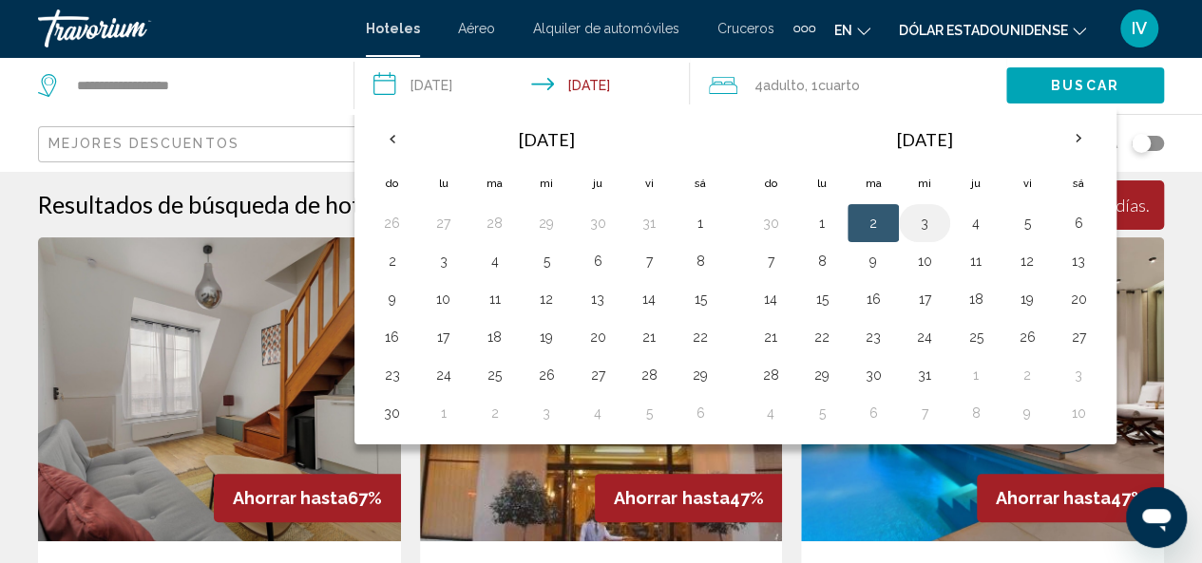
click at [909, 216] on button "3" at bounding box center [924, 223] width 30 height 27
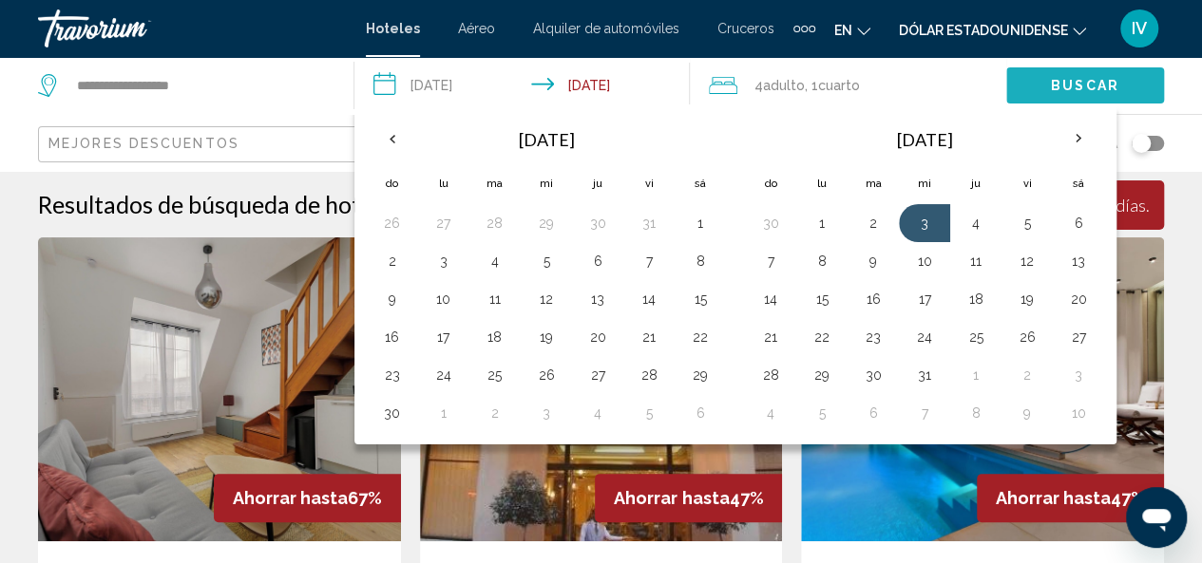
click at [1070, 85] on span "Buscar" at bounding box center [1085, 86] width 68 height 15
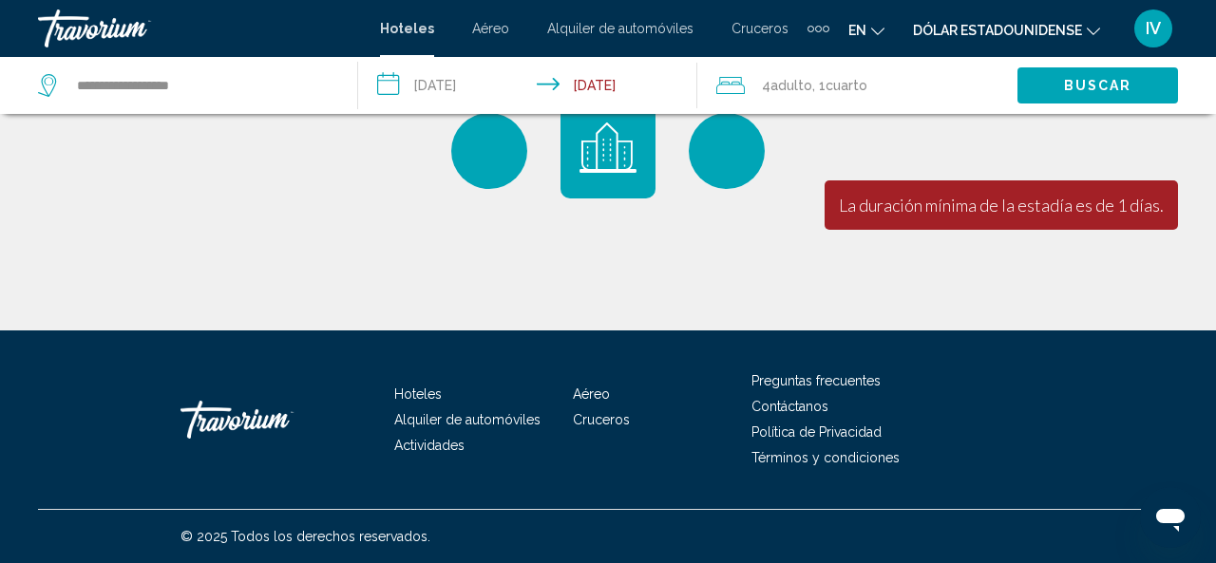
click at [1000, 200] on div "La duración mínima de la estadía es de 1 días." at bounding box center [1001, 205] width 325 height 21
click at [608, 88] on input "**********" at bounding box center [531, 88] width 347 height 63
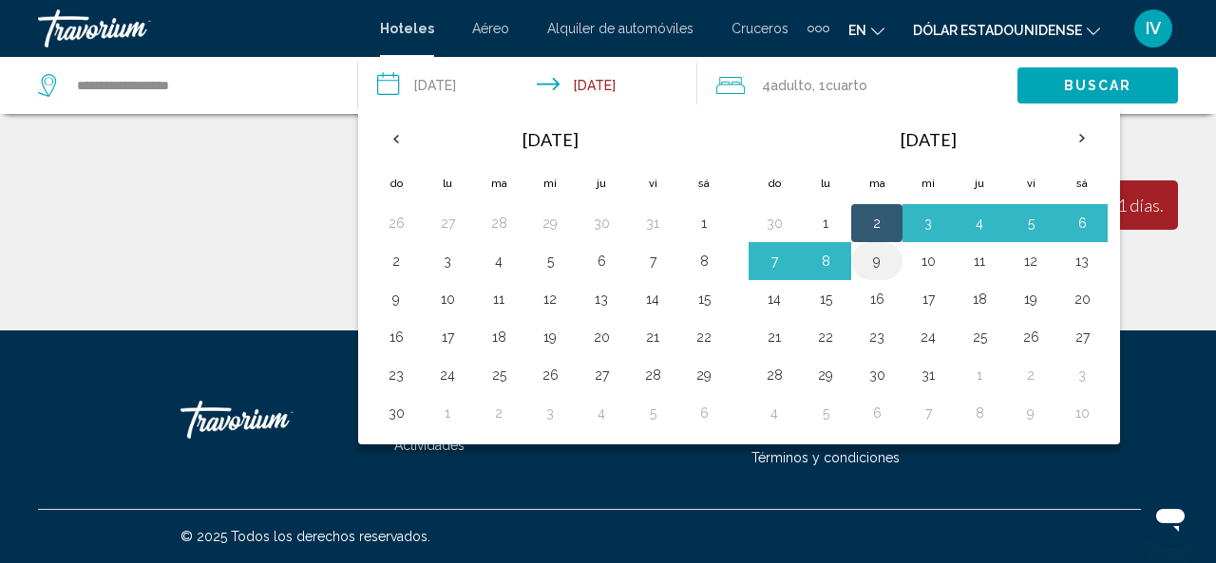
click at [889, 267] on td "9" at bounding box center [876, 261] width 51 height 38
click at [872, 262] on button "9" at bounding box center [877, 261] width 30 height 27
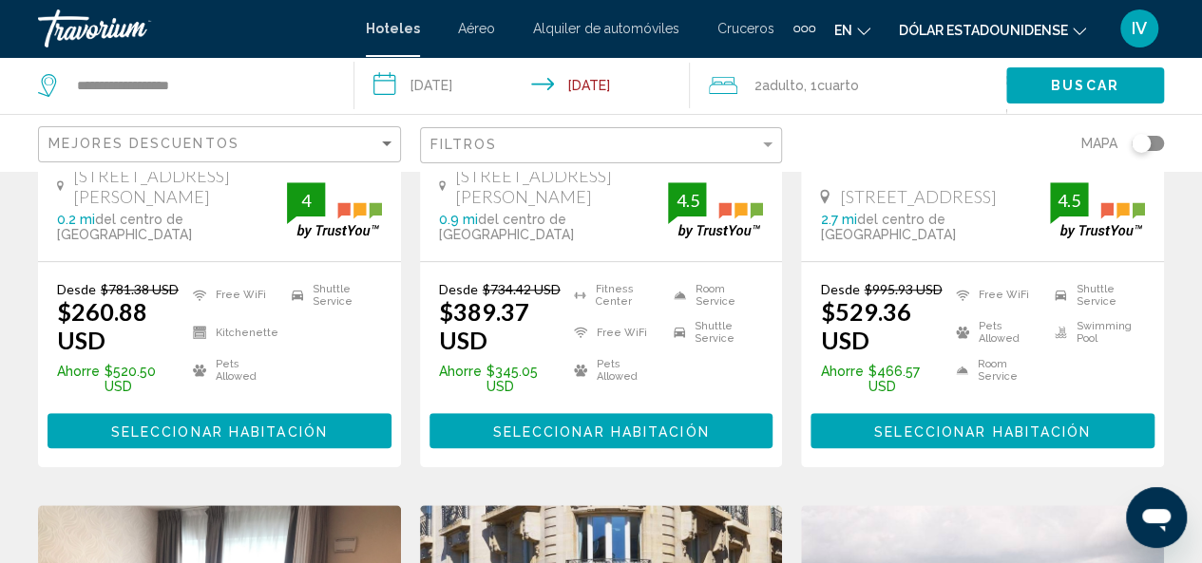
scroll to position [985, 0]
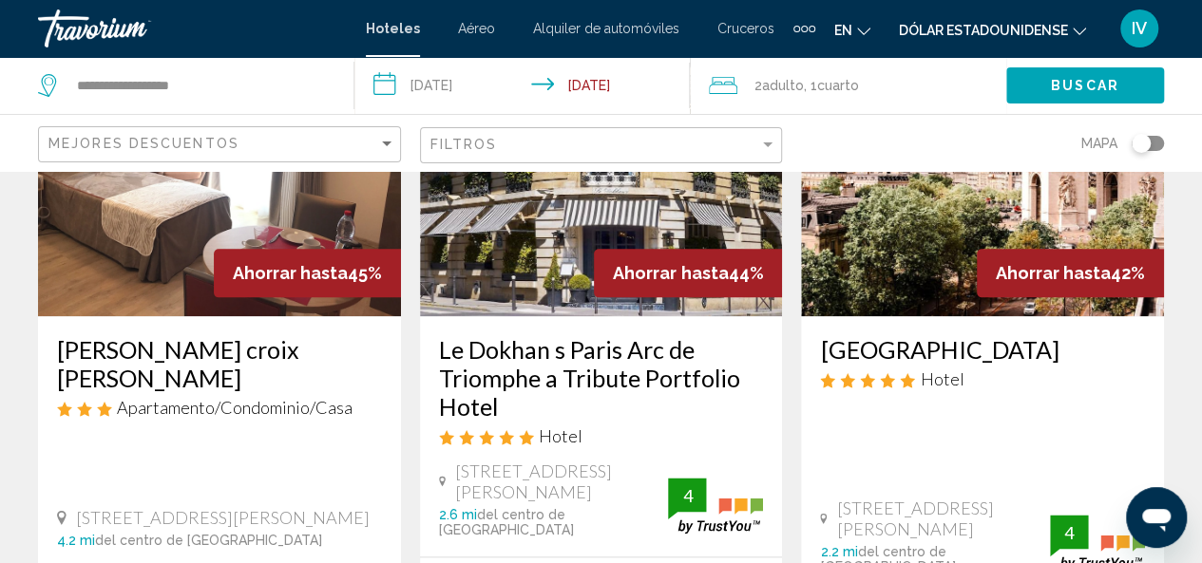
click at [408, 363] on app-hotels-search-item "Ahorrar hasta 45% [PERSON_NAME] croix [PERSON_NAME] Apartamento/Condominio/Casa…" at bounding box center [220, 387] width 382 height 751
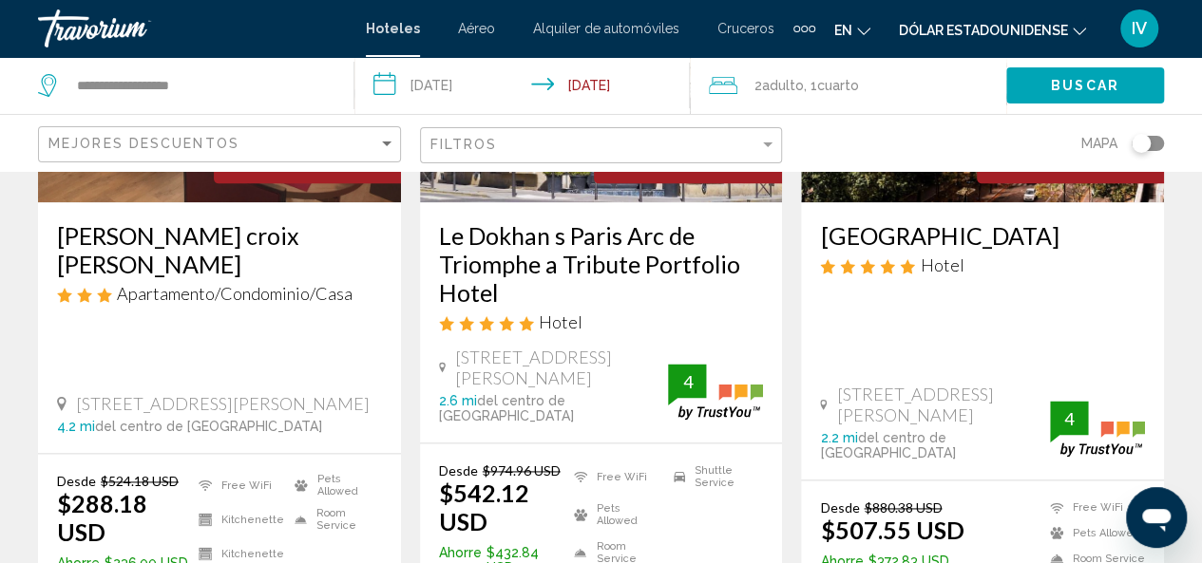
scroll to position [1593, 0]
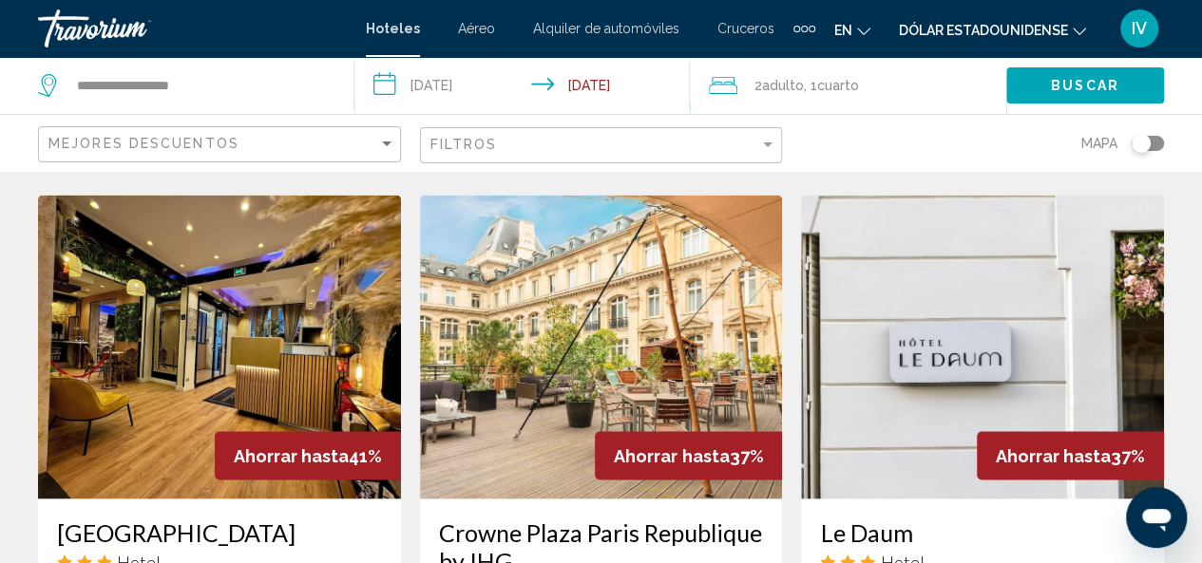
click at [398, 431] on div "Ahorrar hasta 41%" at bounding box center [308, 455] width 186 height 48
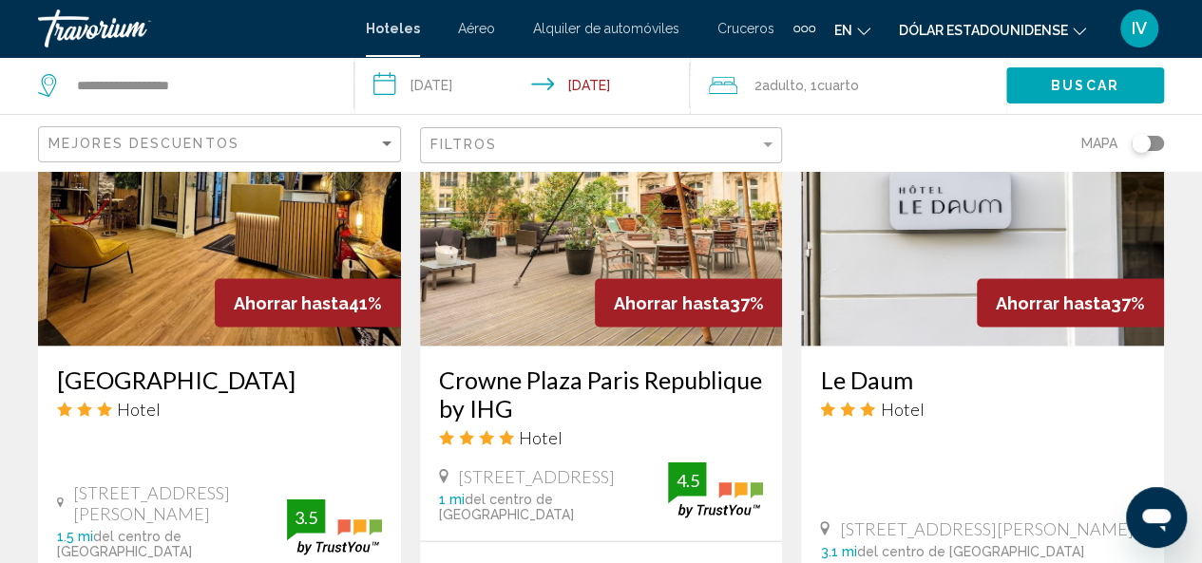
scroll to position [1252, 0]
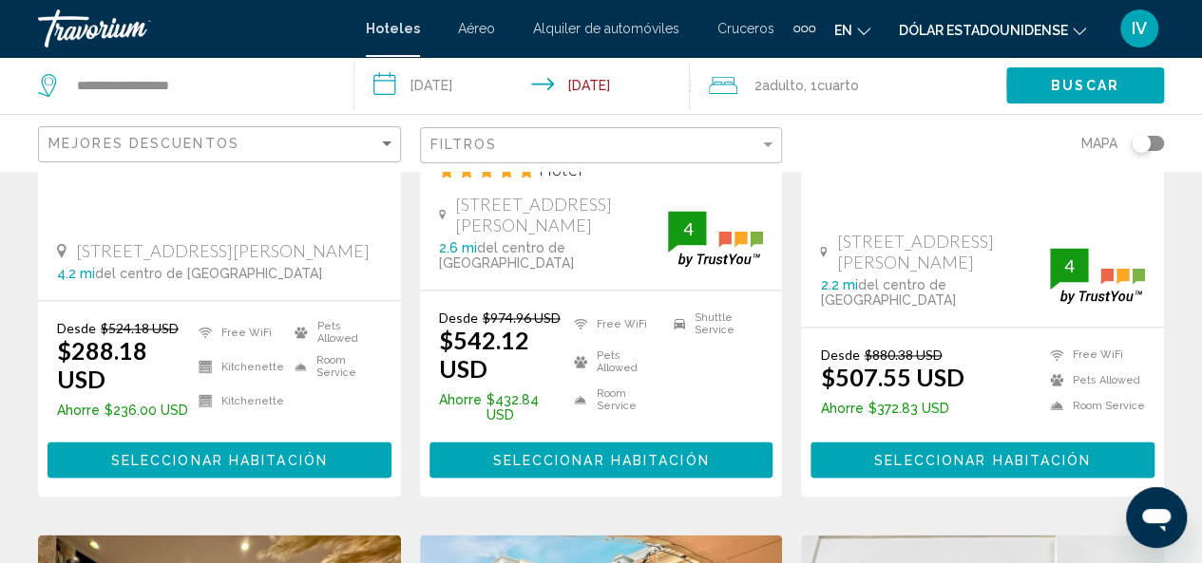
click at [407, 19] on div "Hoteles Aéreo Alquiler de automóviles Cruceros Actividades Hoteles Aéreo Alquil…" at bounding box center [590, 28] width 449 height 30
click at [868, 29] on icon "Cambiar idioma" at bounding box center [863, 31] width 13 height 13
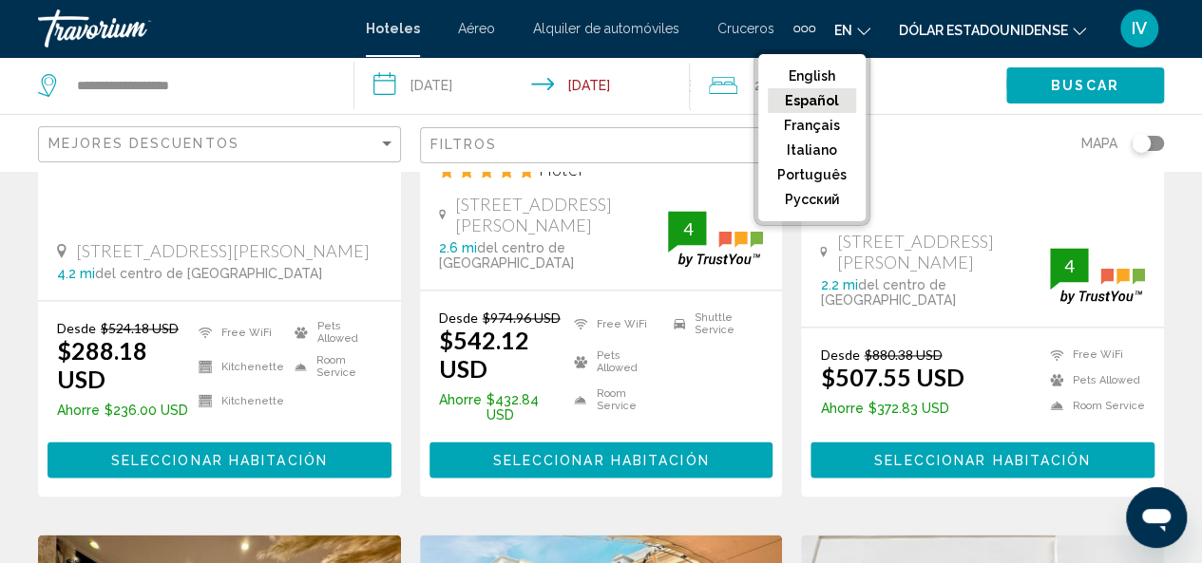
click at [823, 100] on button "Español" at bounding box center [812, 100] width 88 height 25
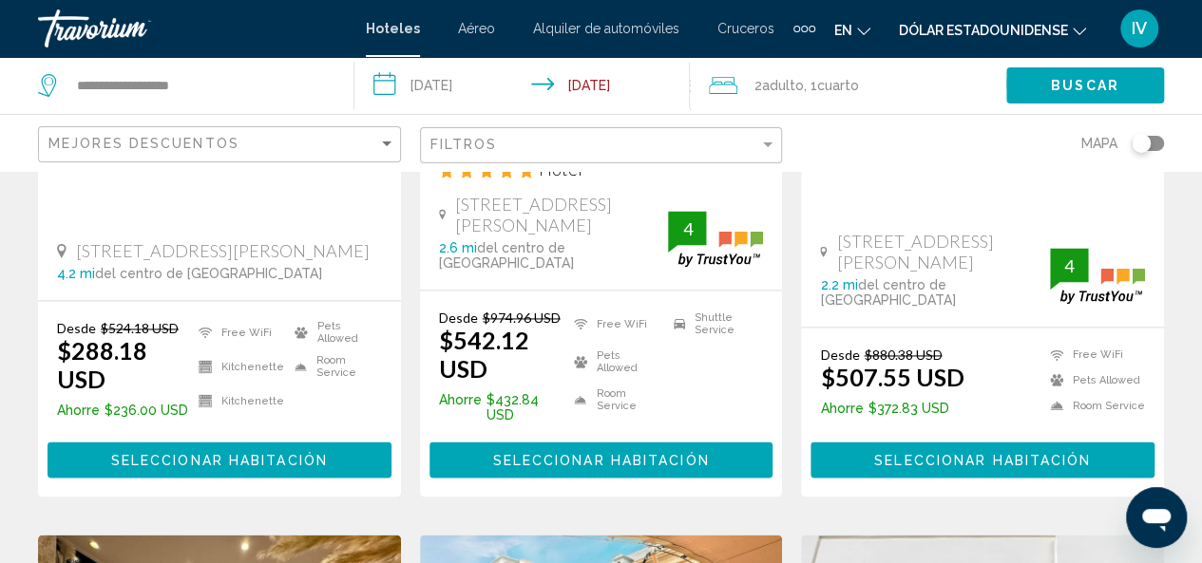
click at [488, 28] on font "Aéreo" at bounding box center [476, 28] width 37 height 15
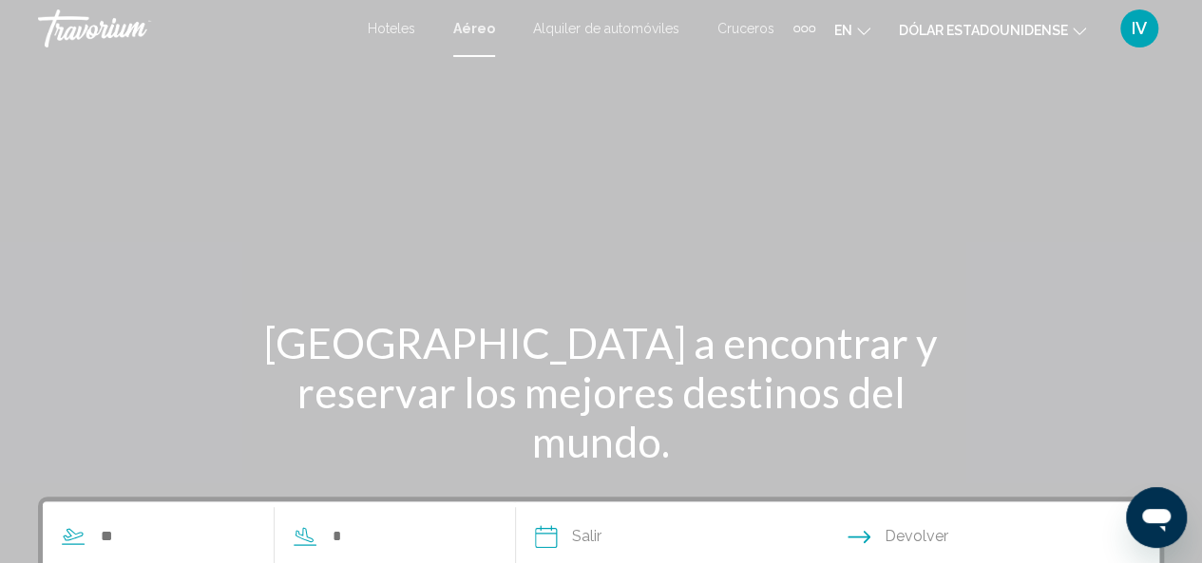
click at [1201, 323] on div "[GEOGRAPHIC_DATA] a encontrar y reservar los mejores destinos del mundo." at bounding box center [601, 392] width 1202 height 148
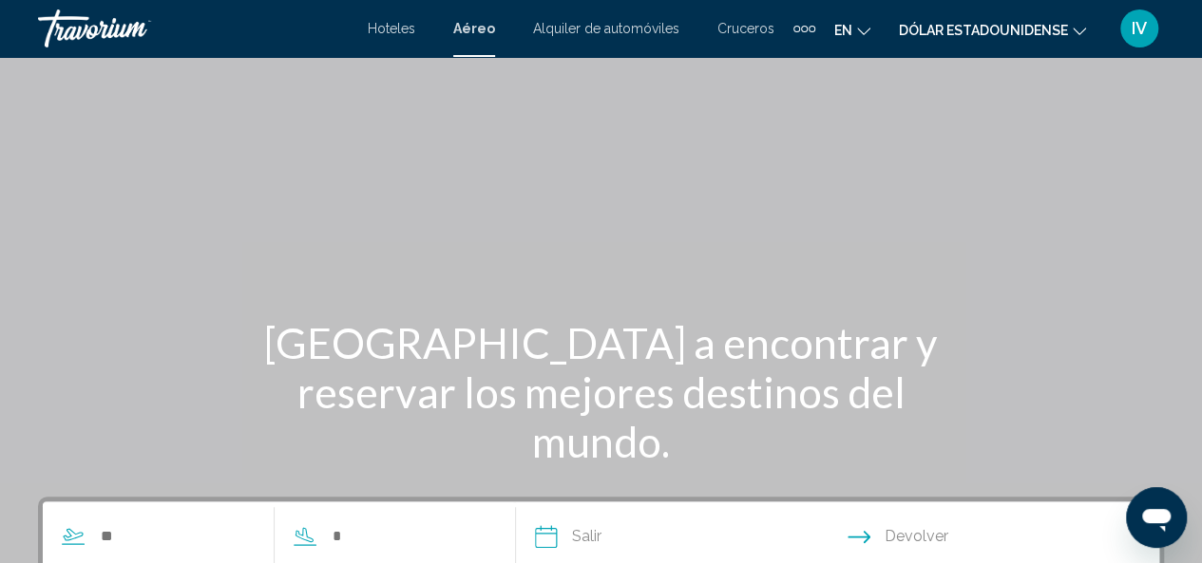
scroll to position [492, 0]
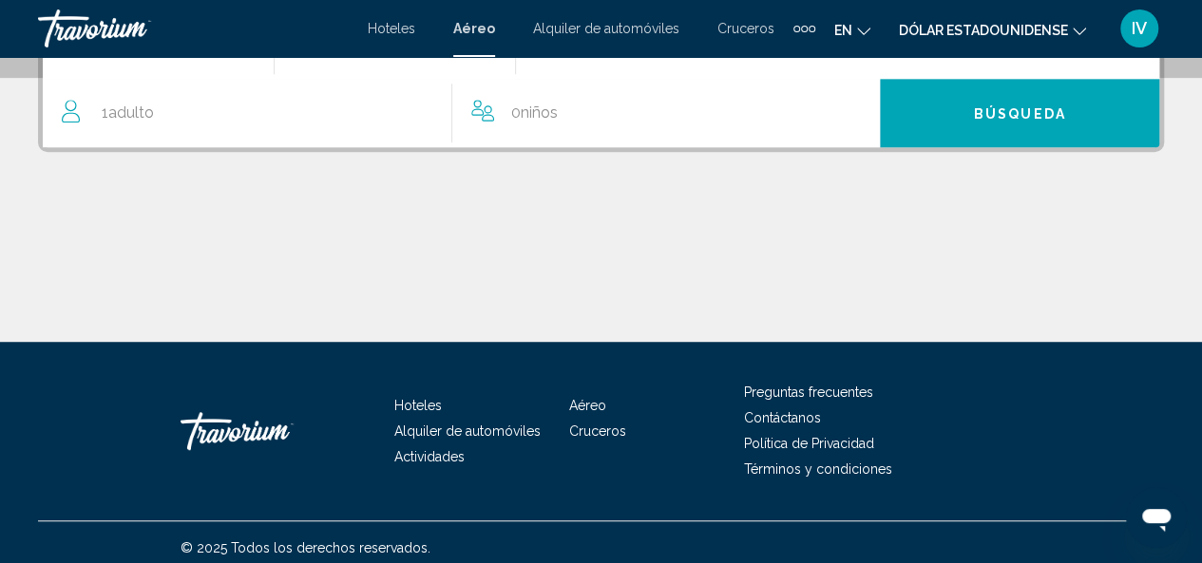
click at [162, 107] on div "1 Adulto Adulto" at bounding box center [257, 113] width 390 height 27
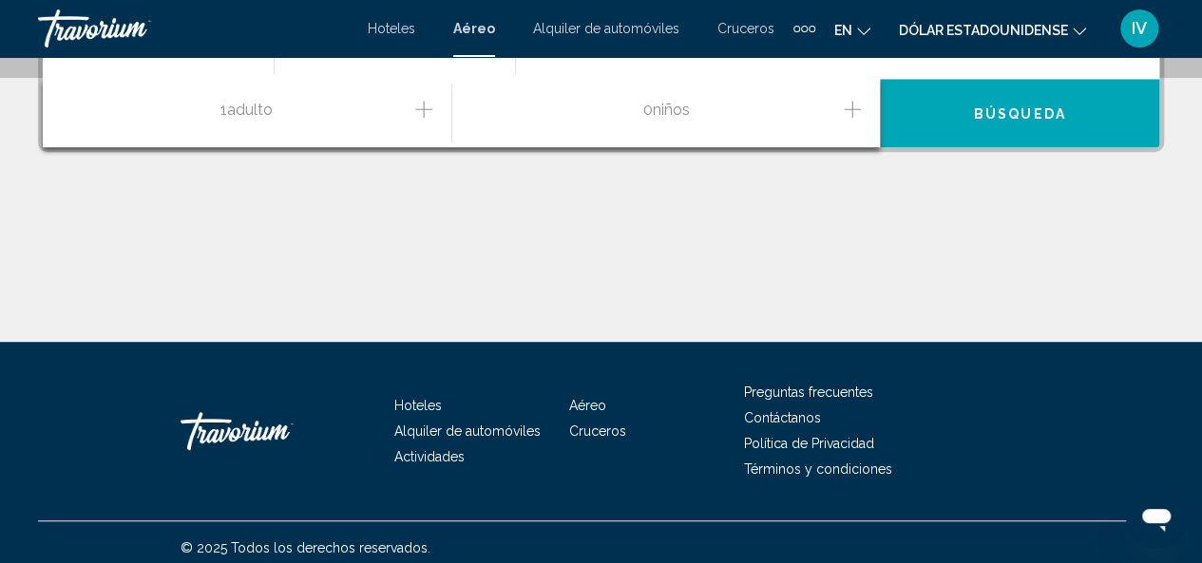
scroll to position [435, 0]
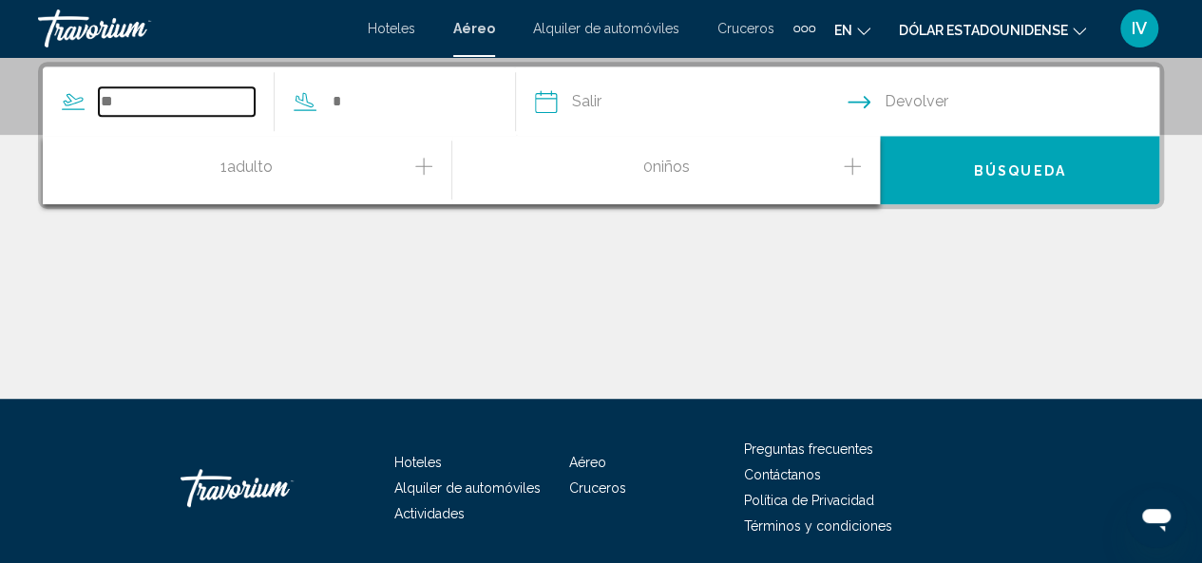
click at [139, 105] on input "Search widget" at bounding box center [177, 101] width 156 height 29
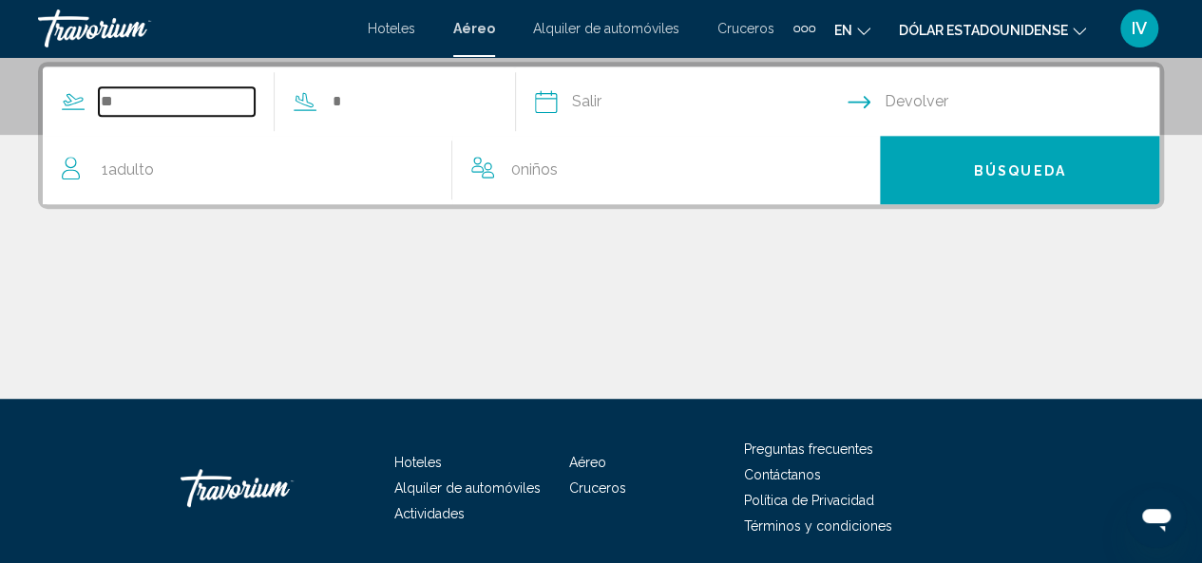
click at [139, 105] on input "Search widget" at bounding box center [177, 101] width 156 height 29
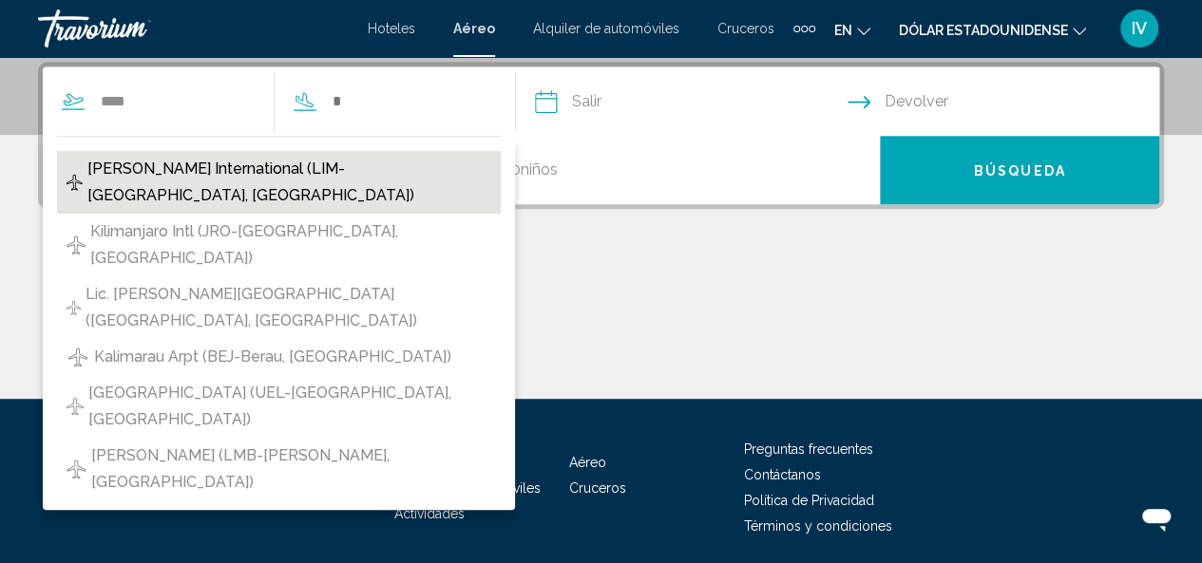
click at [206, 168] on span "[PERSON_NAME] International (LIM-[GEOGRAPHIC_DATA], [GEOGRAPHIC_DATA])" at bounding box center [289, 182] width 404 height 53
type input "**********"
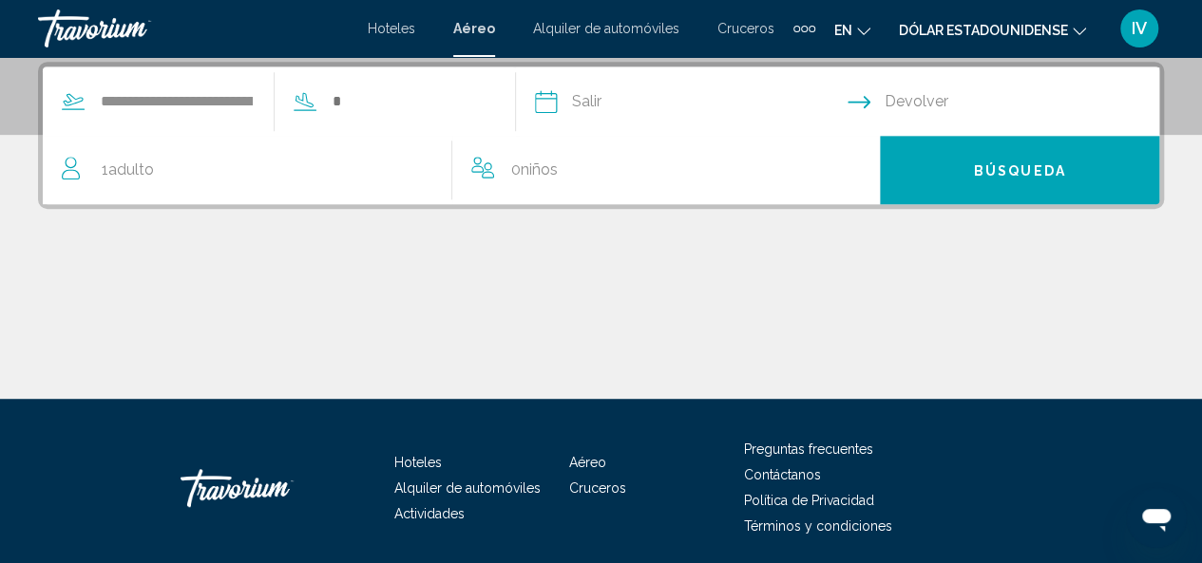
click at [345, 98] on div "Search widget" at bounding box center [381, 101] width 212 height 29
click at [365, 102] on input "Search widget" at bounding box center [409, 101] width 156 height 29
click at [456, 106] on input "Search widget" at bounding box center [409, 101] width 156 height 29
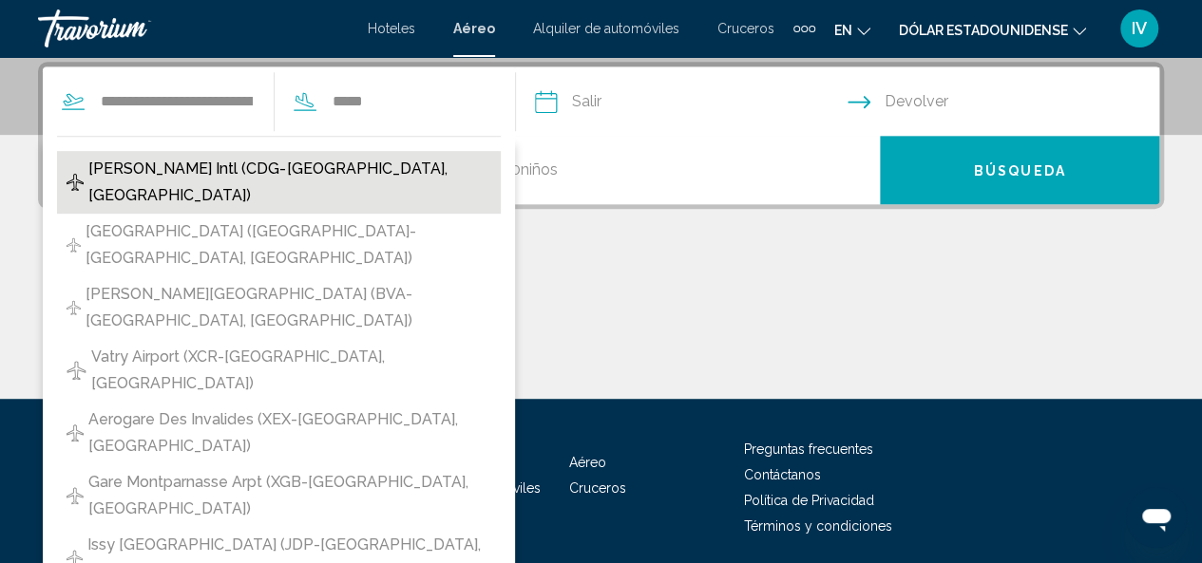
click at [342, 172] on span "[PERSON_NAME] Intl (CDG-[GEOGRAPHIC_DATA], [GEOGRAPHIC_DATA])" at bounding box center [289, 182] width 403 height 53
type input "**********"
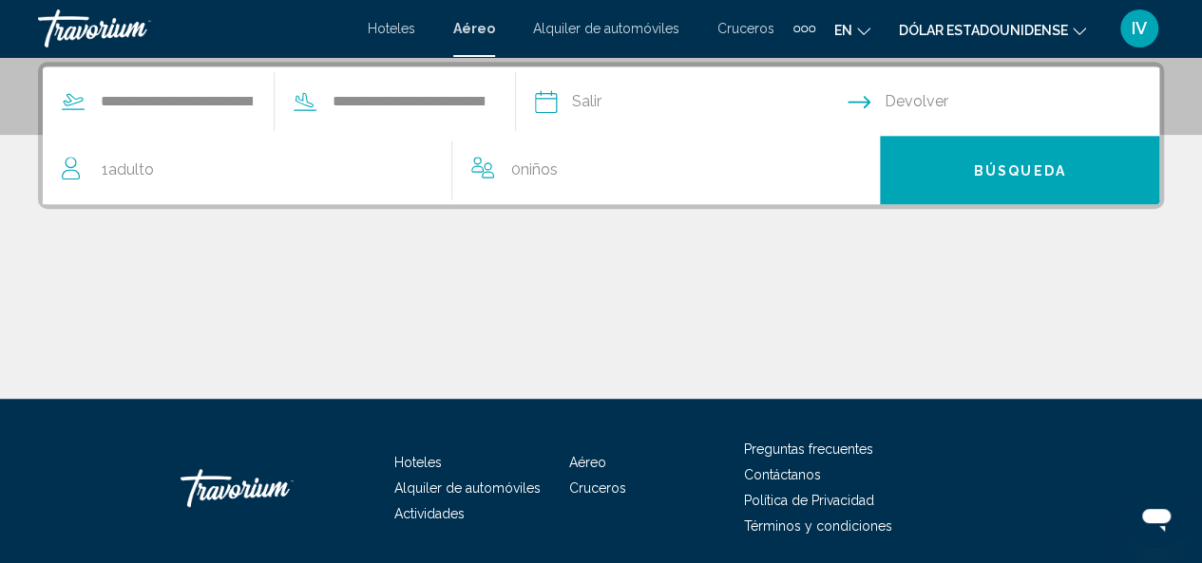
click at [605, 97] on input "Depart date" at bounding box center [690, 104] width 320 height 74
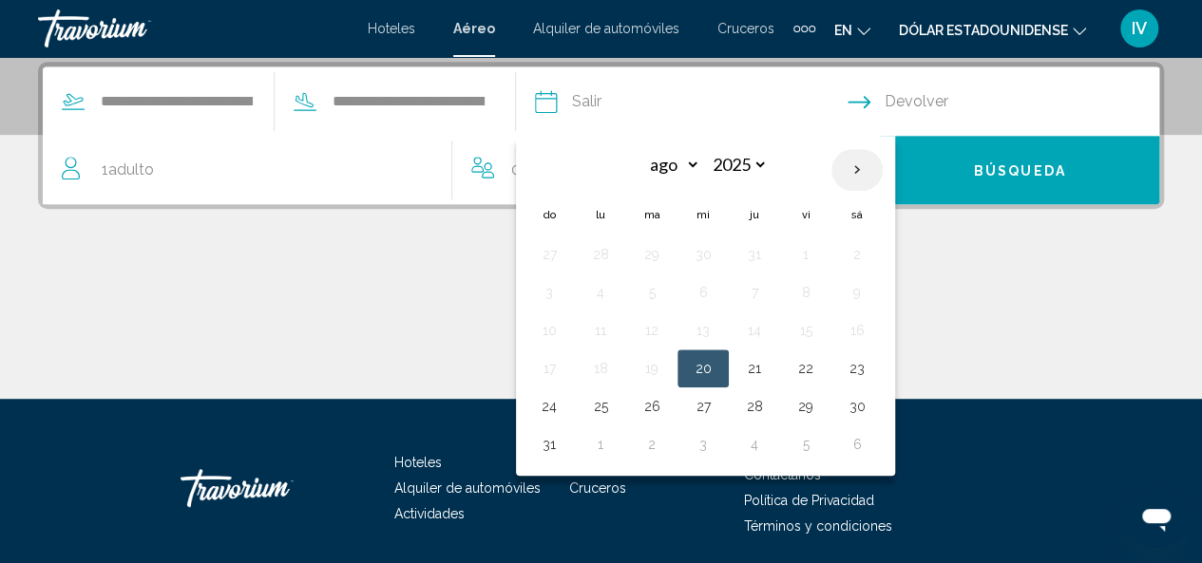
click at [880, 161] on th "Next month" at bounding box center [856, 170] width 51 height 42
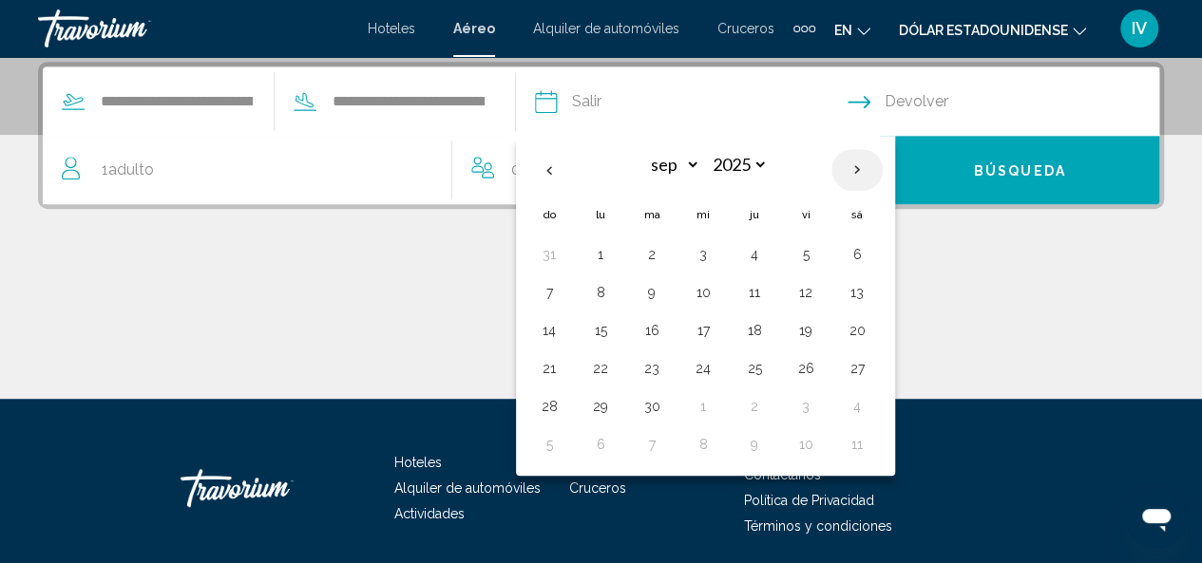
click at [880, 161] on th "Next month" at bounding box center [856, 170] width 51 height 42
select select "**"
click at [616, 294] on button "8" at bounding box center [600, 292] width 30 height 27
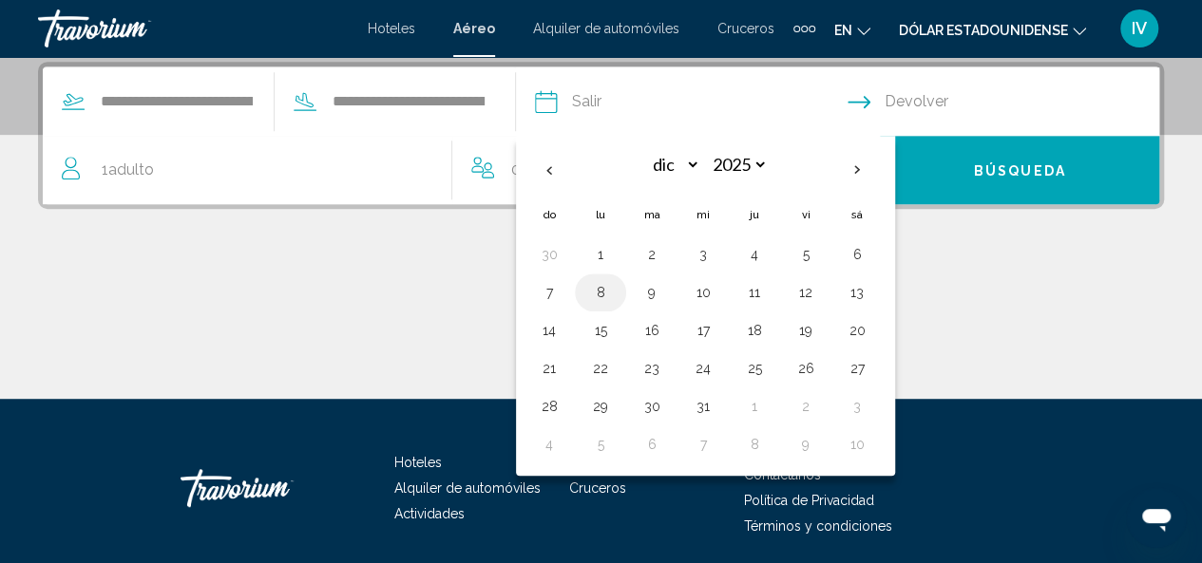
type input "**********"
select select "**"
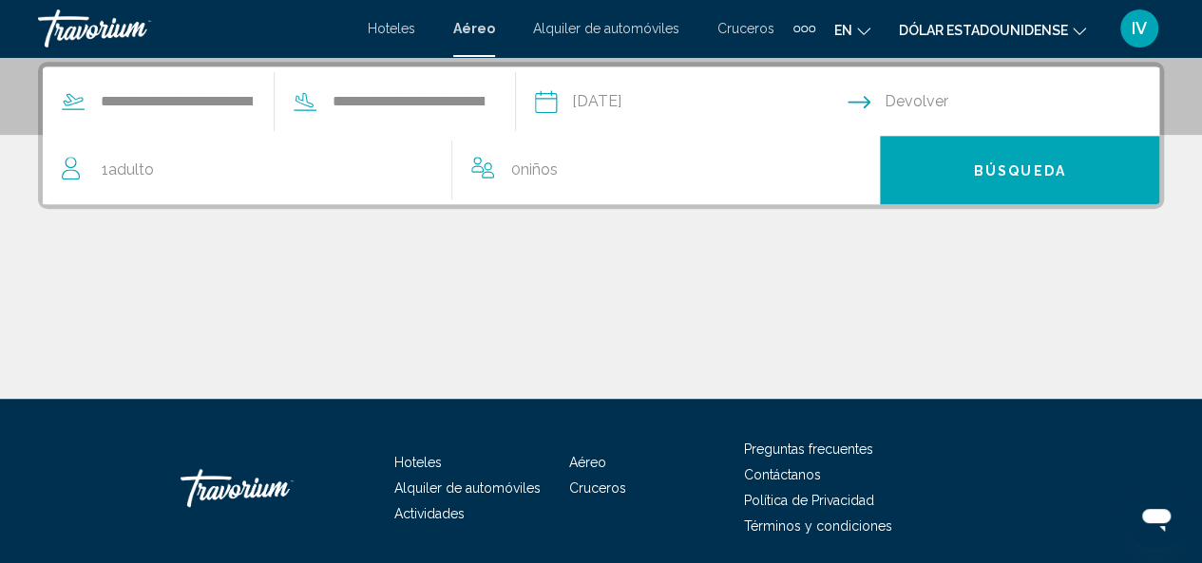
click at [945, 89] on input "Return date" at bounding box center [1008, 104] width 320 height 74
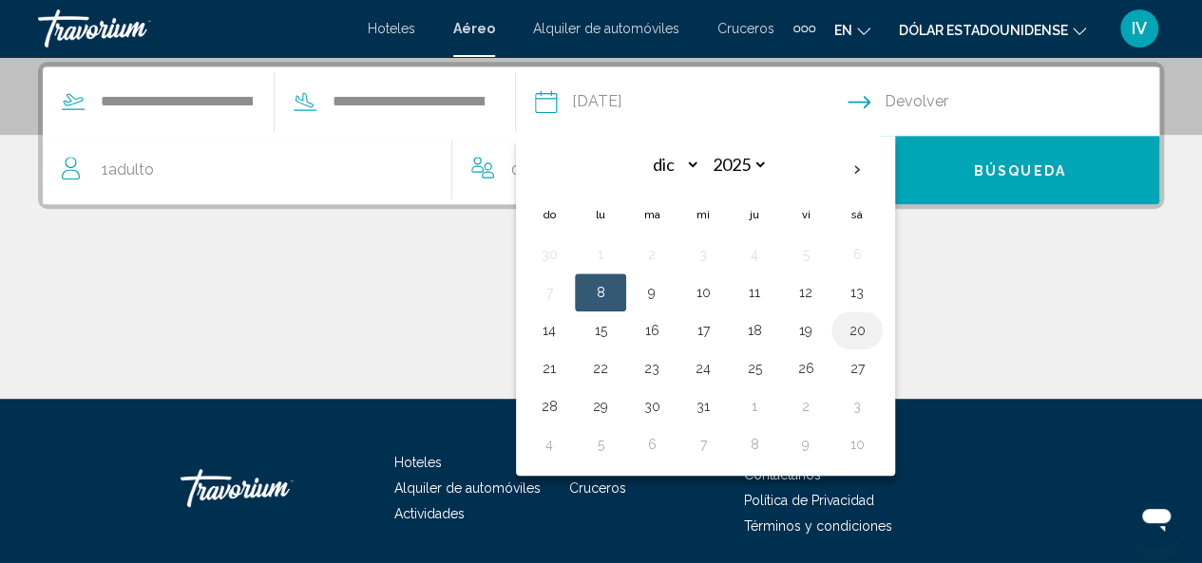
click at [872, 330] on button "20" at bounding box center [857, 330] width 30 height 27
type input "**********"
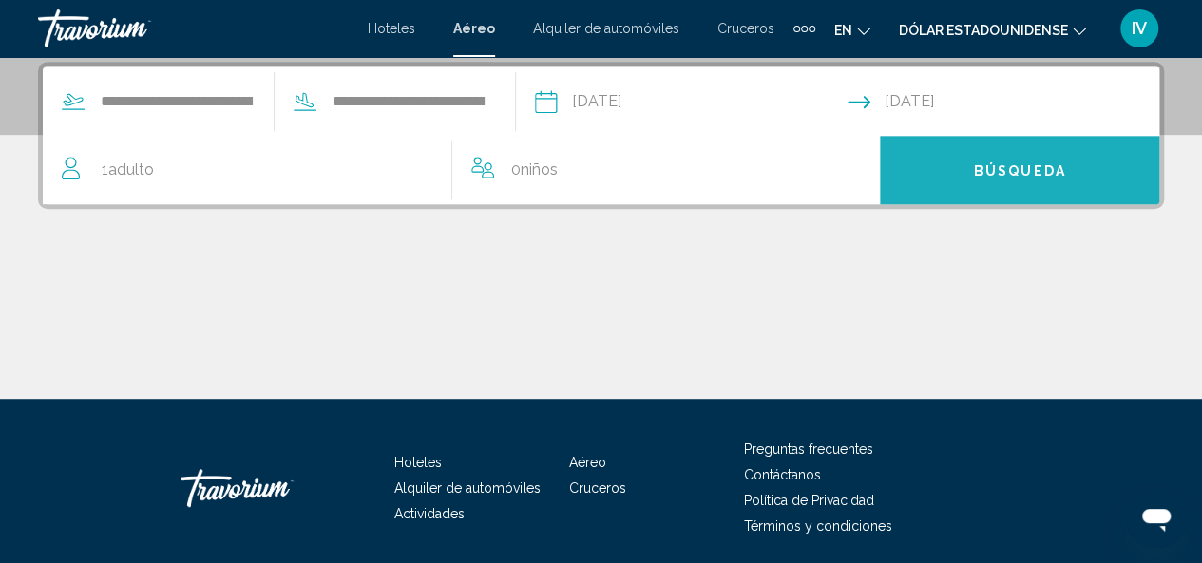
click at [1079, 177] on button "Búsqueda" at bounding box center [1019, 170] width 279 height 68
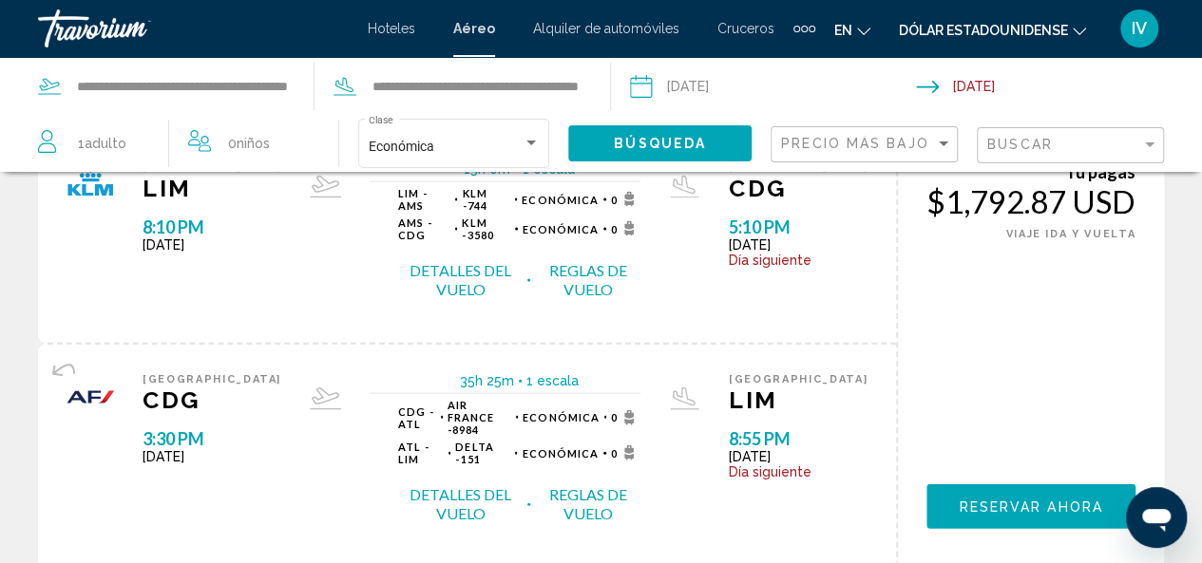
scroll to position [2257, 0]
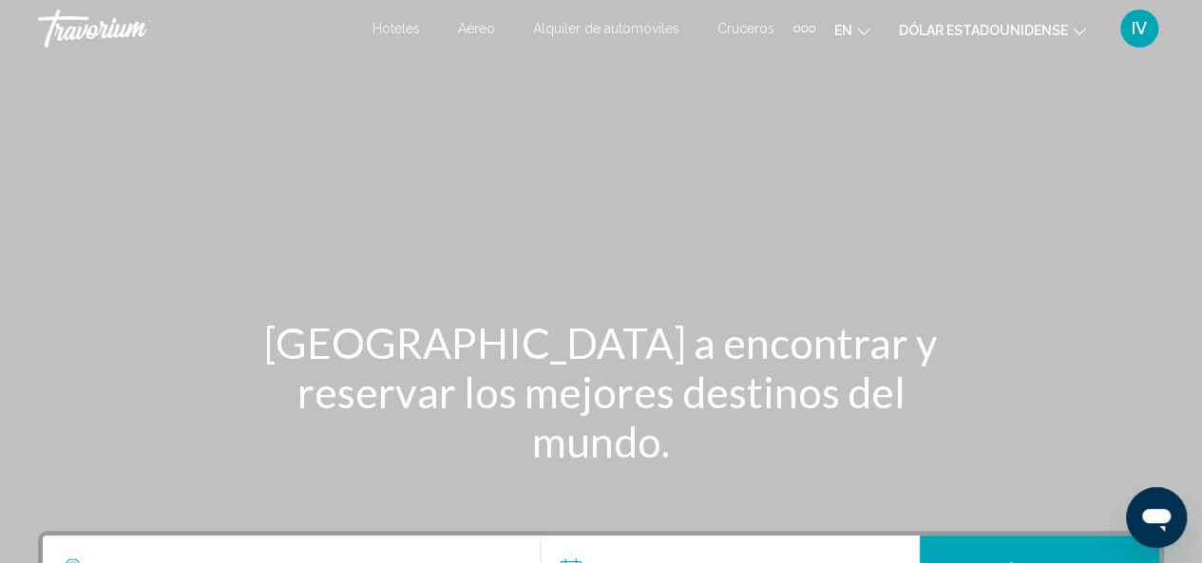
scroll to position [468, 0]
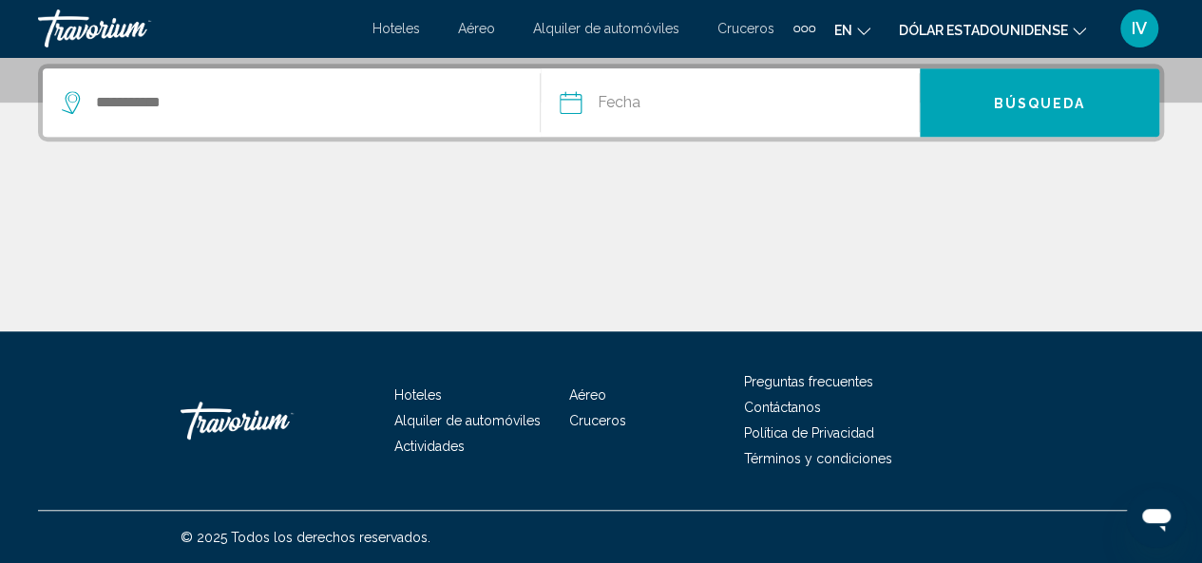
click at [429, 452] on font "Actividades" at bounding box center [429, 446] width 70 height 15
click at [347, 172] on div "Fecha ago *** *** *** *** *** *** *** *** *** *** *** *** 2025 **** **** **** *…" at bounding box center [601, 198] width 1202 height 268
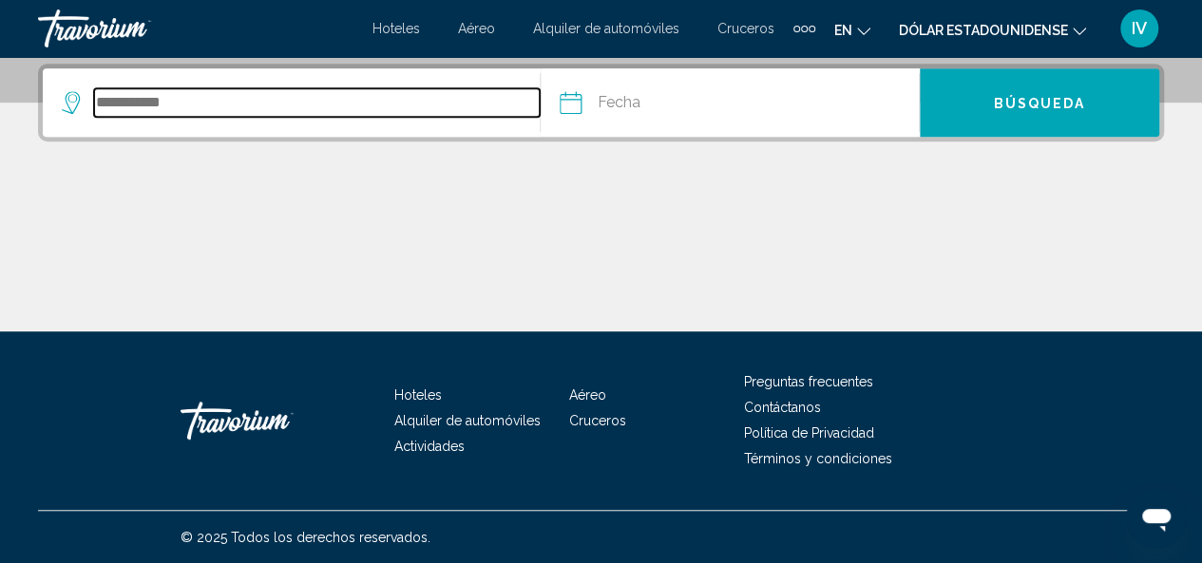
click at [148, 113] on input "Search widget" at bounding box center [317, 102] width 446 height 29
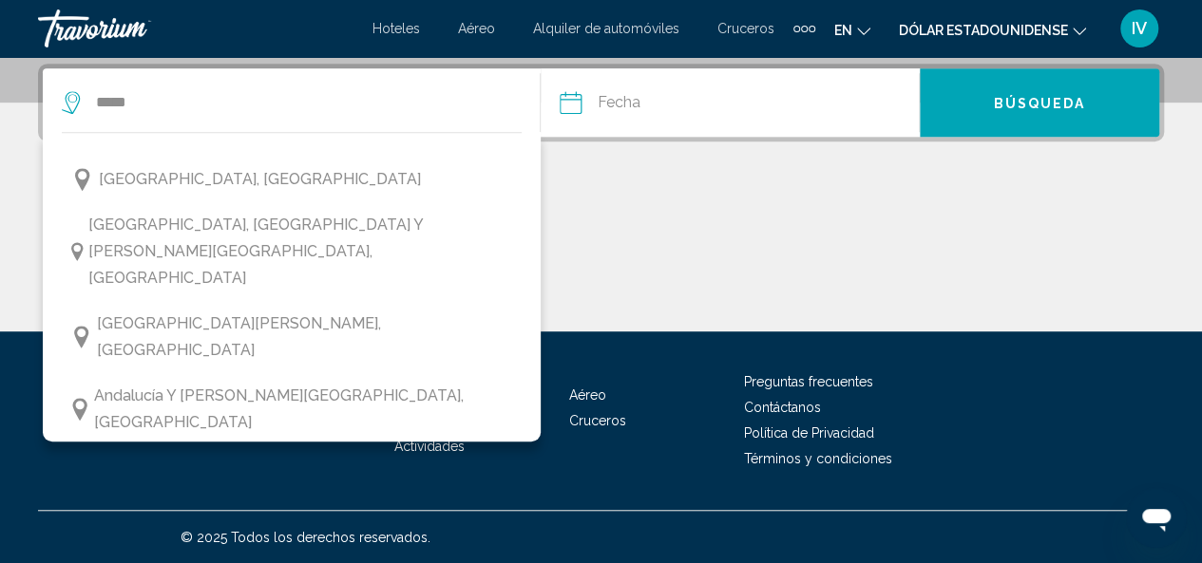
scroll to position [0, 0]
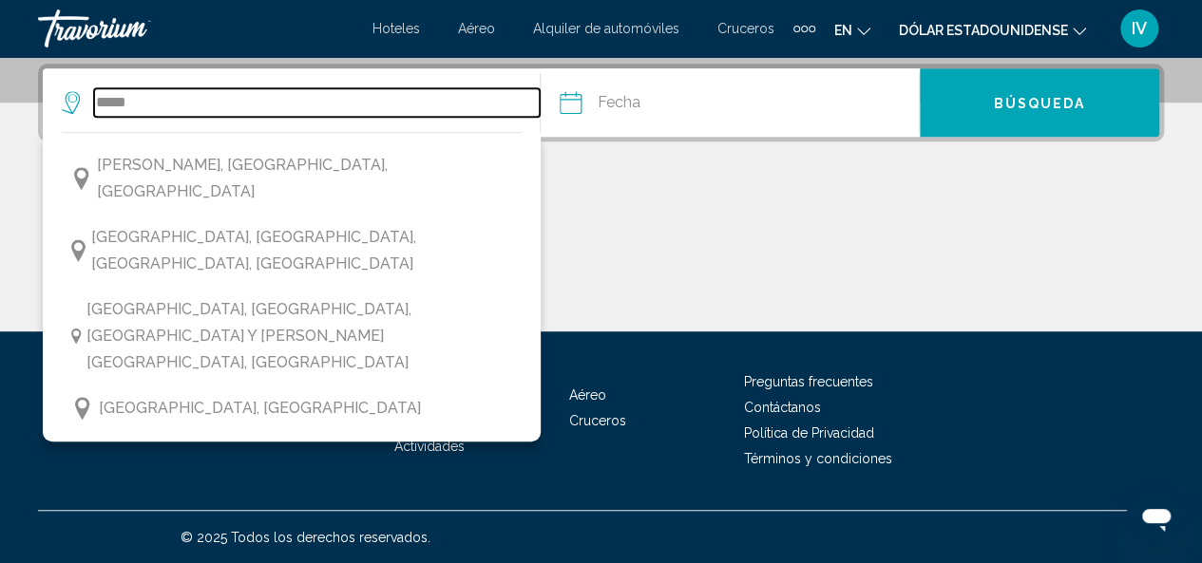
click at [270, 107] on input "*****" at bounding box center [317, 102] width 446 height 29
type input "*"
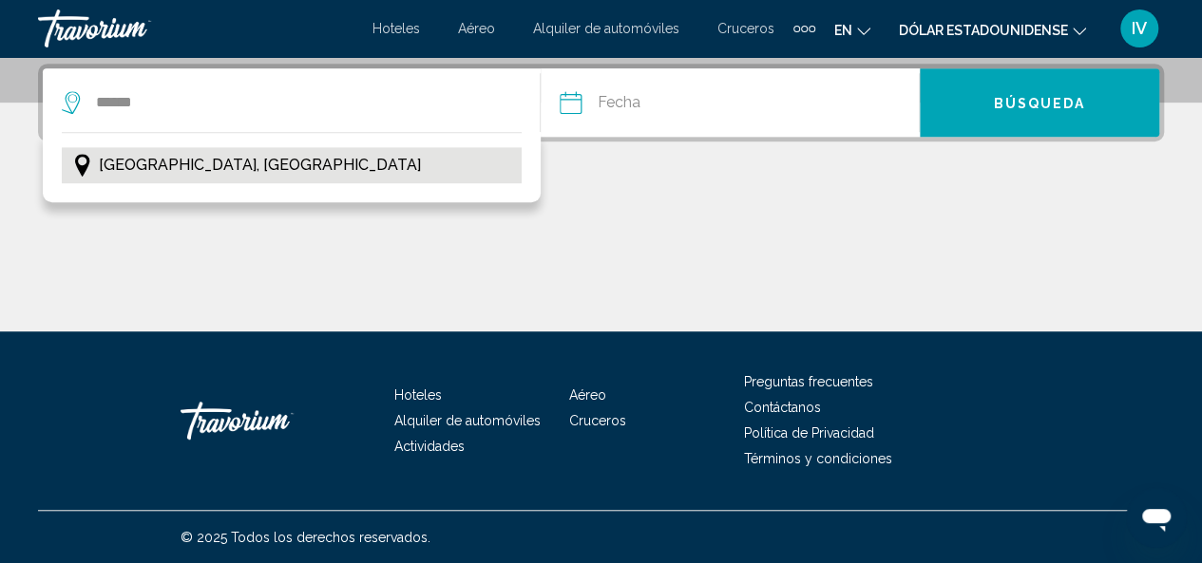
click at [215, 159] on button "[GEOGRAPHIC_DATA], [GEOGRAPHIC_DATA]" at bounding box center [292, 165] width 460 height 36
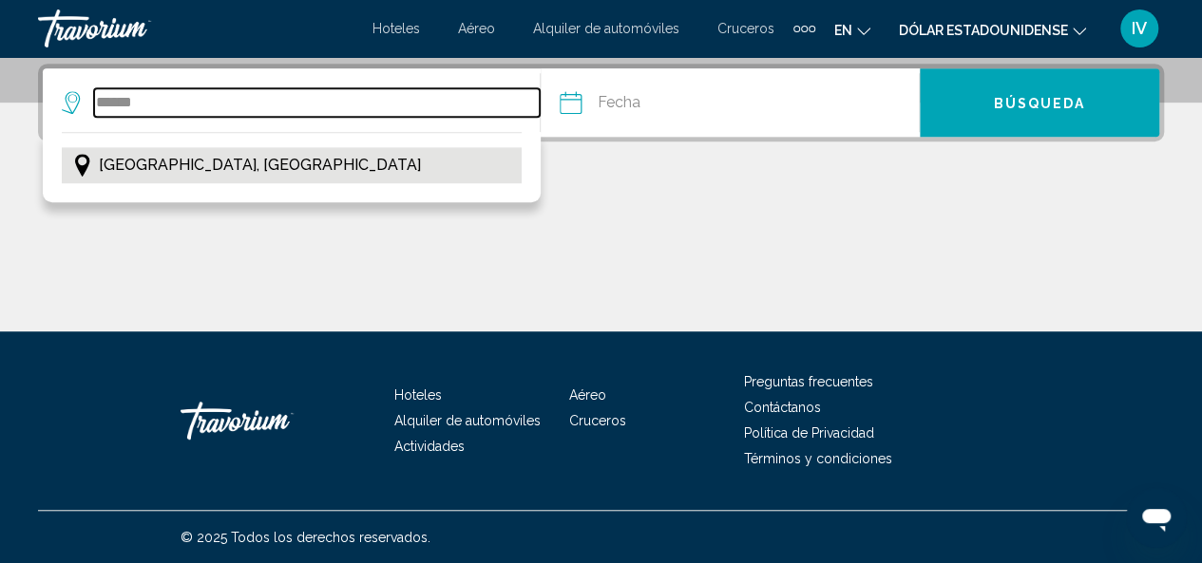
type input "**********"
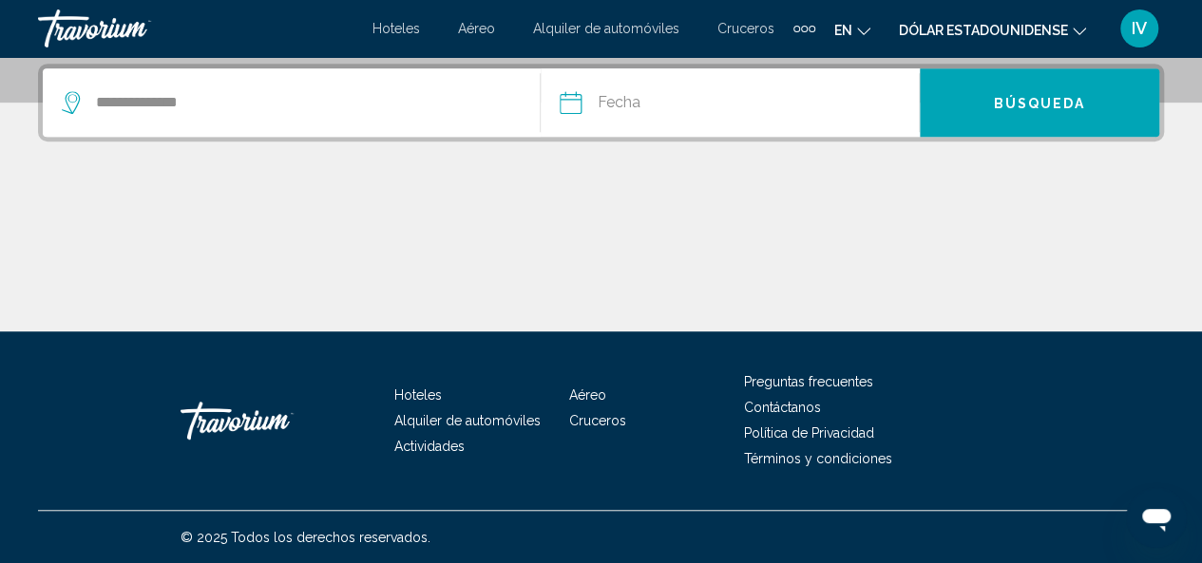
click at [623, 99] on input "Date" at bounding box center [648, 105] width 187 height 74
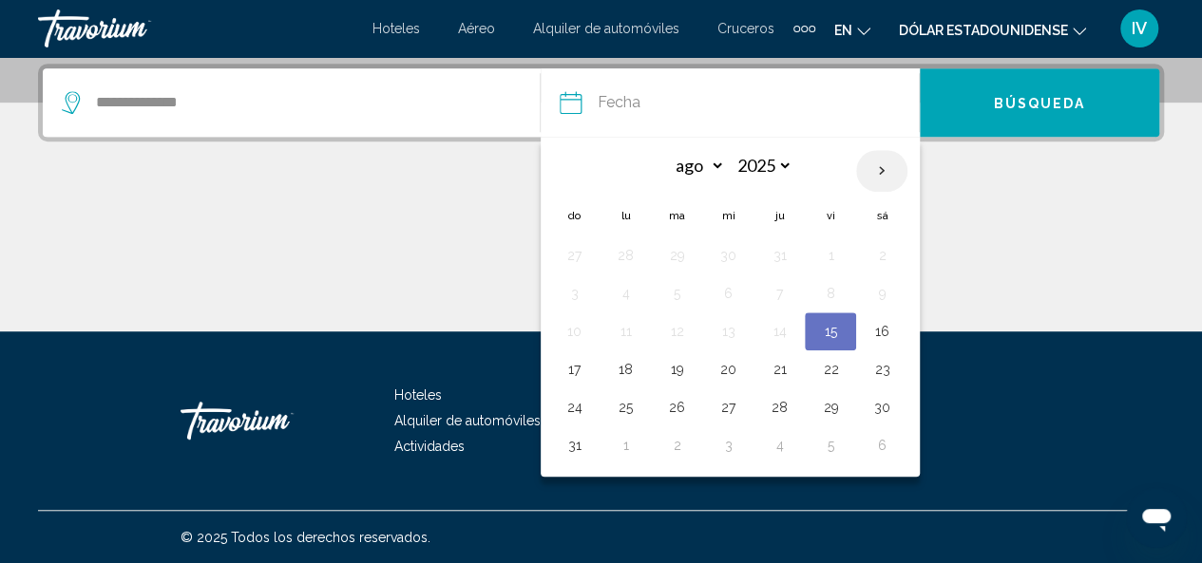
click at [884, 170] on th "Next month" at bounding box center [881, 171] width 51 height 42
select select "**"
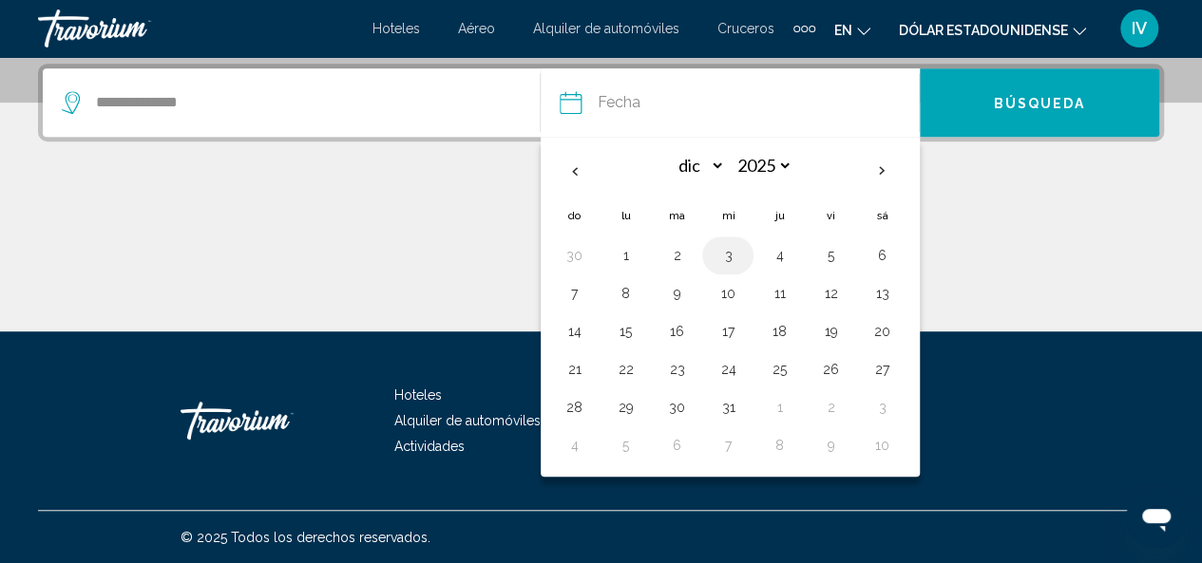
click at [731, 246] on button "3" at bounding box center [728, 255] width 30 height 27
type input "**********"
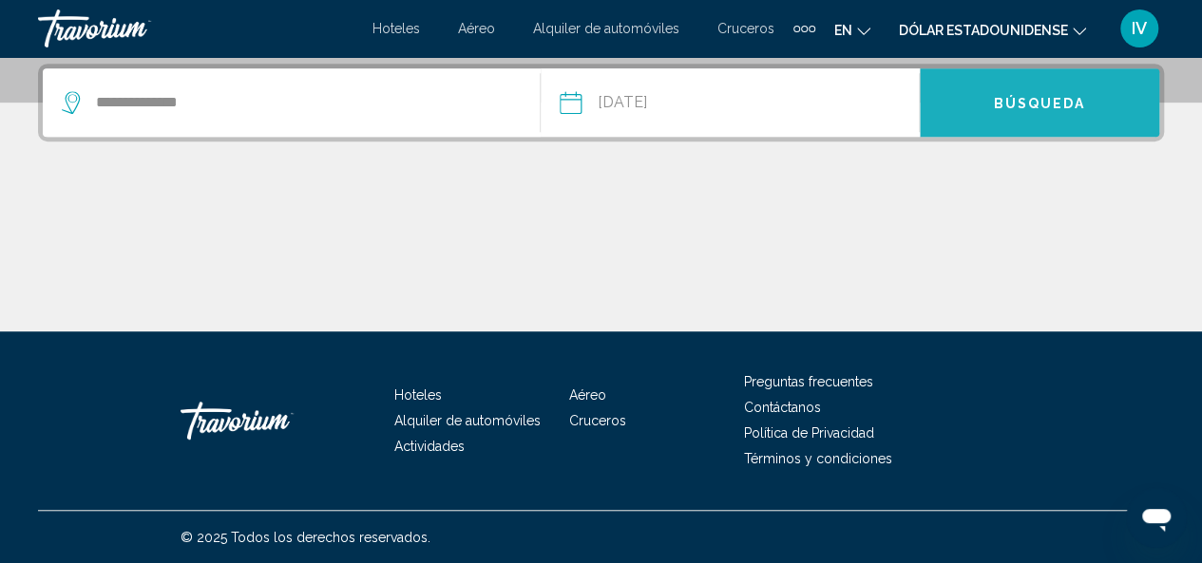
click at [1046, 109] on span "Búsqueda" at bounding box center [1039, 103] width 92 height 15
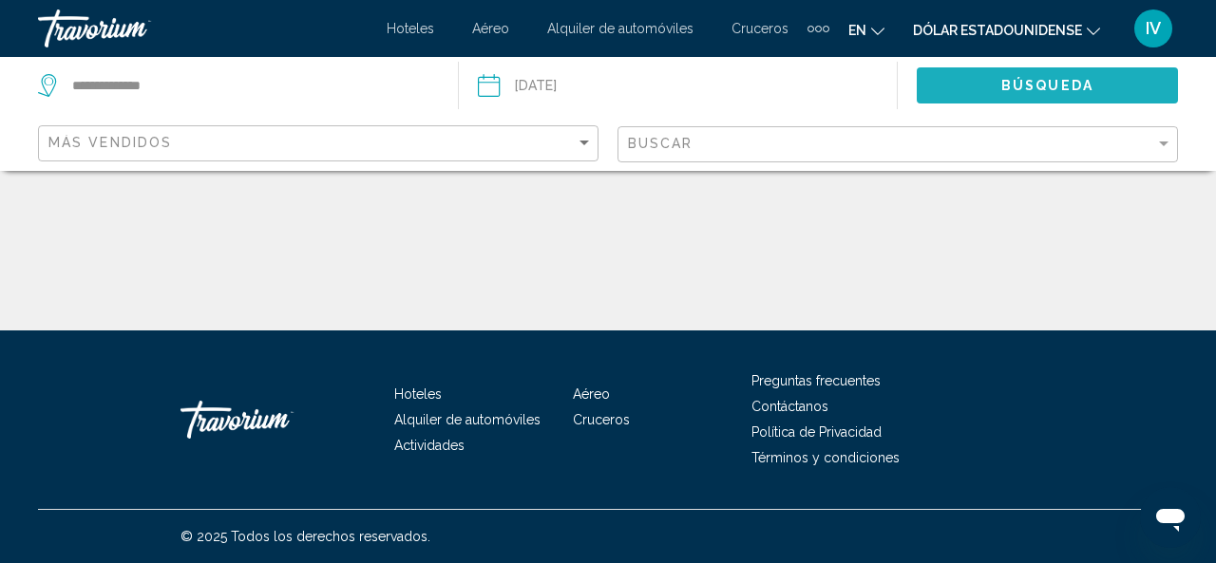
click at [1017, 84] on span "Búsqueda" at bounding box center [1048, 86] width 92 height 15
click at [580, 78] on input "Date: Dec 3, 2025" at bounding box center [582, 88] width 218 height 63
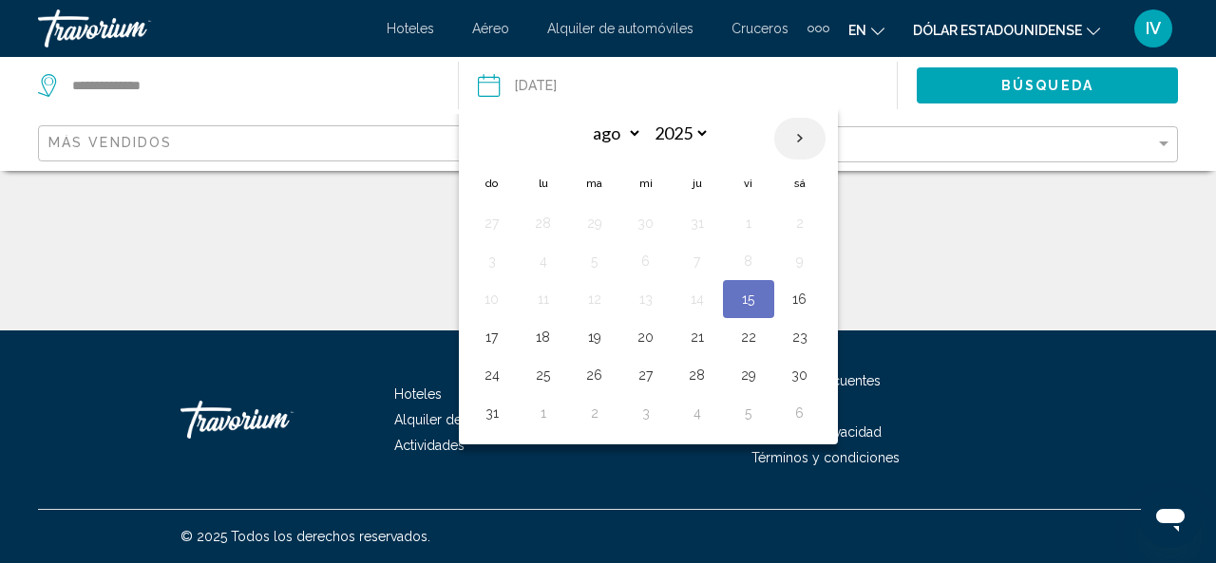
click at [806, 137] on th "Next month" at bounding box center [799, 139] width 51 height 42
select select "**"
click at [549, 296] on button "10" at bounding box center [543, 299] width 30 height 27
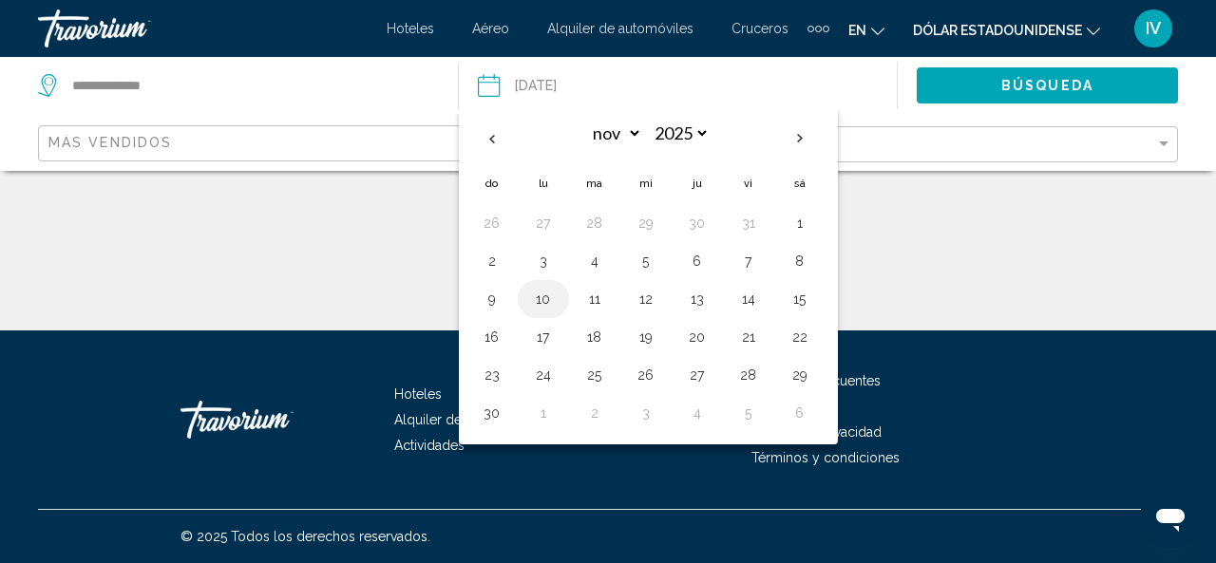
type input "**********"
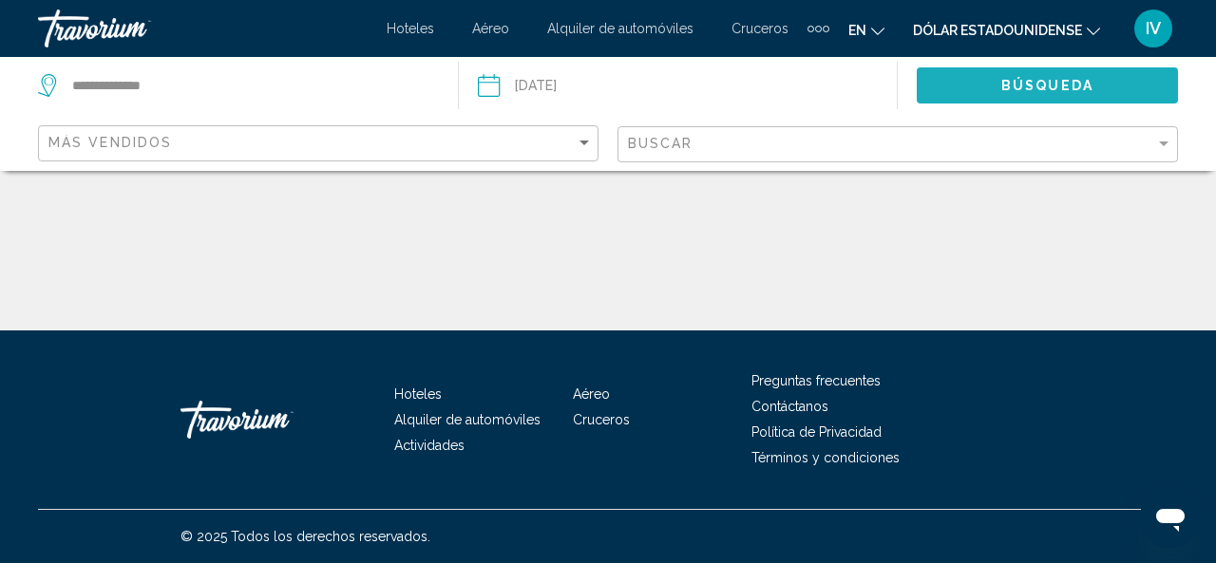
click at [1003, 87] on span "Búsqueda" at bounding box center [1048, 86] width 92 height 15
click at [875, 28] on icon "Cambiar idioma" at bounding box center [877, 31] width 13 height 13
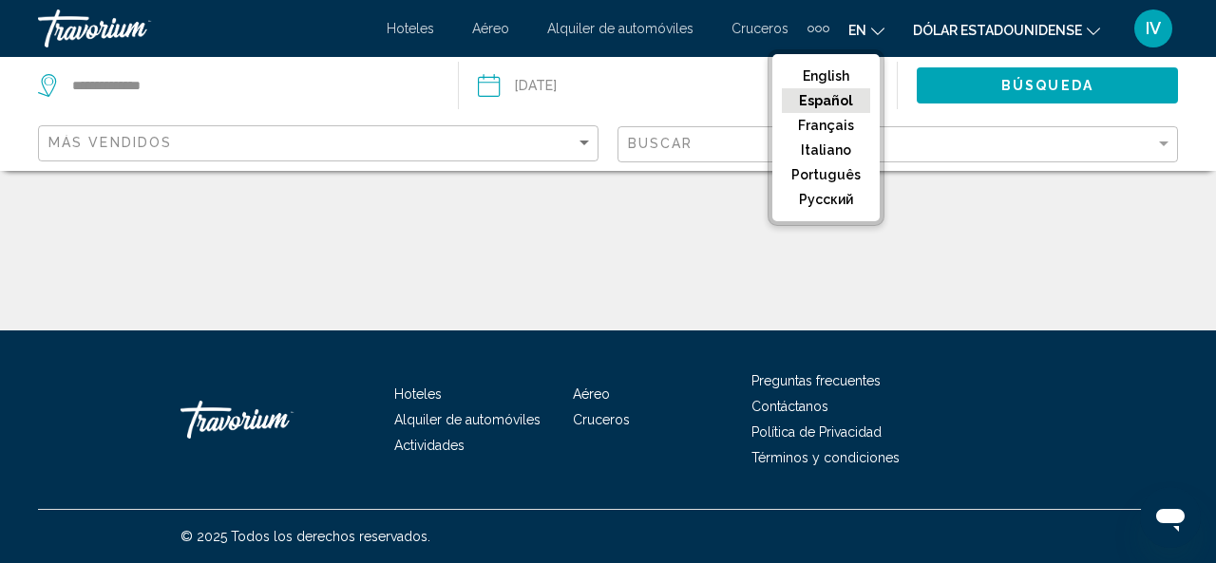
click at [828, 92] on button "Español" at bounding box center [826, 100] width 88 height 25
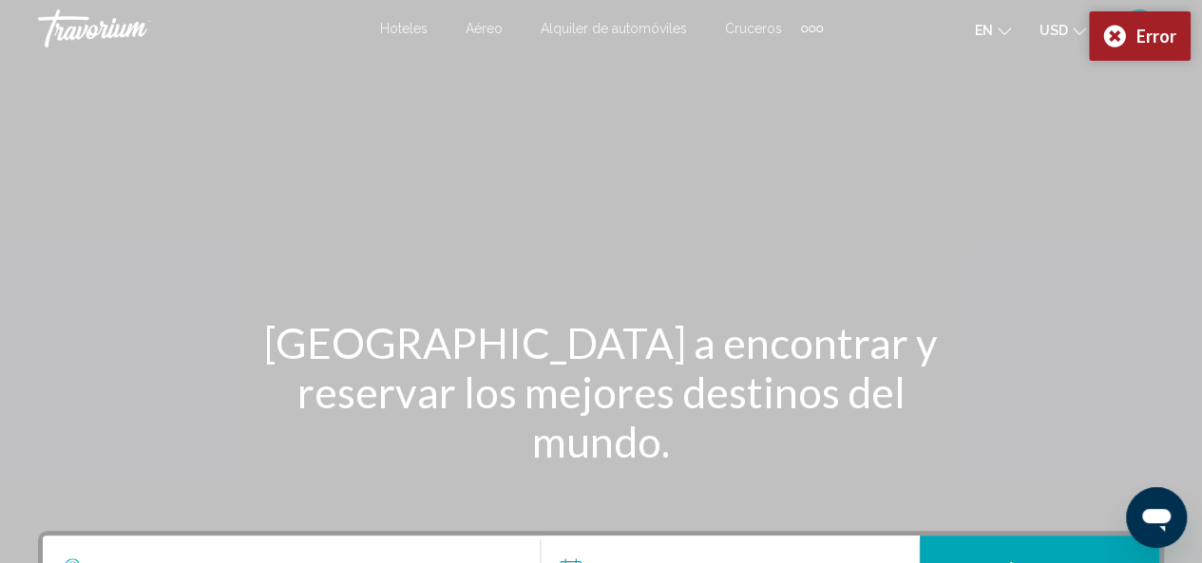
scroll to position [468, 0]
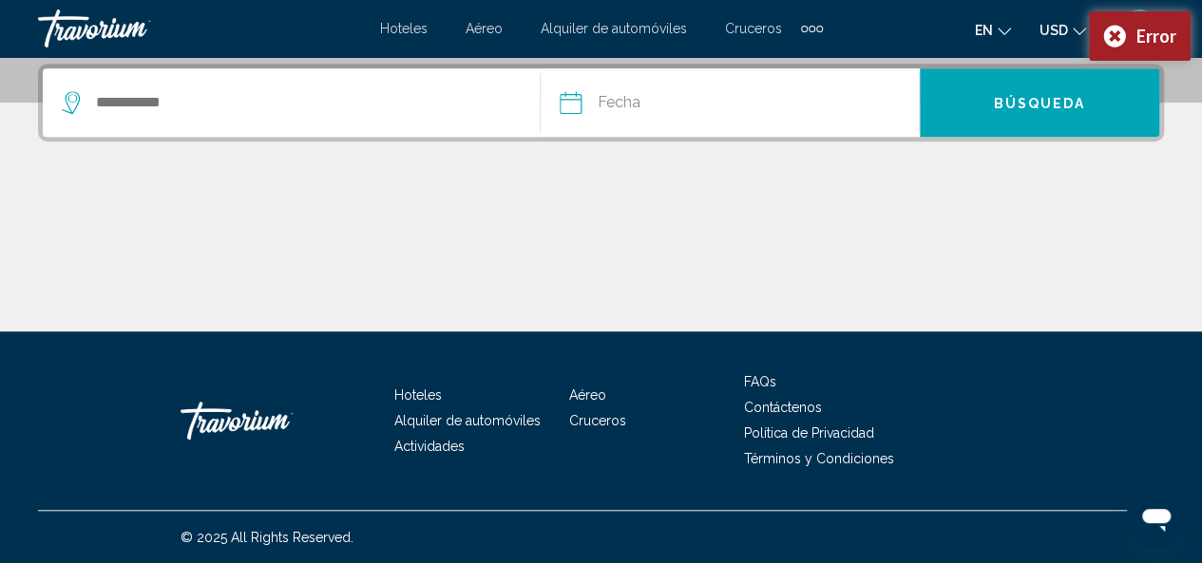
click at [431, 391] on span "Hoteles" at bounding box center [418, 395] width 48 height 15
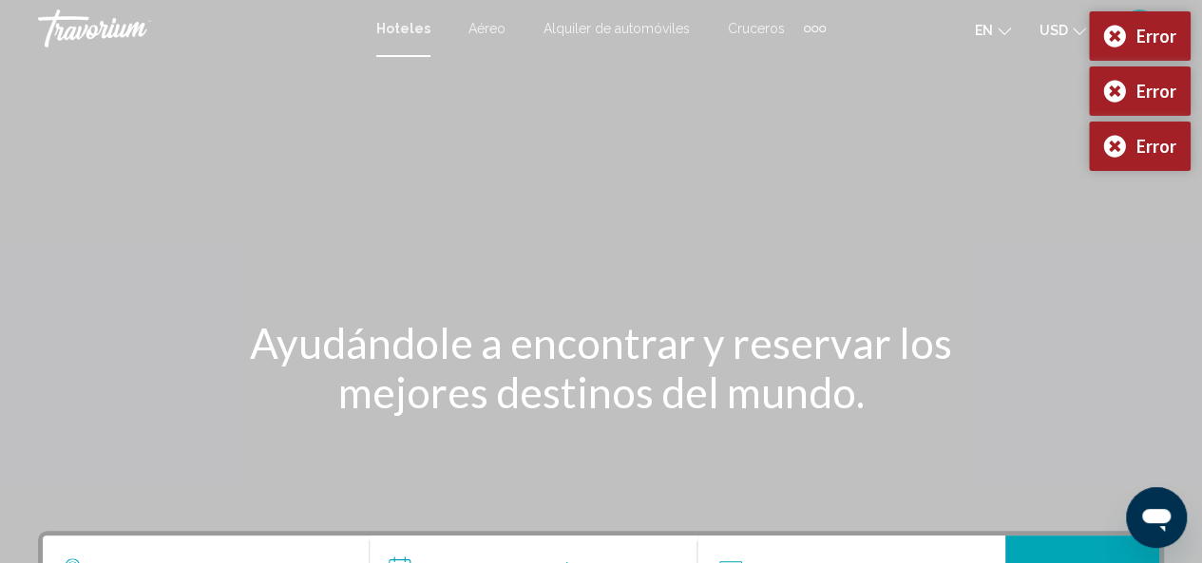
click at [429, 381] on h1 "Ayudándole a encontrar y reservar los mejores destinos del mundo." at bounding box center [601, 367] width 713 height 99
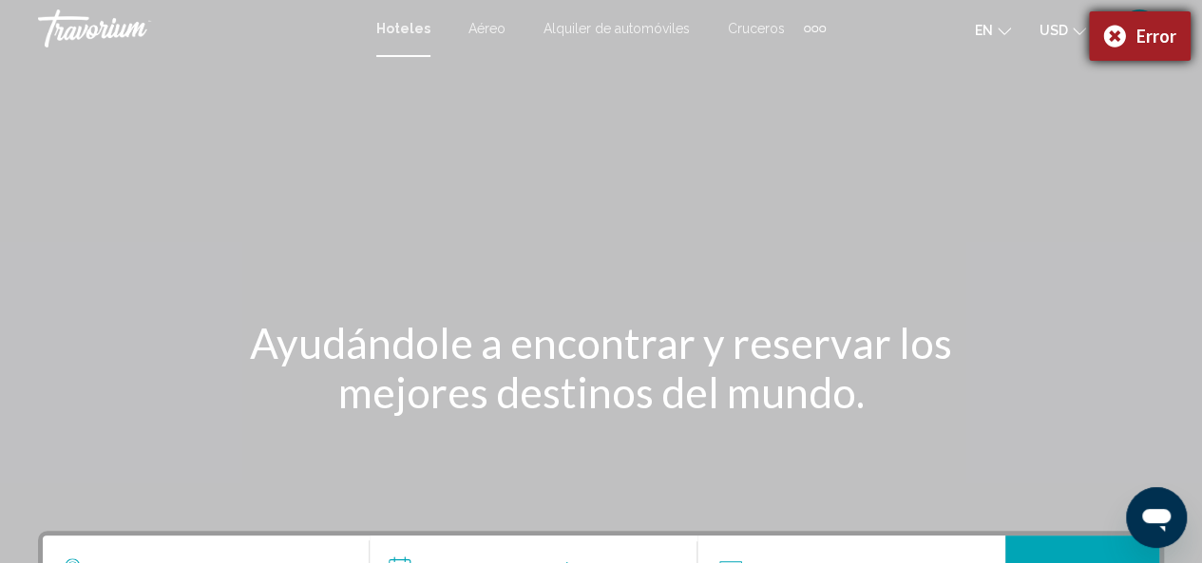
click at [1160, 34] on div "Error" at bounding box center [1156, 36] width 40 height 21
click at [1136, 28] on span "IV" at bounding box center [1139, 28] width 15 height 19
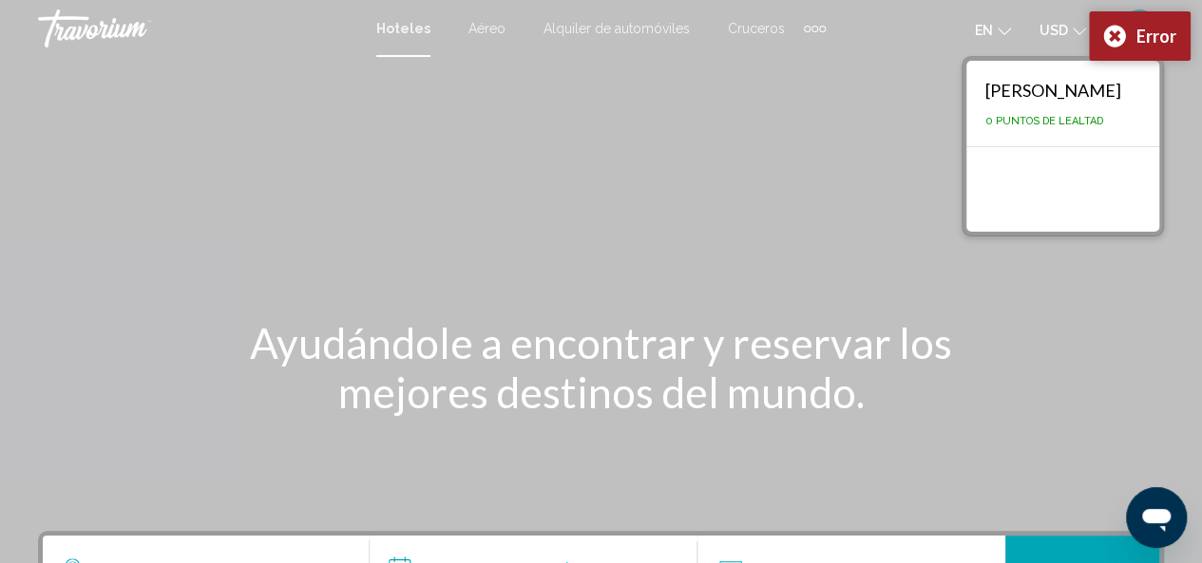
click at [762, 96] on div "Main content" at bounding box center [601, 285] width 1202 height 570
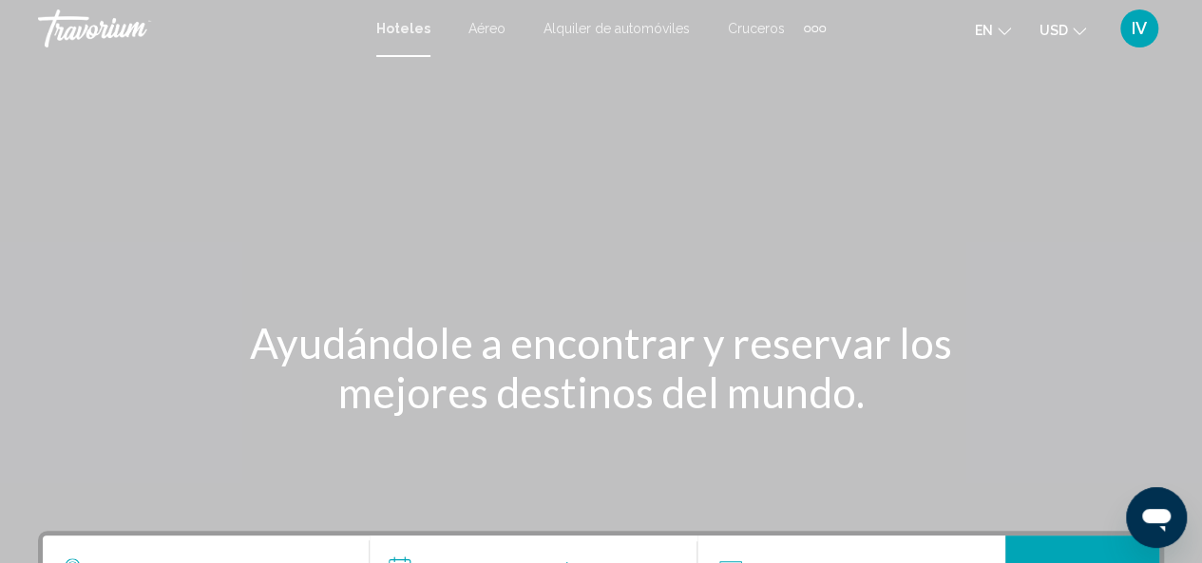
click at [1061, 27] on span "USD" at bounding box center [1054, 30] width 29 height 15
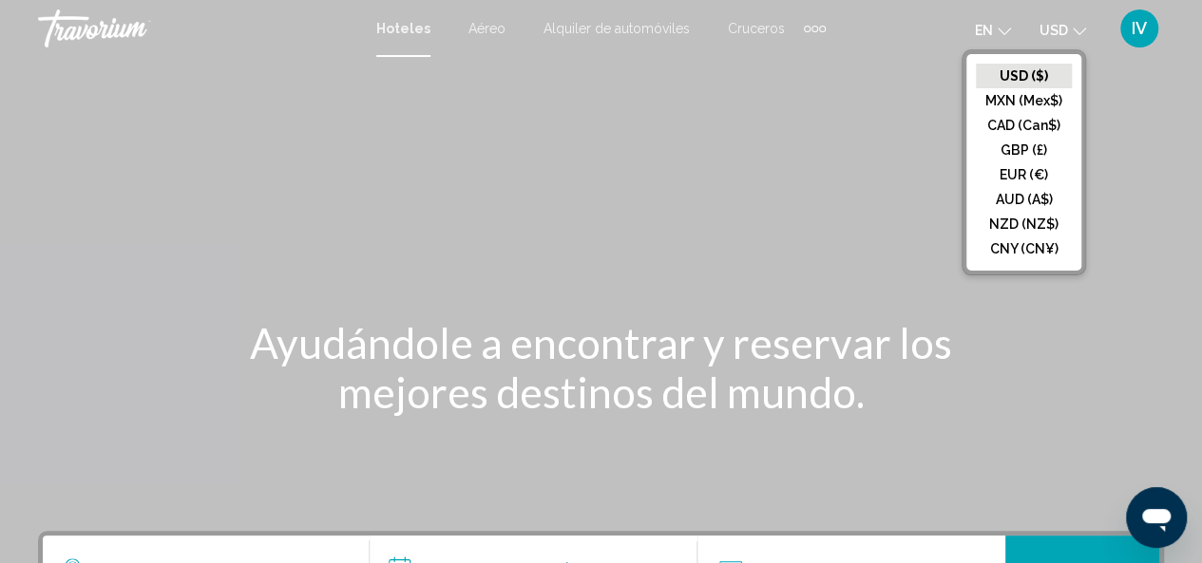
click at [901, 85] on div "Main content" at bounding box center [601, 285] width 1202 height 570
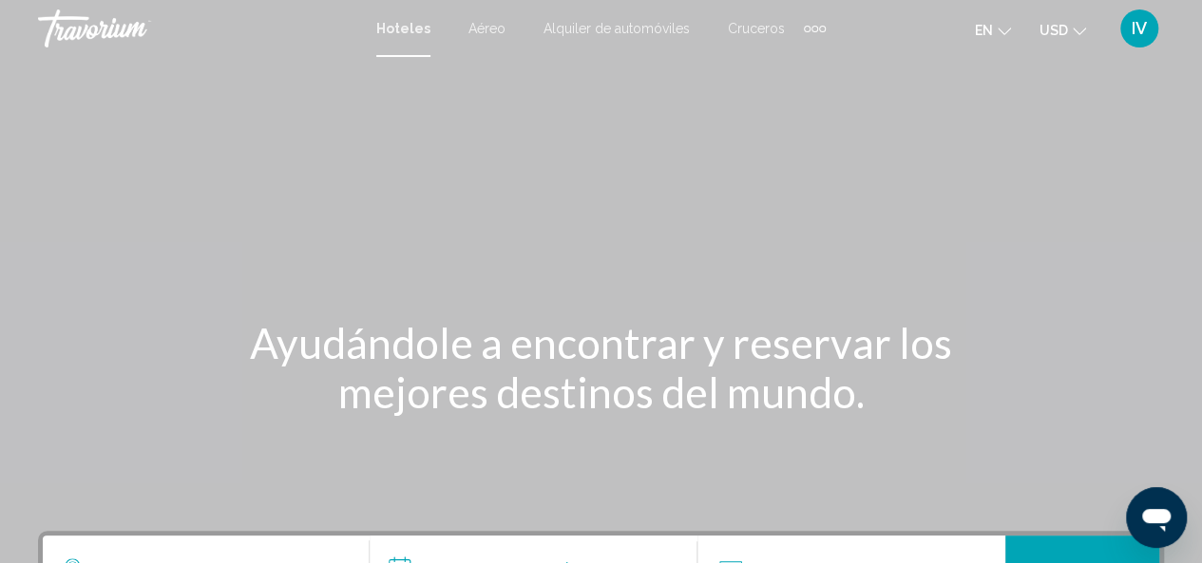
click at [901, 85] on div "Main content" at bounding box center [601, 285] width 1202 height 570
click at [1002, 22] on mat-icon "Change language" at bounding box center [1004, 28] width 13 height 13
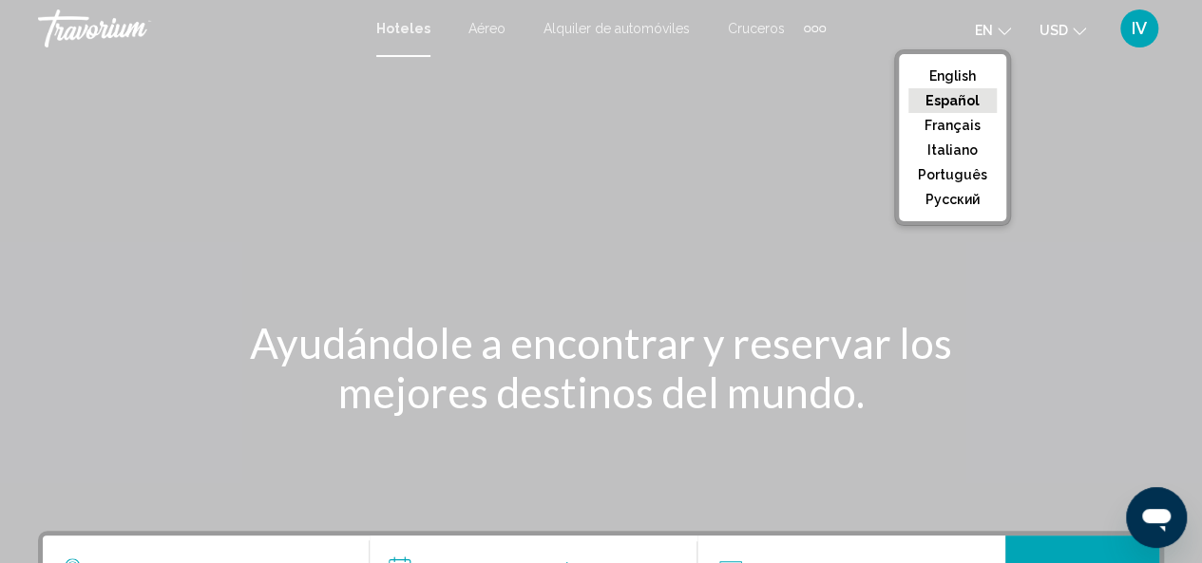
click at [116, 241] on div "Main content" at bounding box center [601, 285] width 1202 height 570
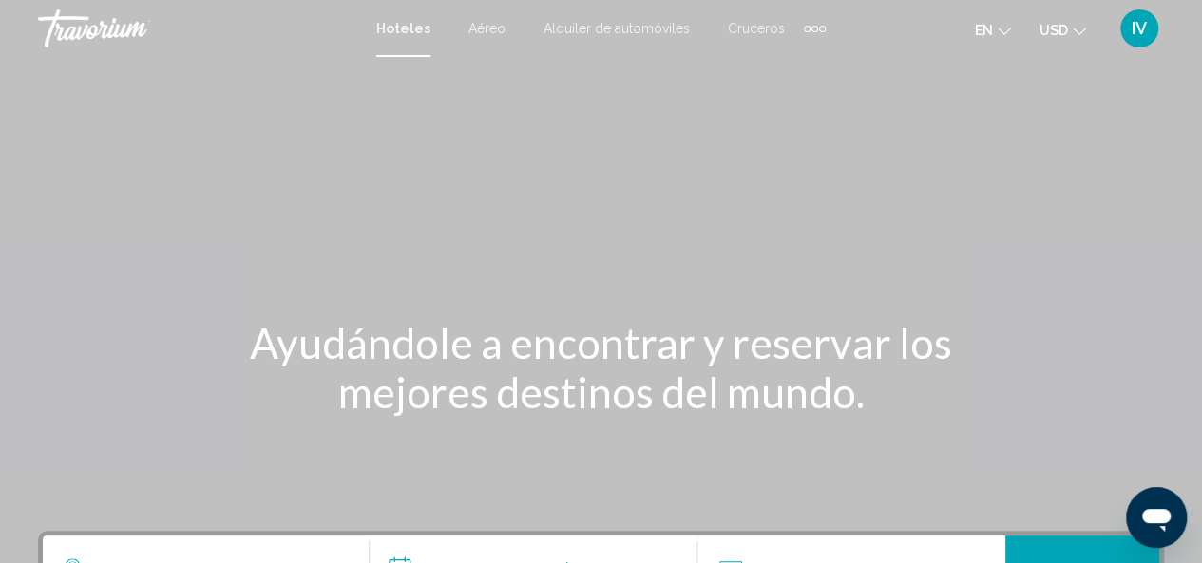
click at [498, 23] on span "Aéreo" at bounding box center [486, 28] width 37 height 15
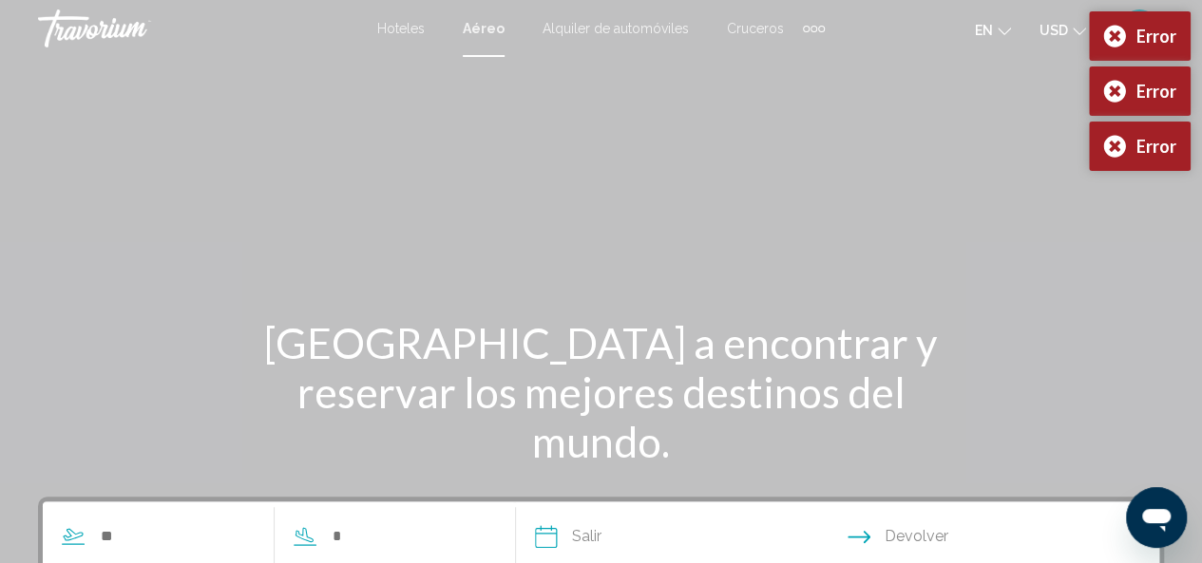
scroll to position [492, 0]
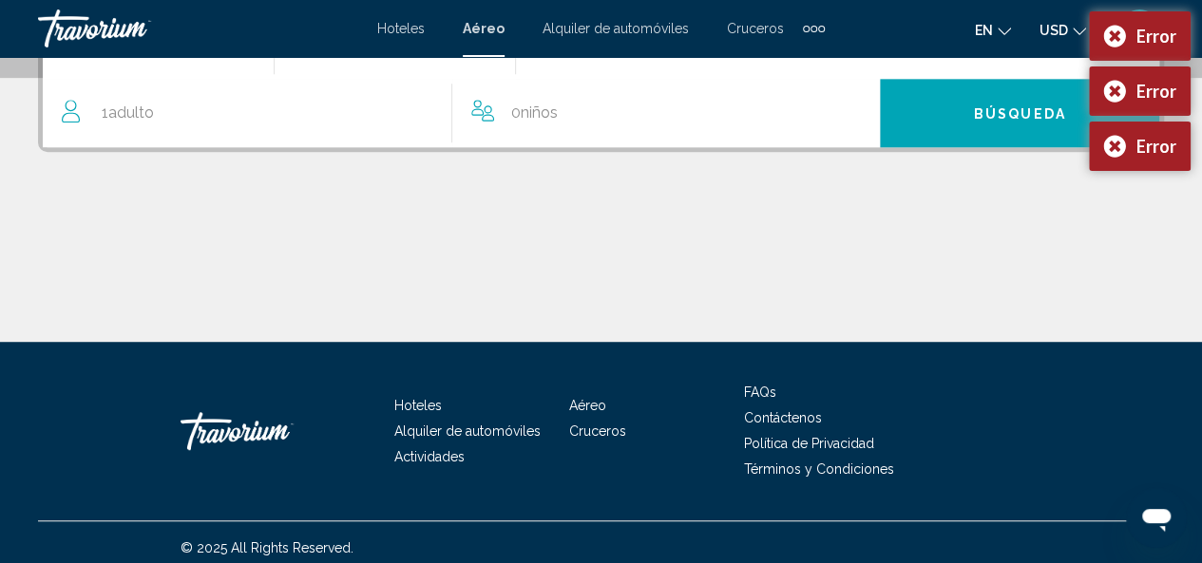
click at [150, 42] on div "Travorium" at bounding box center [133, 29] width 190 height 38
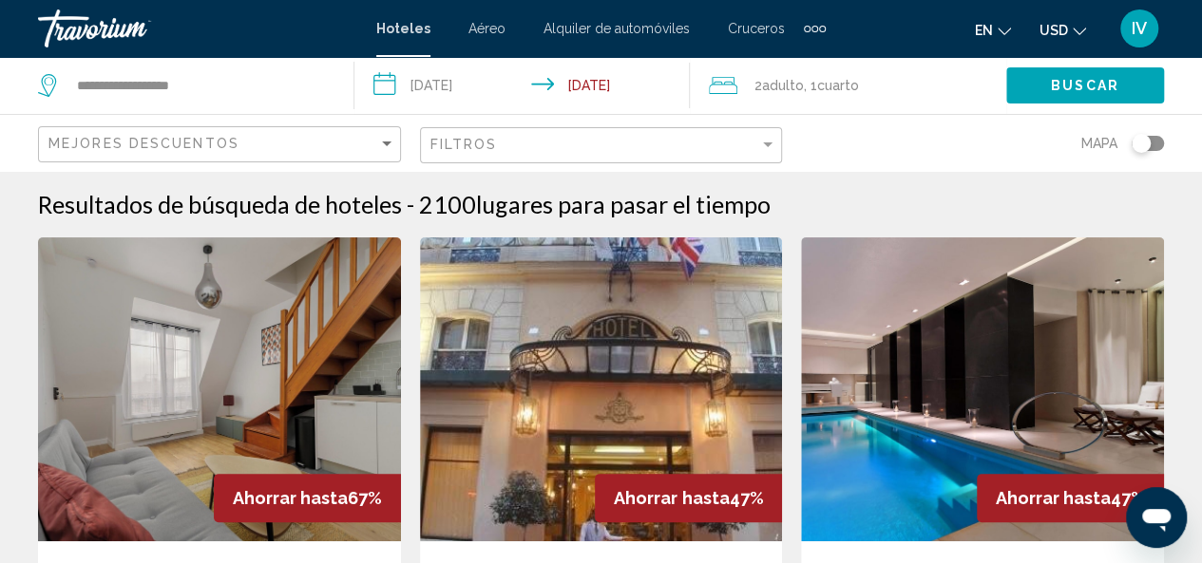
scroll to position [492, 0]
